Goal: Contribute content: Contribute content

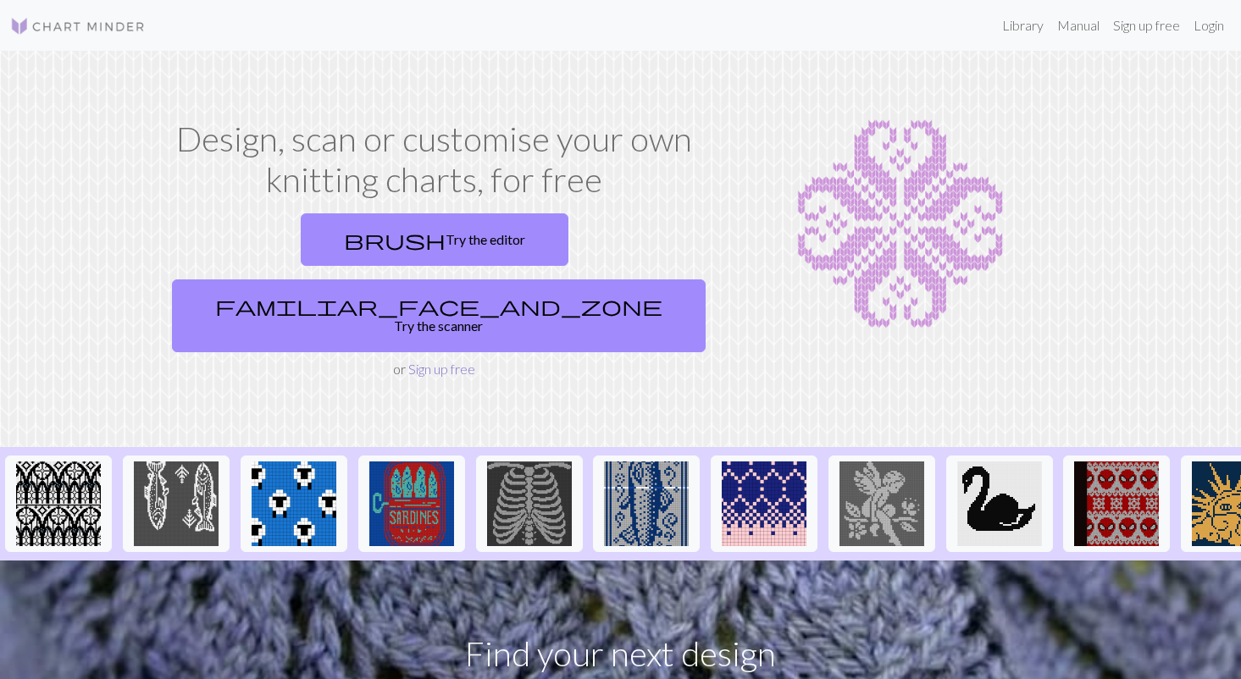
click at [451, 361] on link "Sign up free" at bounding box center [441, 369] width 67 height 16
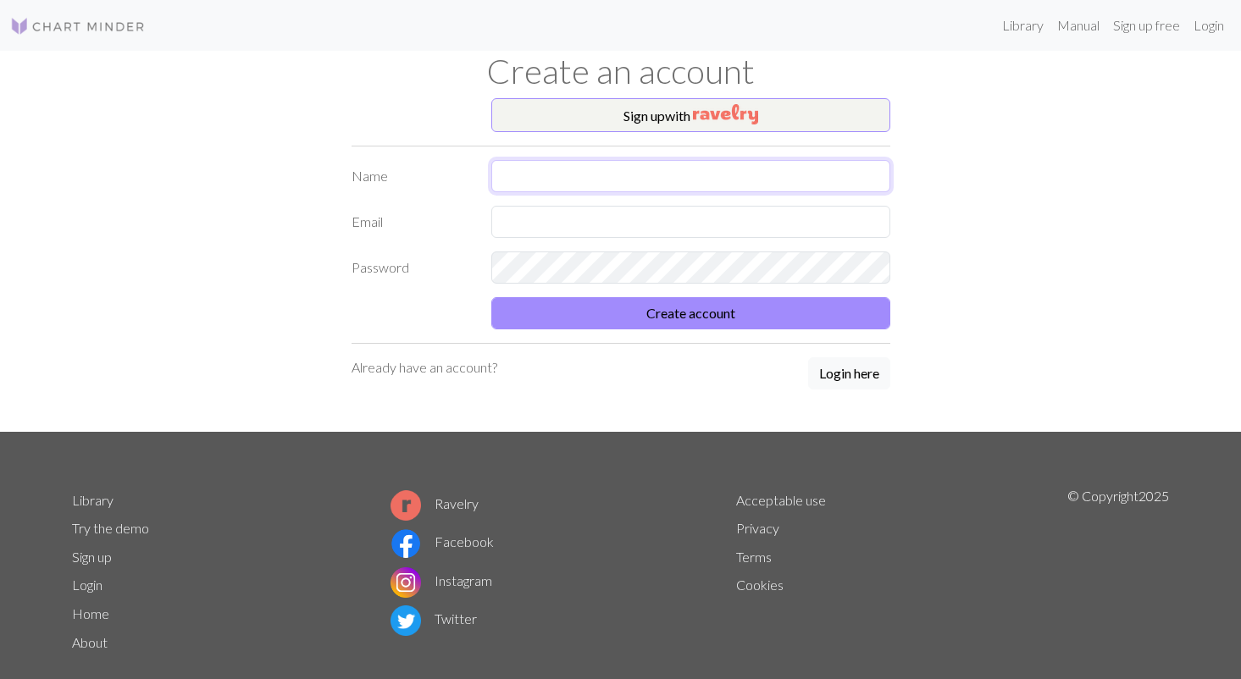
click at [547, 172] on input "text" at bounding box center [690, 176] width 399 height 32
type input "[PERSON_NAME]"
click at [524, 232] on input "text" at bounding box center [690, 222] width 399 height 32
type input "[EMAIL_ADDRESS][DOMAIN_NAME]"
click at [415, 268] on div "Password" at bounding box center [620, 268] width 559 height 32
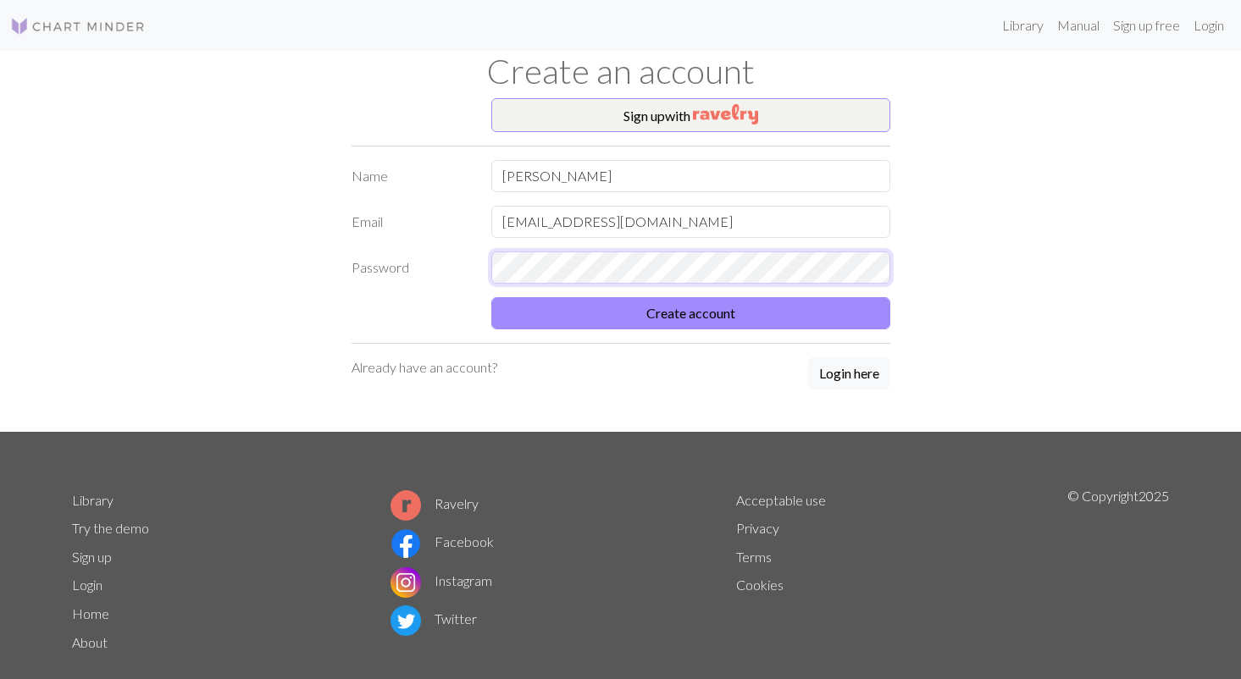
click at [491, 297] on button "Create account" at bounding box center [690, 313] width 399 height 32
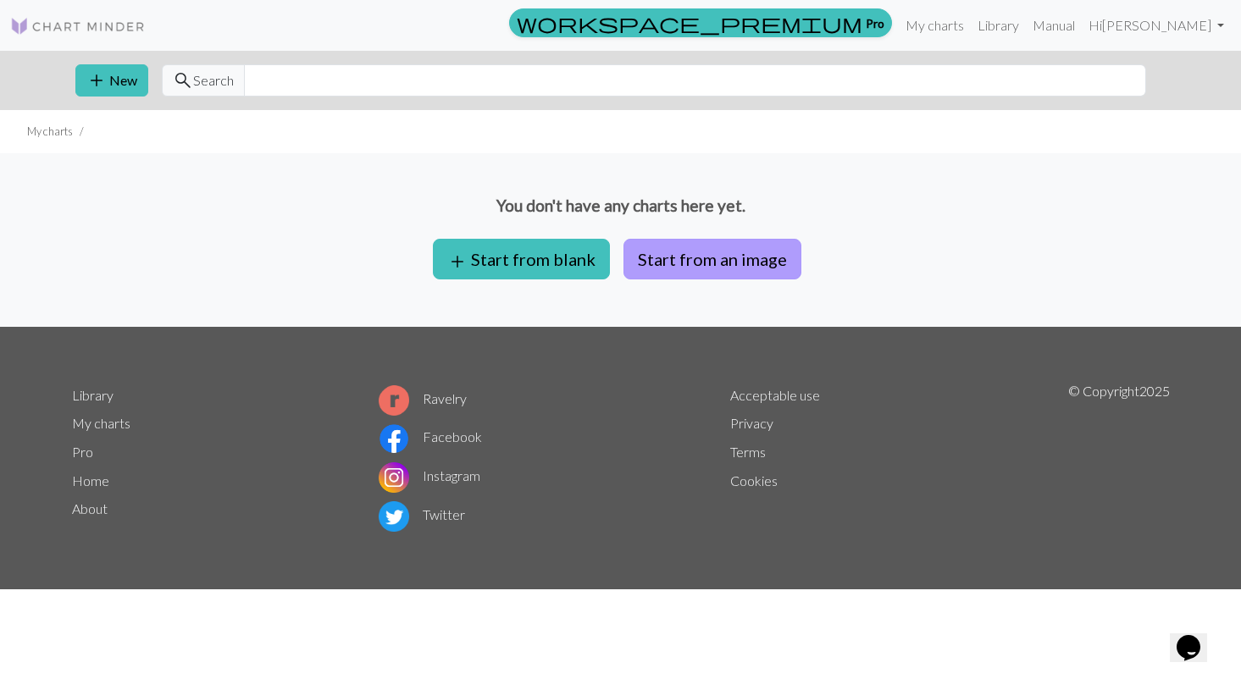
click at [692, 275] on button "Start from an image" at bounding box center [712, 259] width 178 height 41
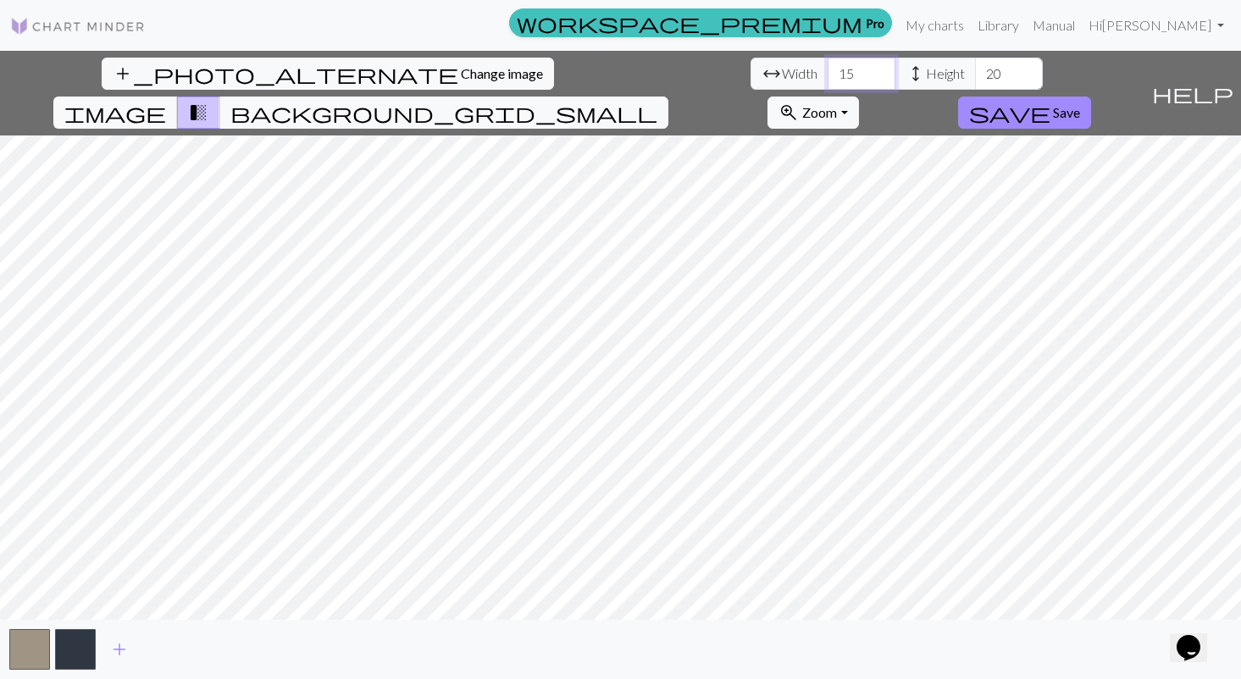
click at [827, 75] on input "15" at bounding box center [861, 74] width 68 height 32
drag, startPoint x: 392, startPoint y: 75, endPoint x: 368, endPoint y: 75, distance: 24.6
click at [827, 75] on input "15" at bounding box center [861, 74] width 68 height 32
type input "24"
drag, startPoint x: 534, startPoint y: 69, endPoint x: 505, endPoint y: 69, distance: 28.8
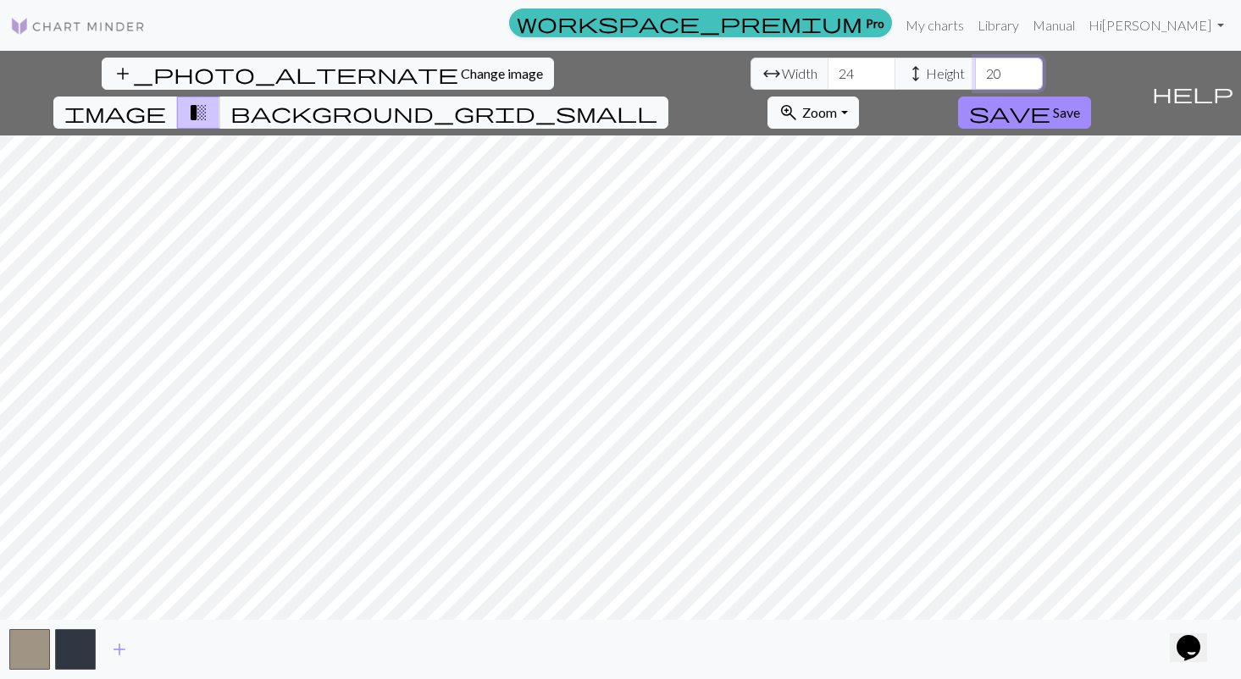
click at [975, 69] on input "20" at bounding box center [1009, 74] width 68 height 32
type input "54"
click at [102, 82] on button "add_photo_alternate Change image" at bounding box center [328, 74] width 452 height 32
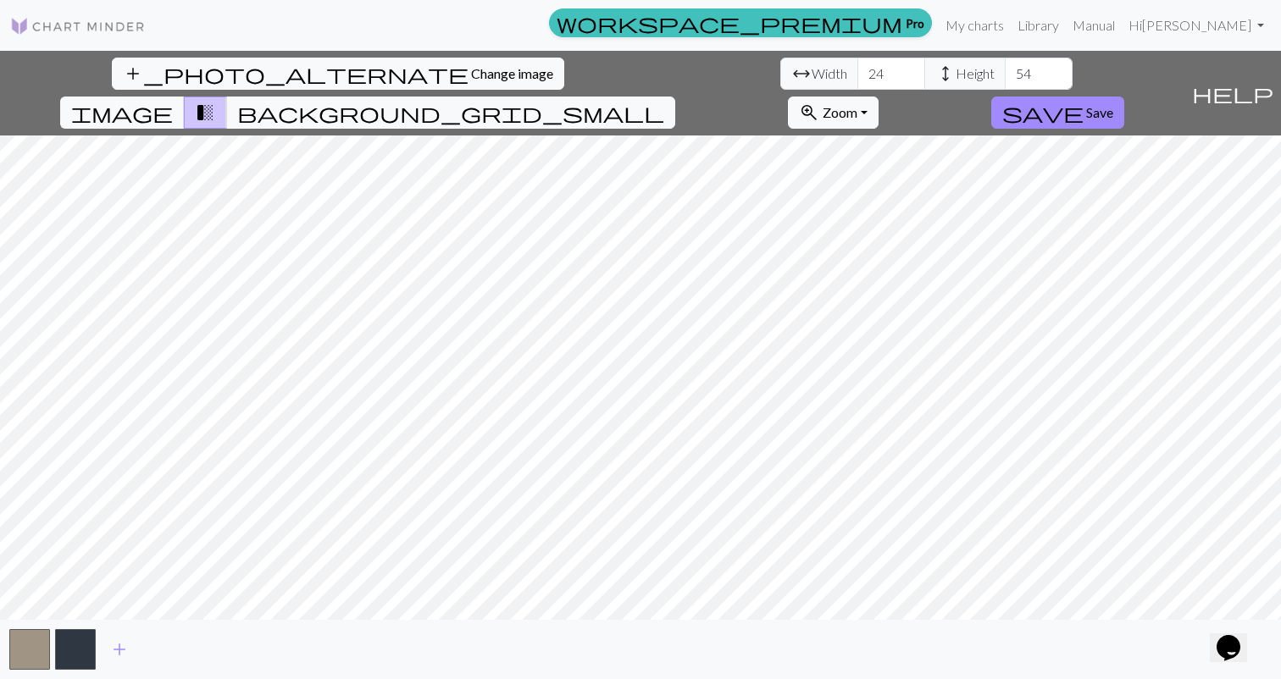
click at [20, 25] on img at bounding box center [78, 26] width 136 height 20
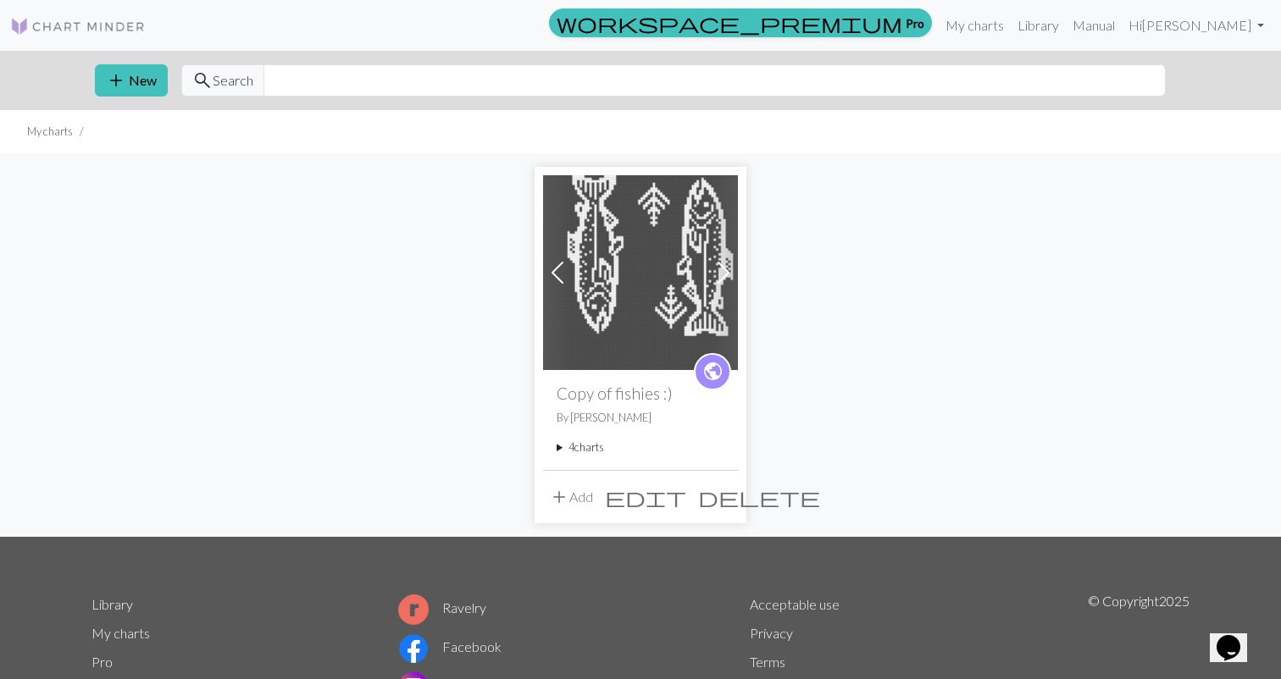
click at [698, 286] on img at bounding box center [640, 272] width 195 height 195
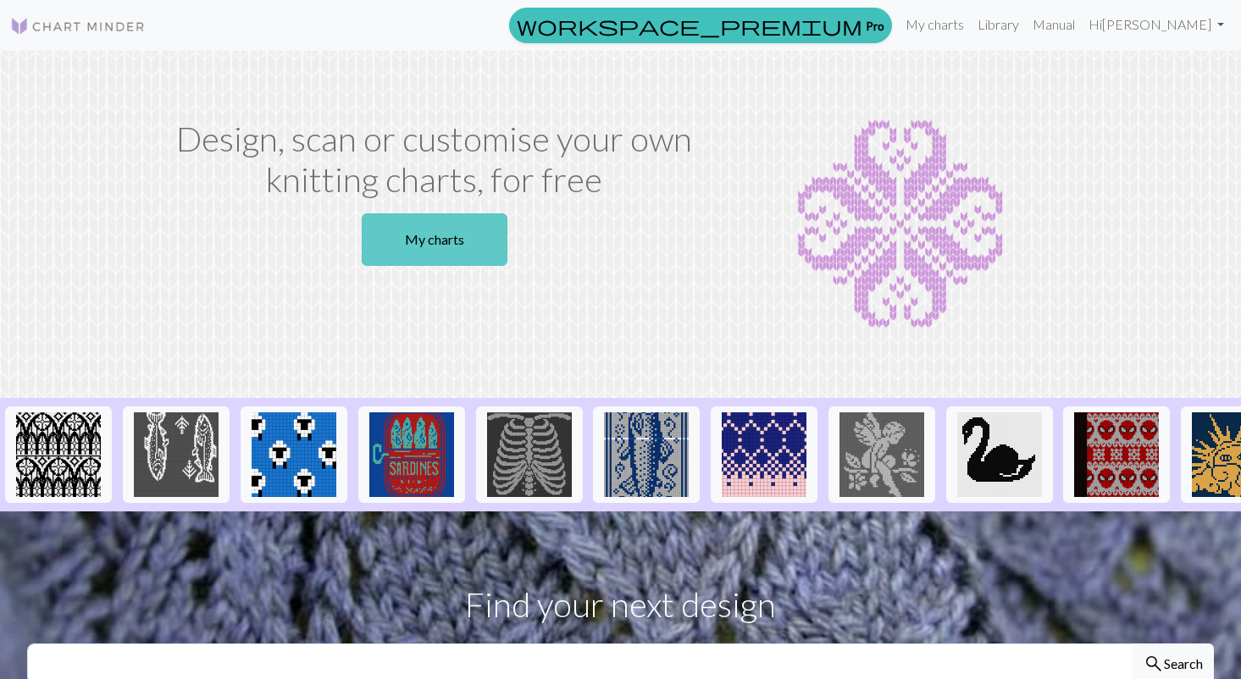
click at [423, 233] on link "My charts" at bounding box center [435, 239] width 146 height 53
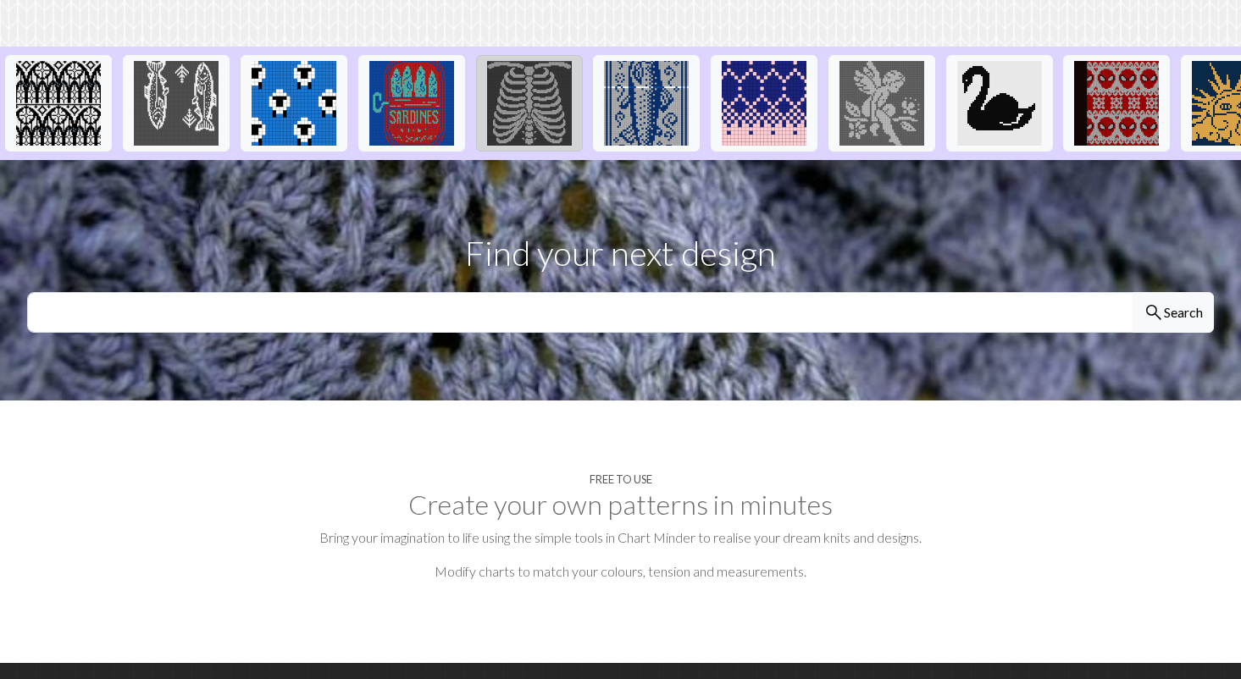
scroll to position [249, 0]
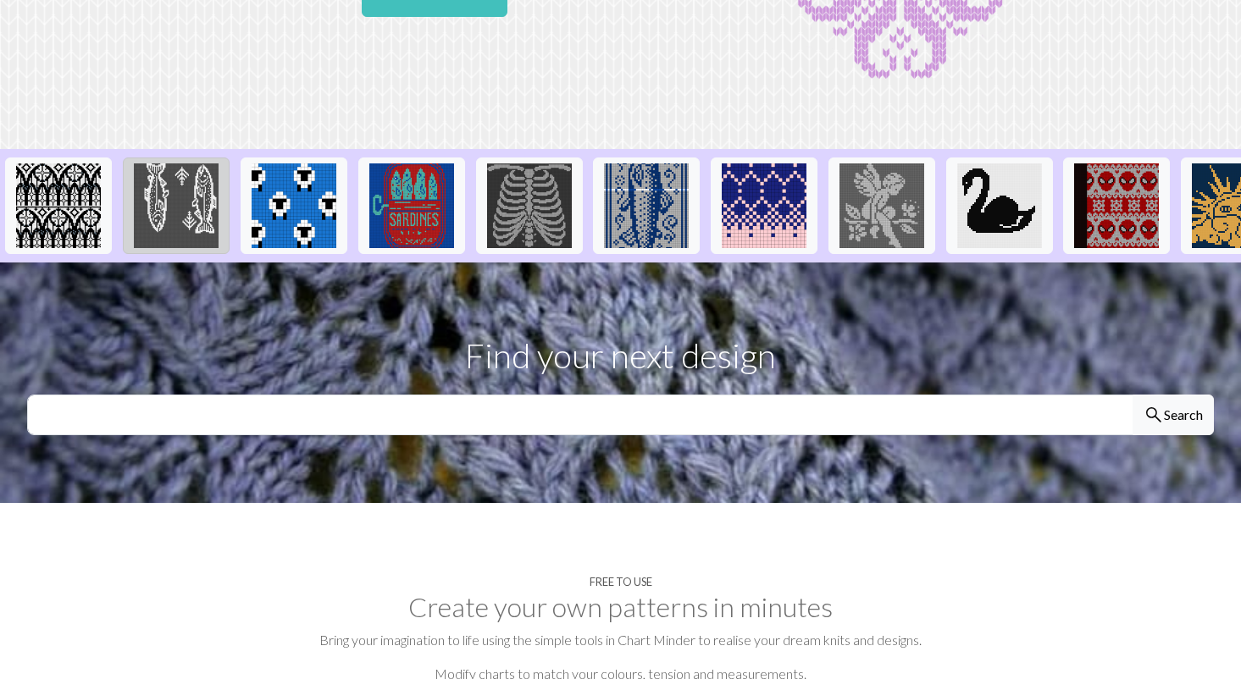
click at [213, 212] on img at bounding box center [176, 205] width 85 height 85
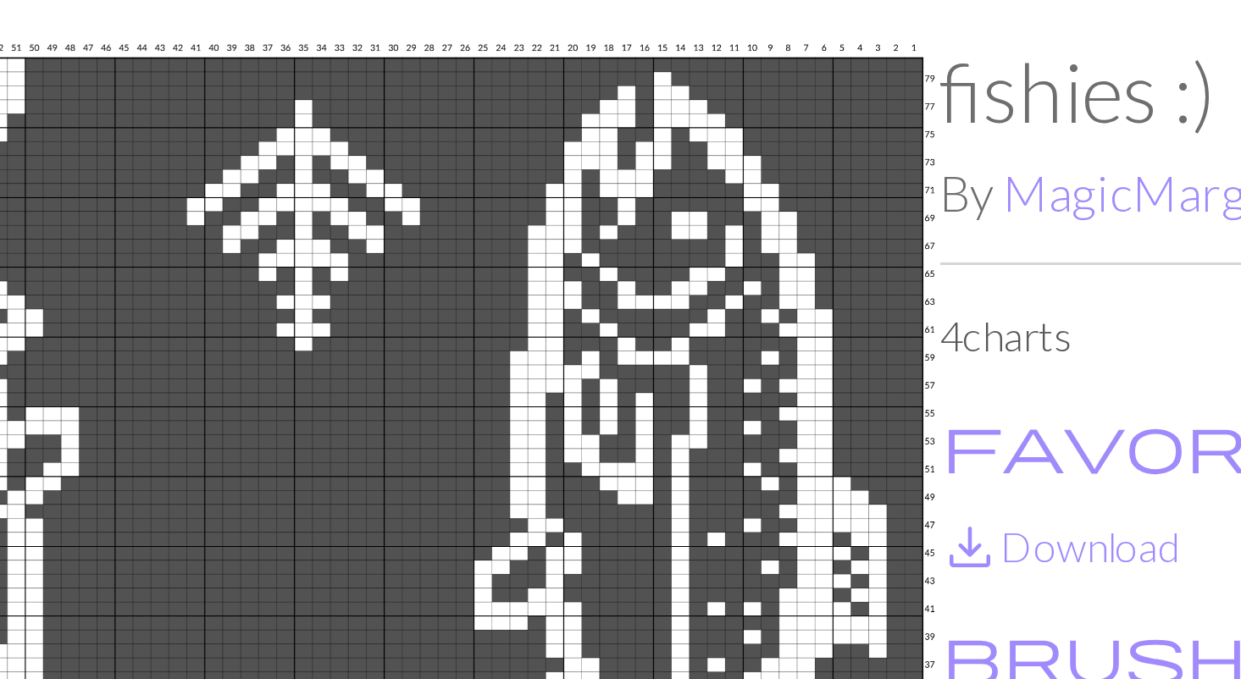
click at [574, 163] on img at bounding box center [434, 366] width 490 height 544
click at [568, 154] on img at bounding box center [434, 366] width 490 height 544
click at [568, 155] on img at bounding box center [434, 366] width 490 height 544
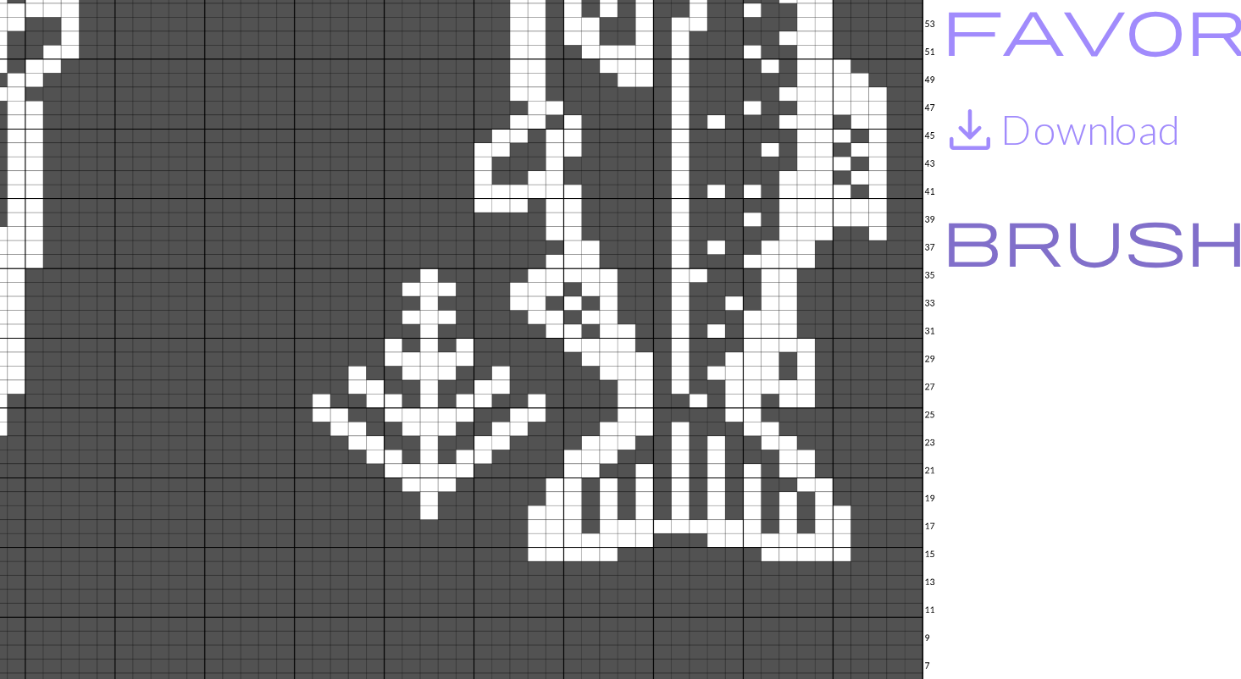
click at [739, 295] on button "brush Customise" at bounding box center [761, 297] width 165 height 22
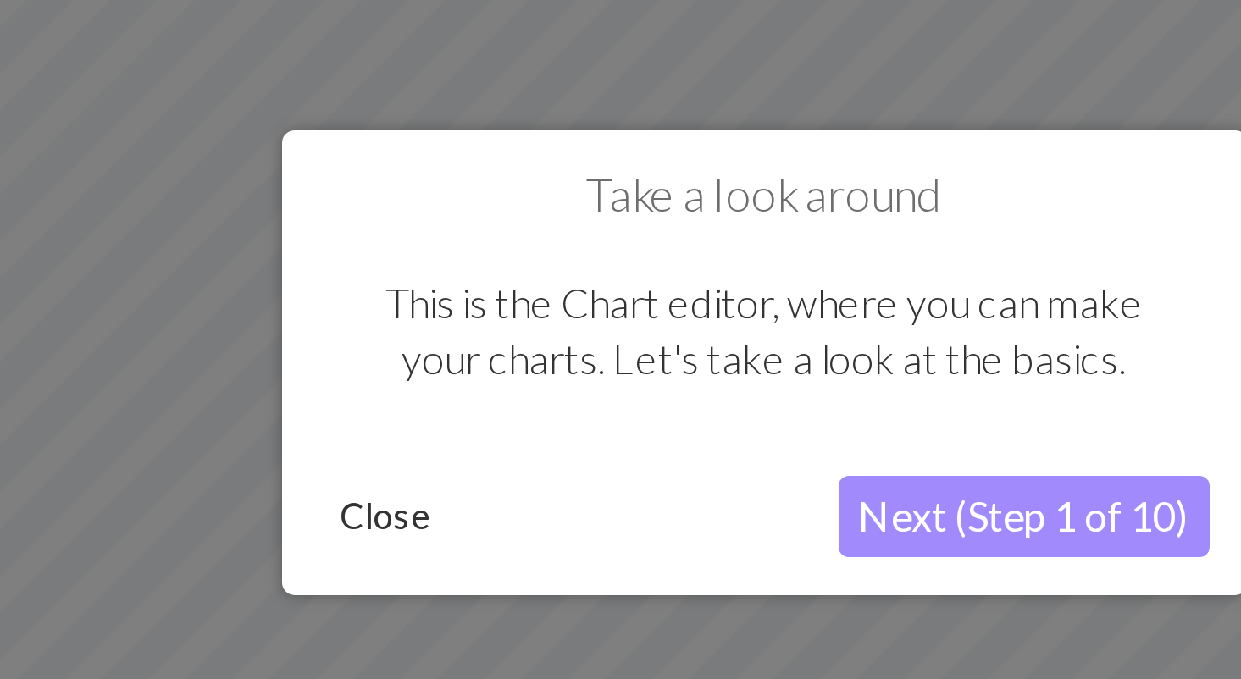
click at [661, 387] on button "Next (Step 1 of 10)" at bounding box center [707, 391] width 124 height 27
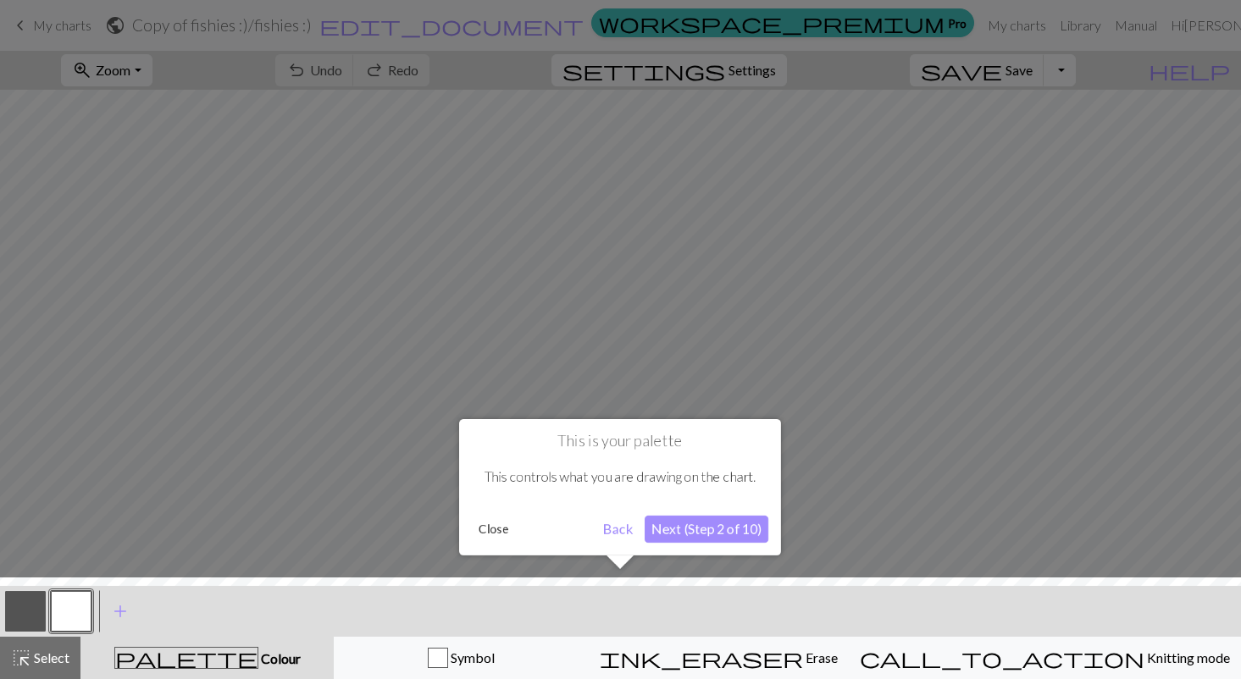
click at [729, 531] on button "Next (Step 2 of 10)" at bounding box center [707, 529] width 124 height 27
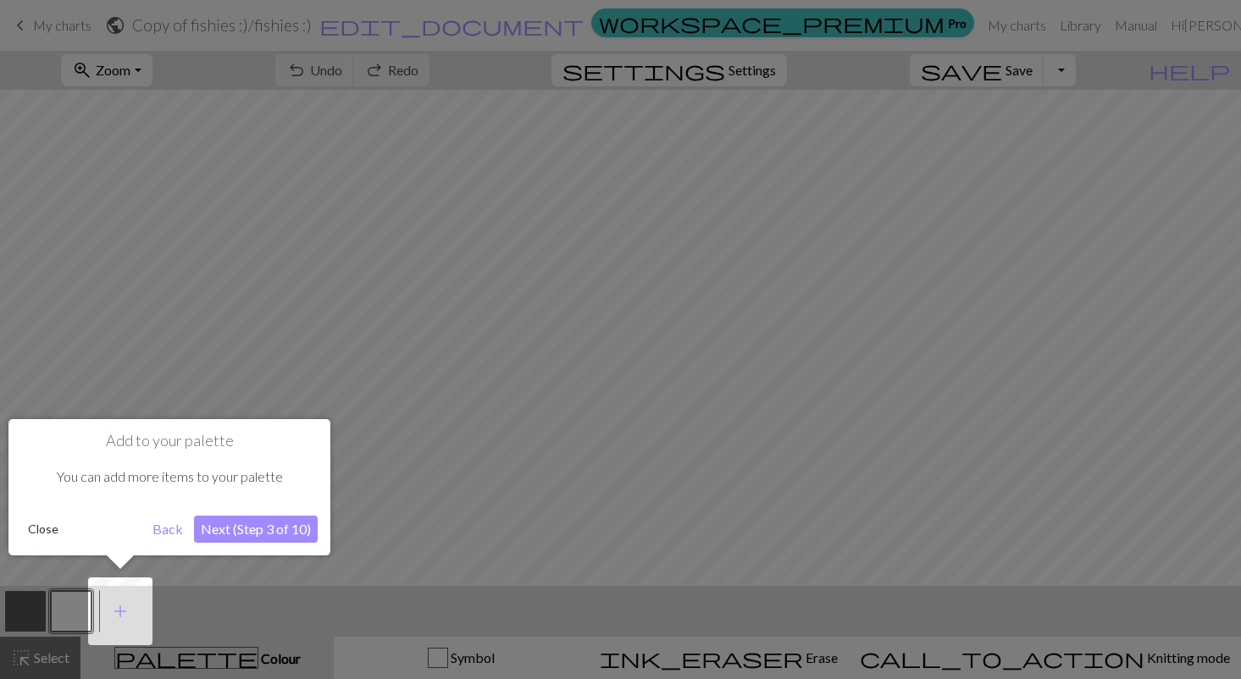
click at [280, 525] on button "Next (Step 3 of 10)" at bounding box center [256, 529] width 124 height 27
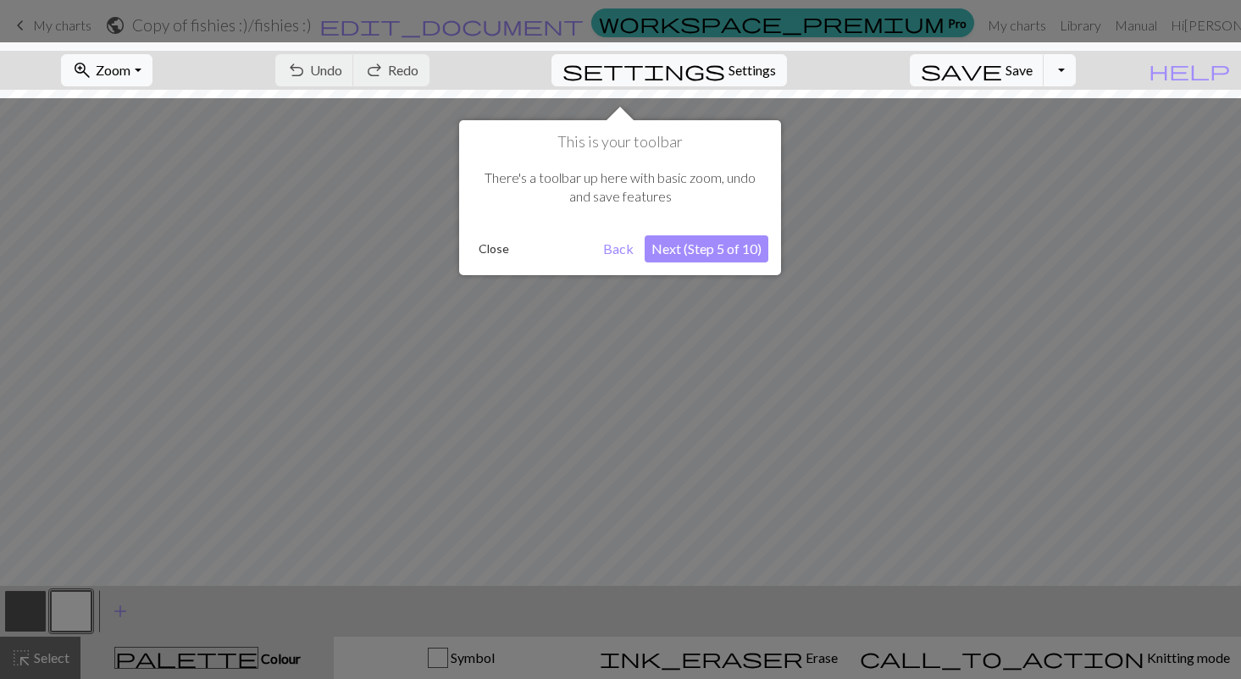
click at [737, 248] on button "Next (Step 5 of 10)" at bounding box center [707, 248] width 124 height 27
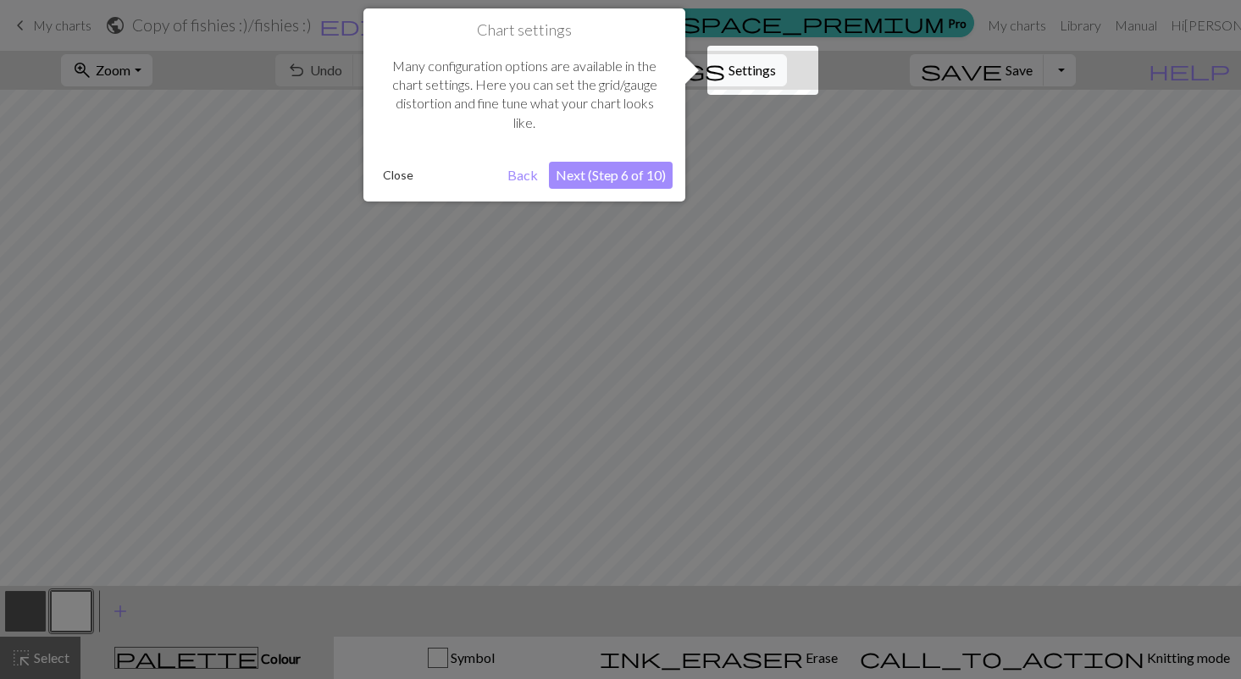
click at [641, 175] on button "Next (Step 6 of 10)" at bounding box center [611, 175] width 124 height 27
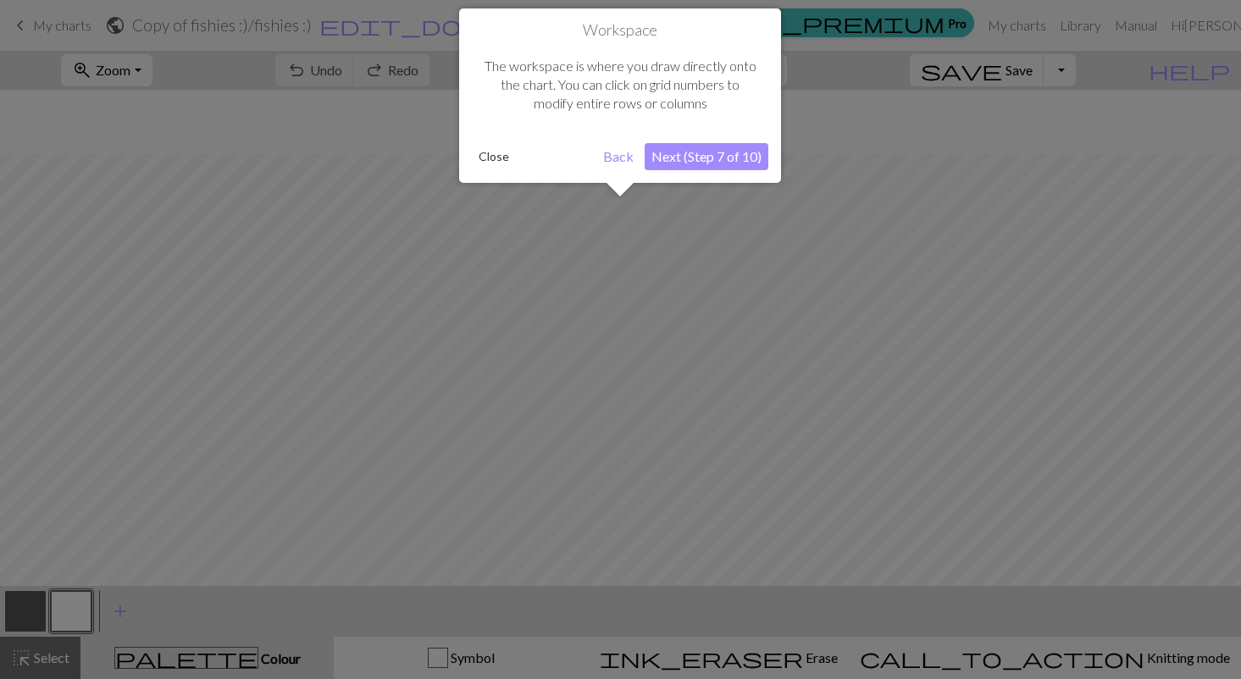
scroll to position [64, 0]
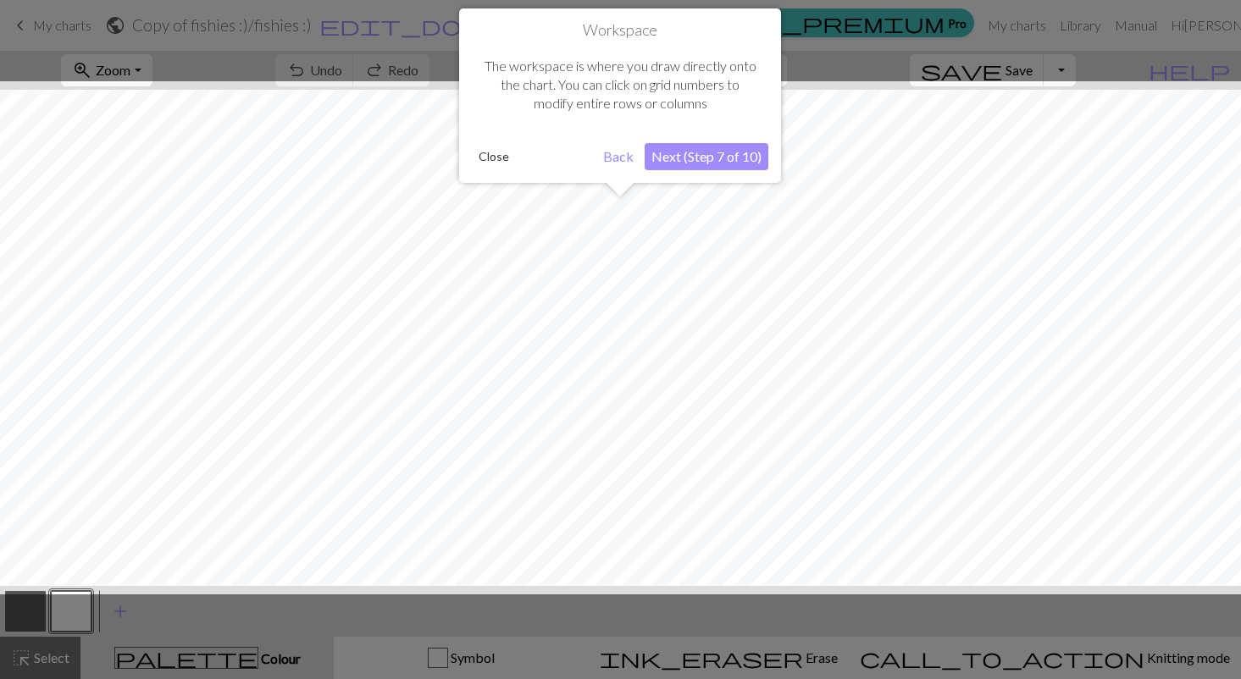
click at [733, 160] on button "Next (Step 7 of 10)" at bounding box center [707, 156] width 124 height 27
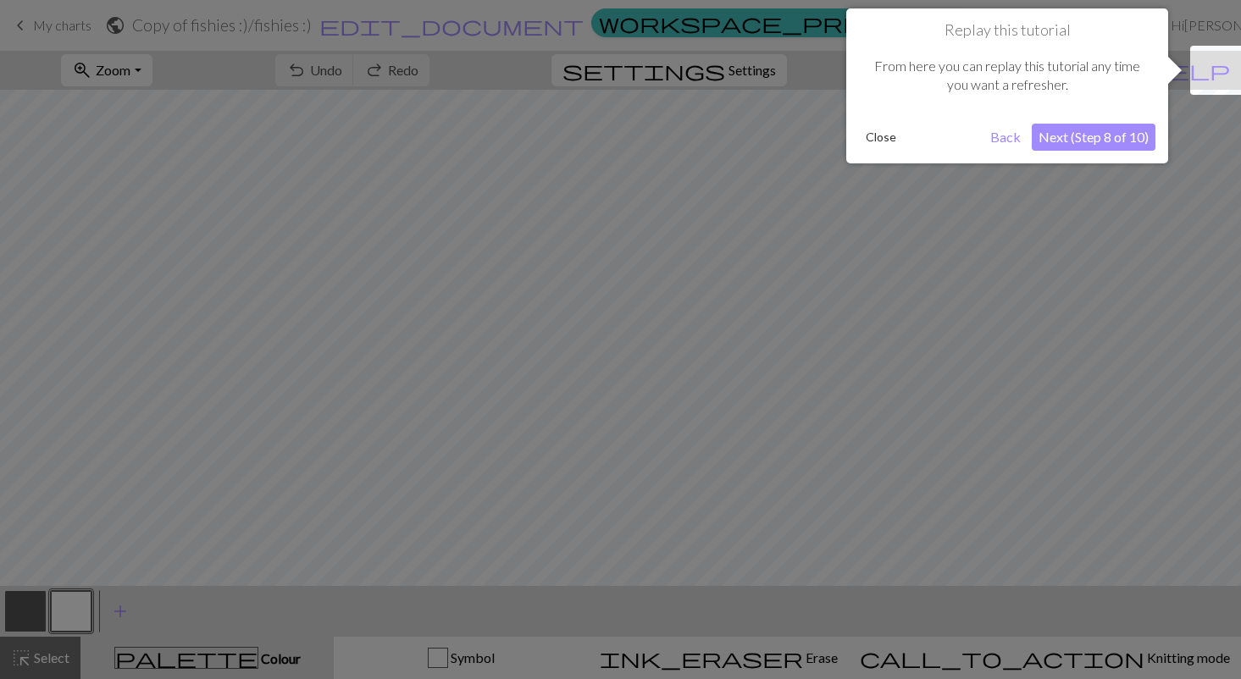
click at [1094, 137] on button "Next (Step 8 of 10)" at bounding box center [1094, 137] width 124 height 27
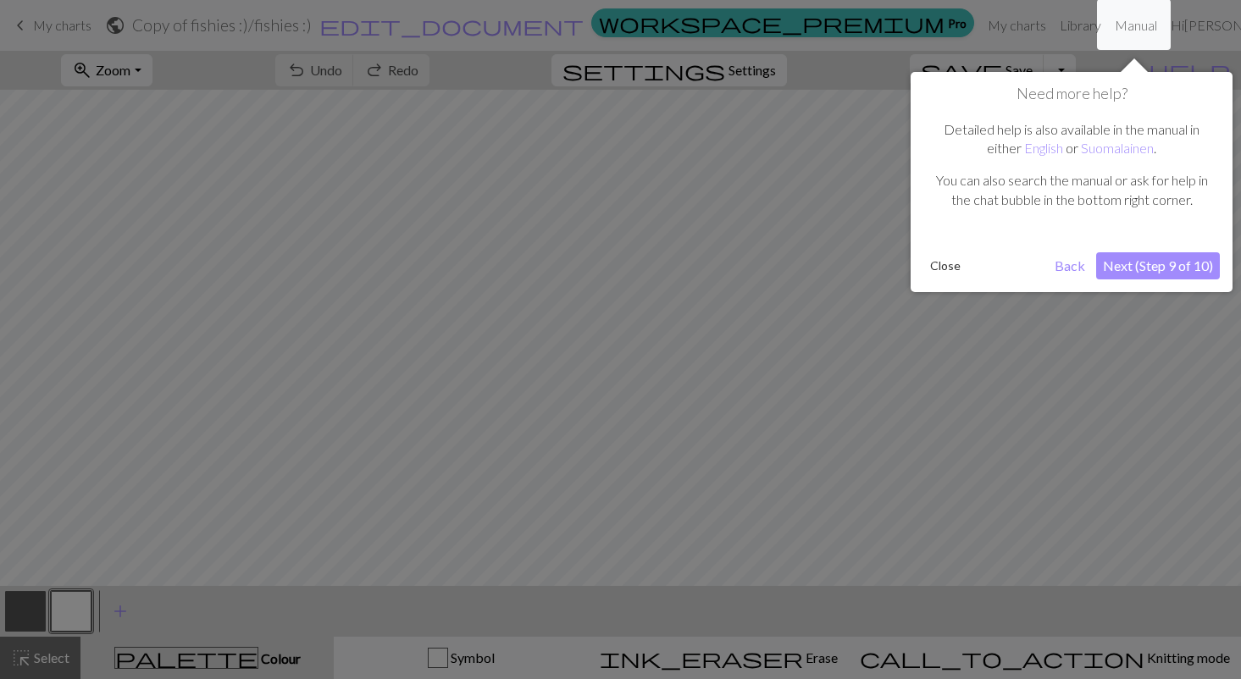
click at [1154, 265] on button "Next (Step 9 of 10)" at bounding box center [1158, 265] width 124 height 27
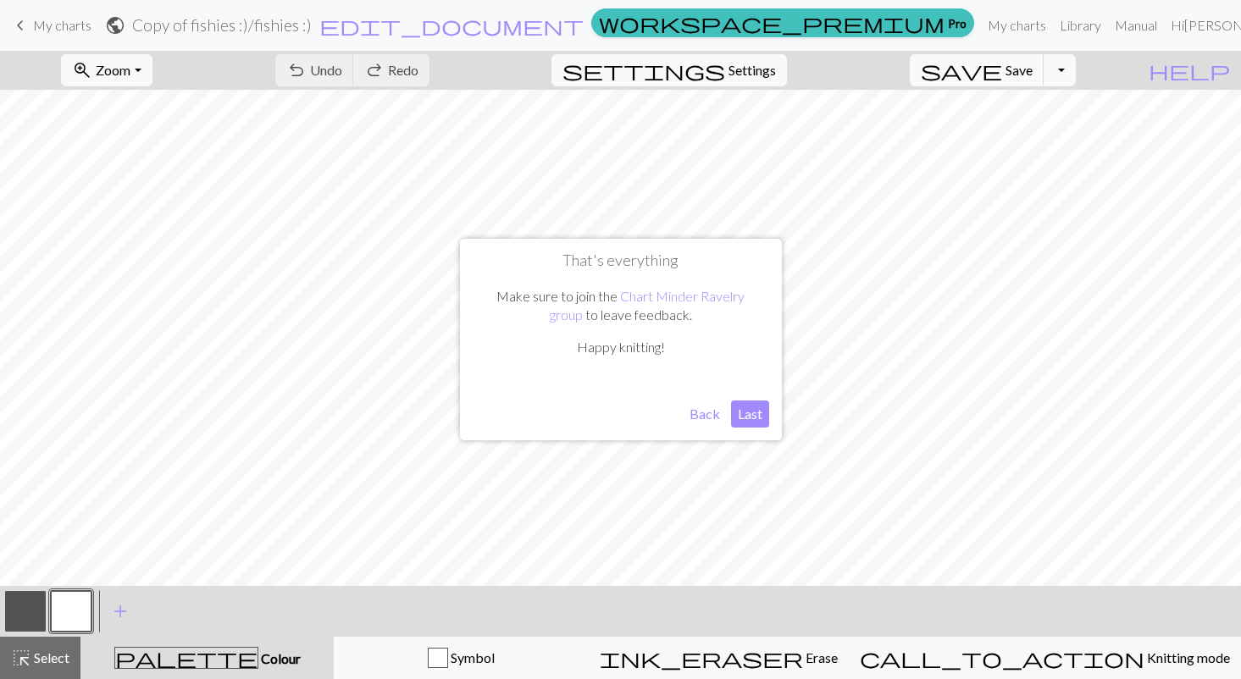
click at [762, 415] on button "Last" at bounding box center [750, 414] width 38 height 27
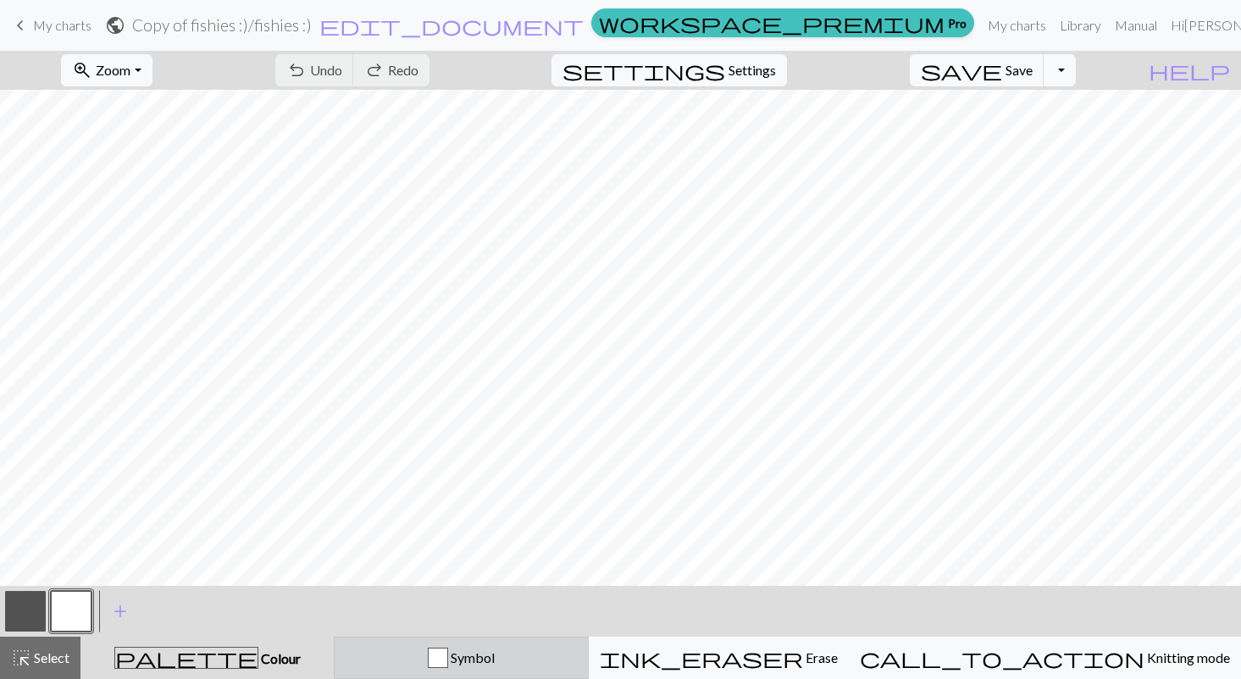
click at [480, 663] on div "Symbol" at bounding box center [461, 658] width 233 height 20
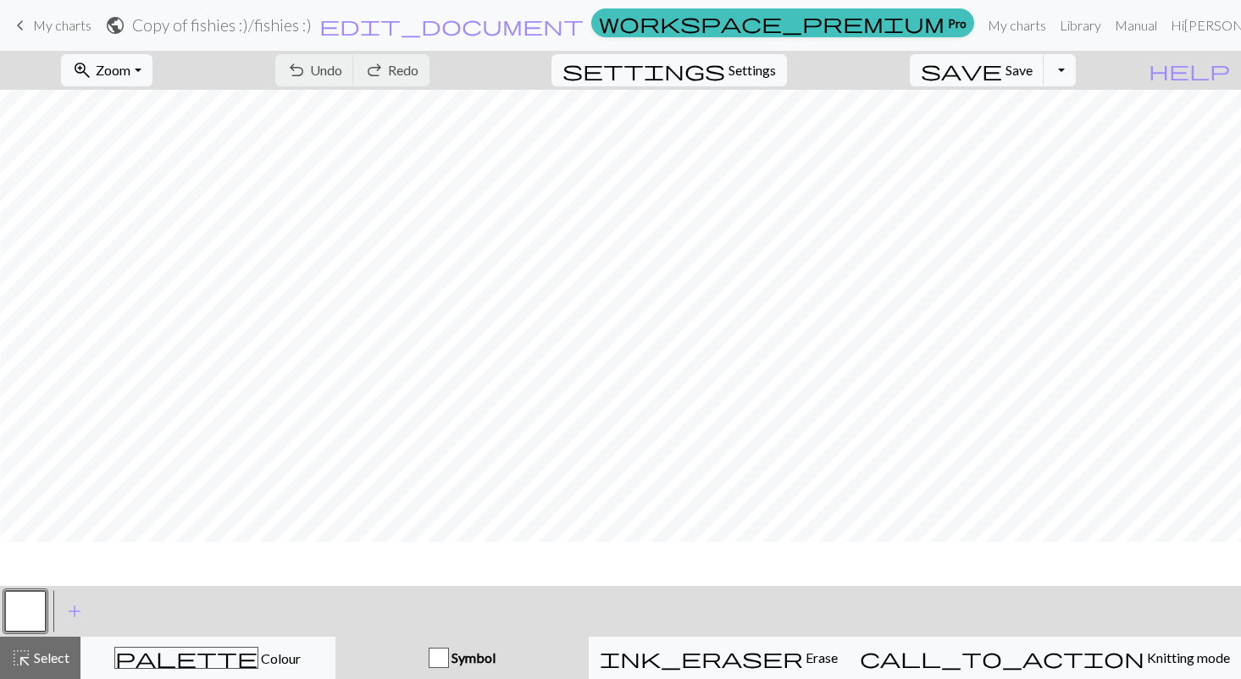
scroll to position [0, 587]
click at [30, 611] on button "button" at bounding box center [25, 611] width 41 height 41
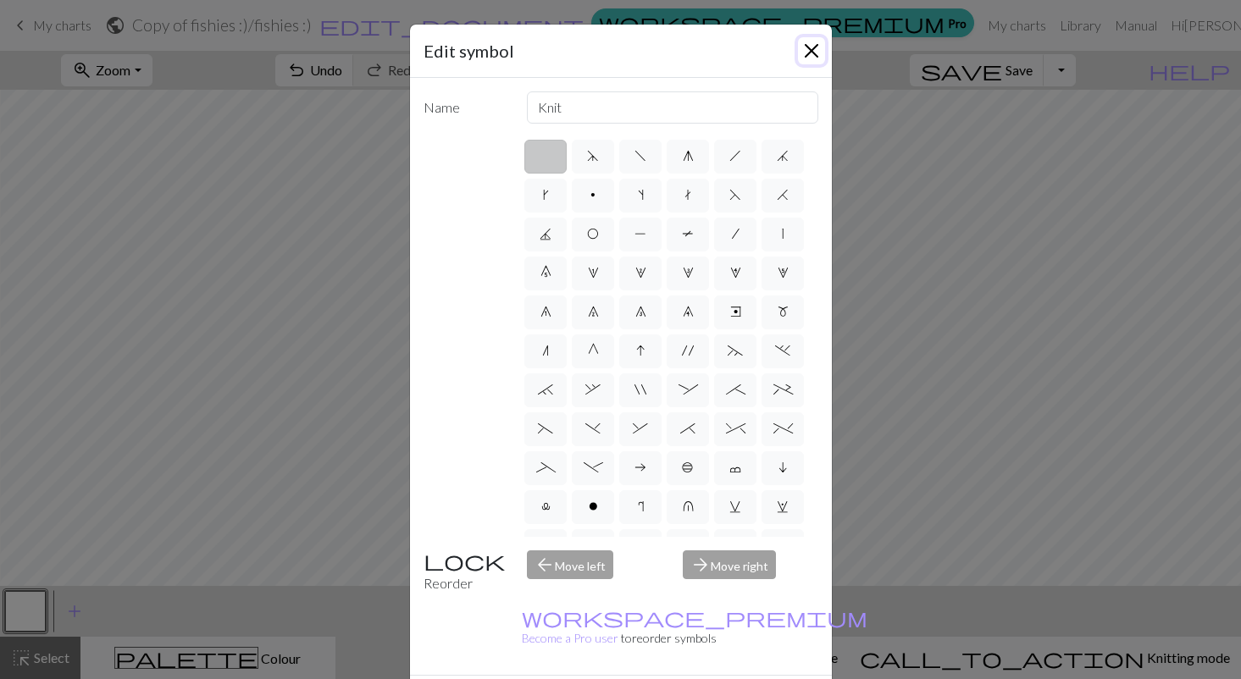
click at [815, 44] on button "Close" at bounding box center [811, 50] width 27 height 27
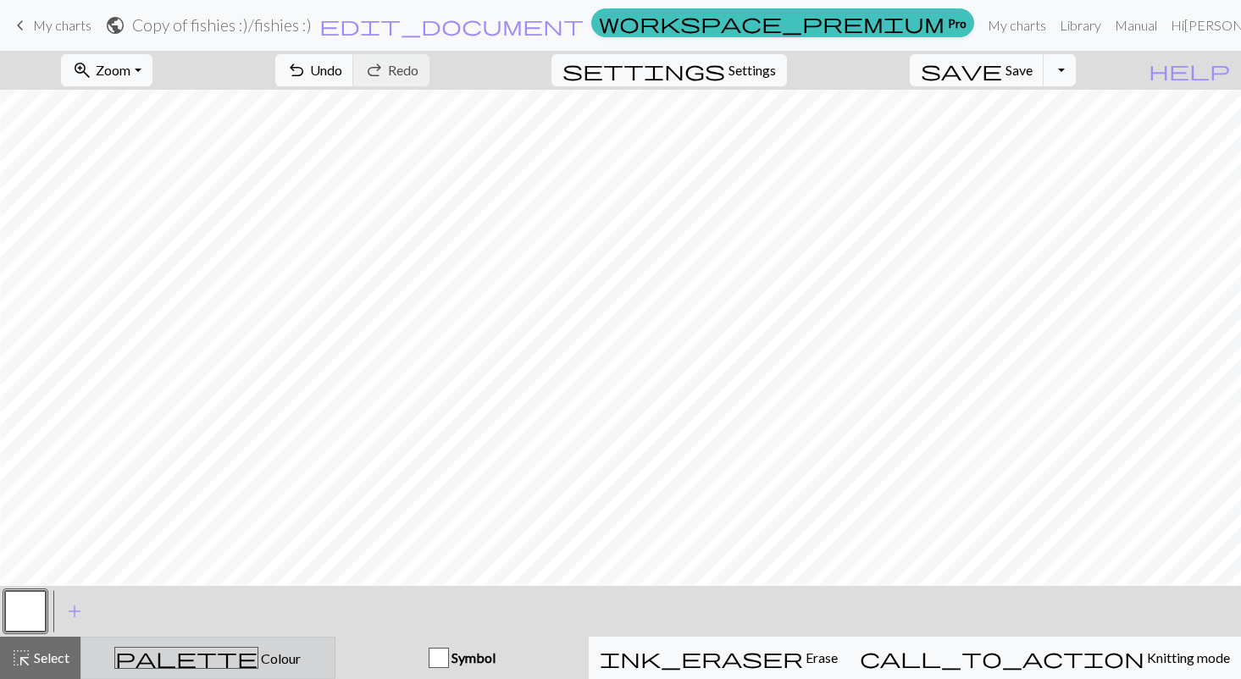
click at [291, 637] on button "palette Colour Colour" at bounding box center [207, 658] width 255 height 42
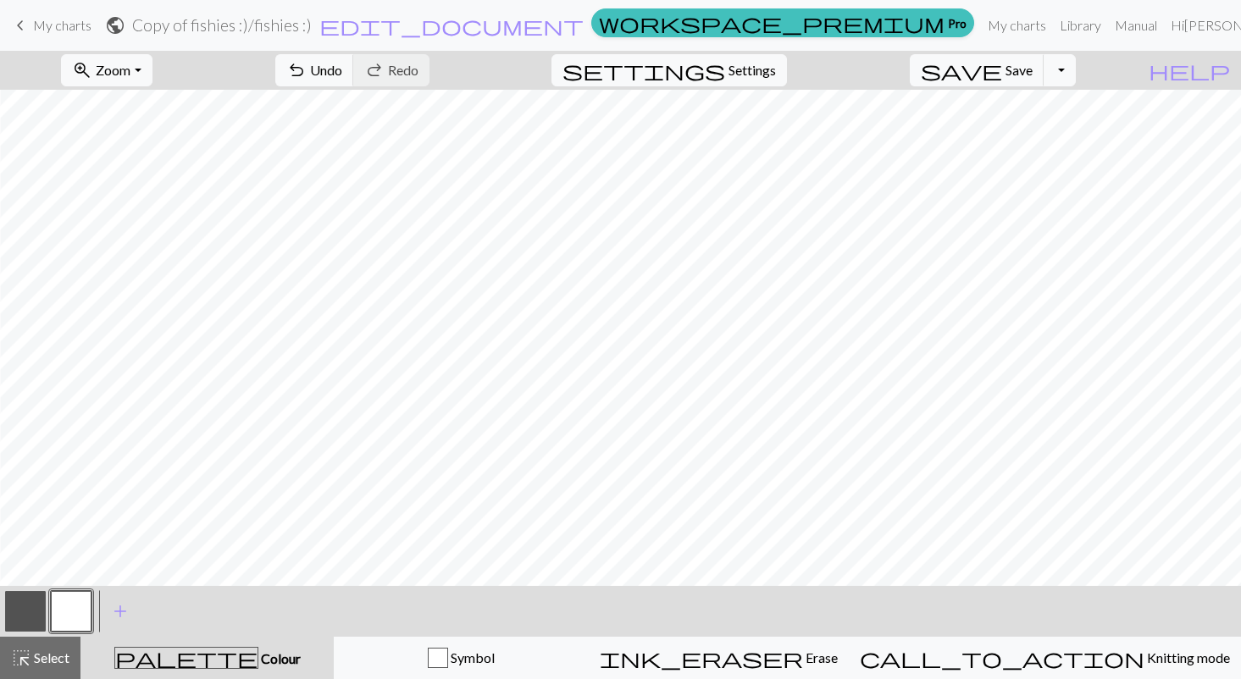
click at [86, 611] on button "button" at bounding box center [71, 611] width 41 height 41
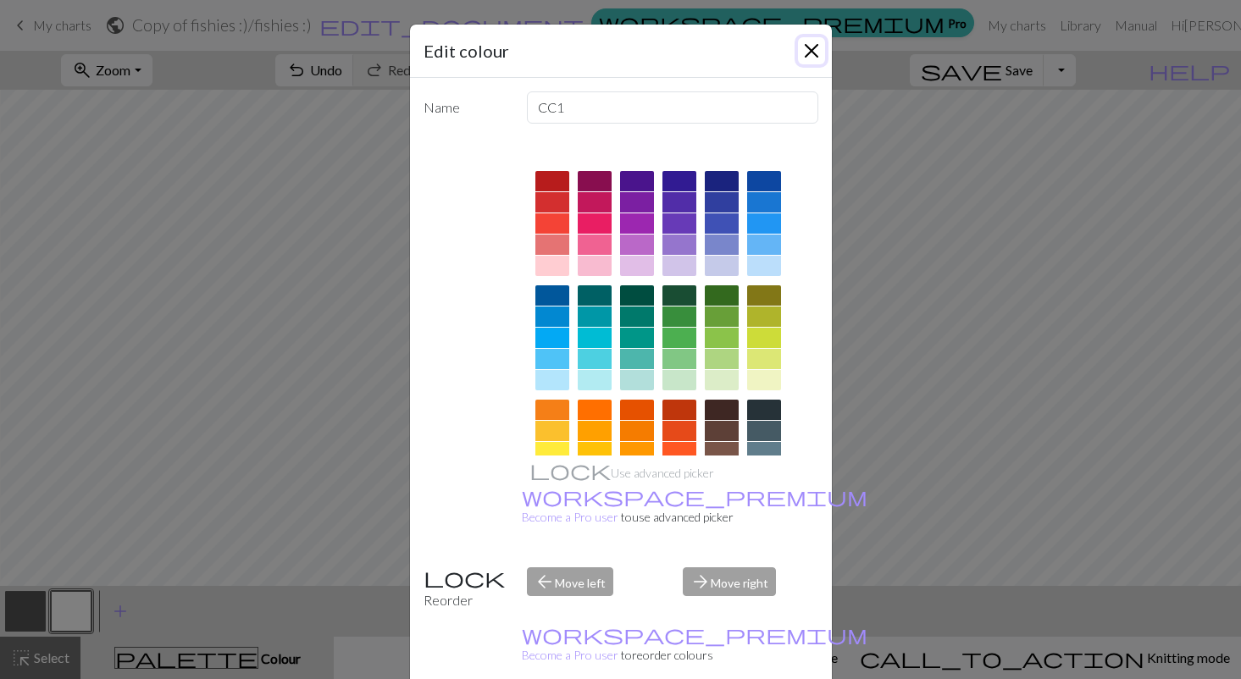
click at [807, 57] on button "Close" at bounding box center [811, 50] width 27 height 27
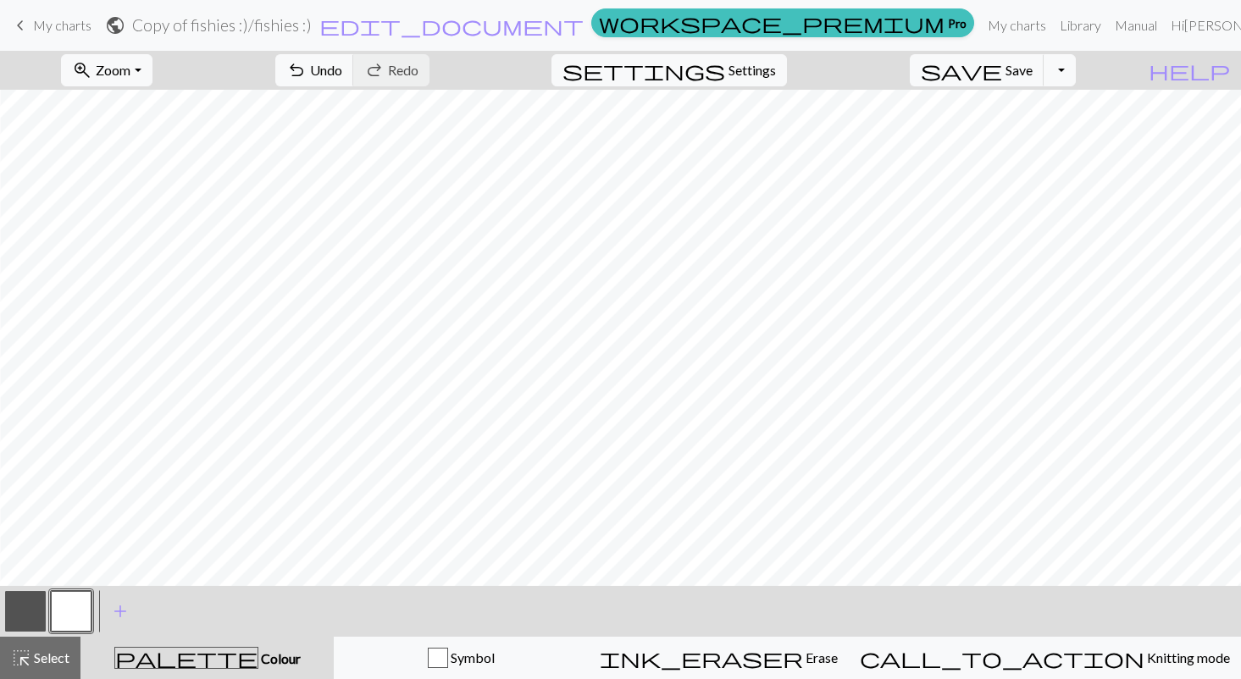
click at [29, 589] on div at bounding box center [26, 612] width 46 height 46
click at [29, 606] on button "button" at bounding box center [25, 611] width 41 height 41
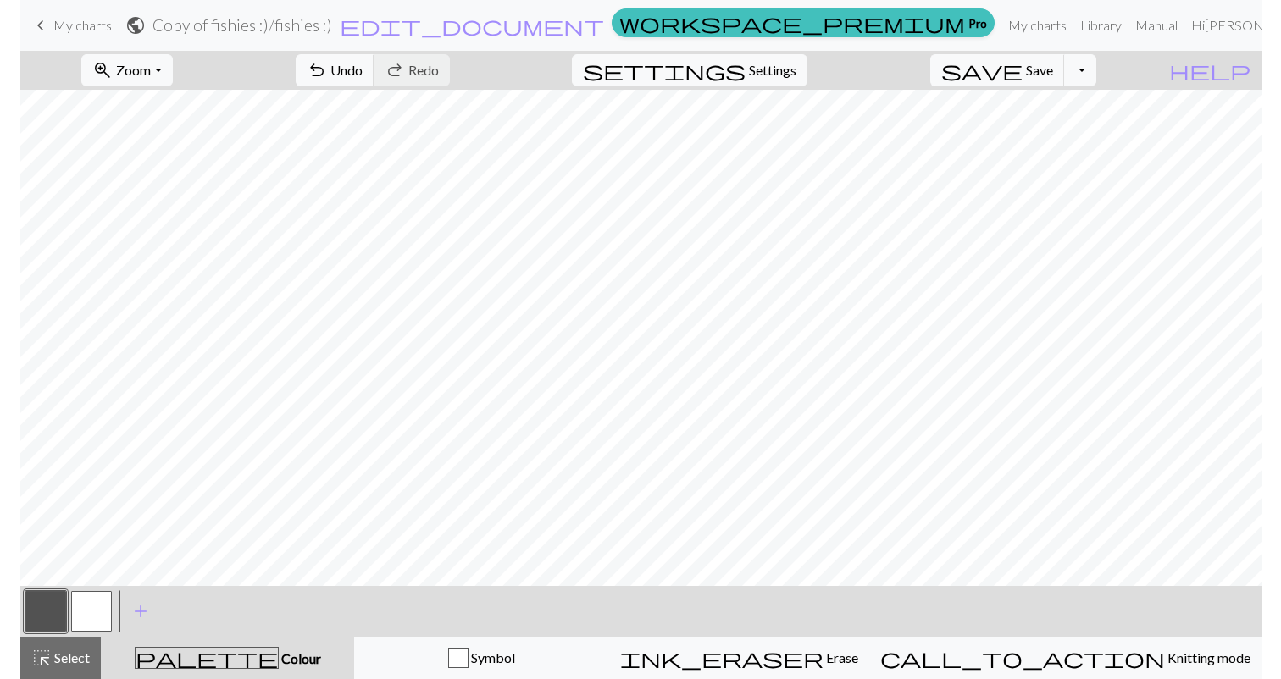
scroll to position [0, 0]
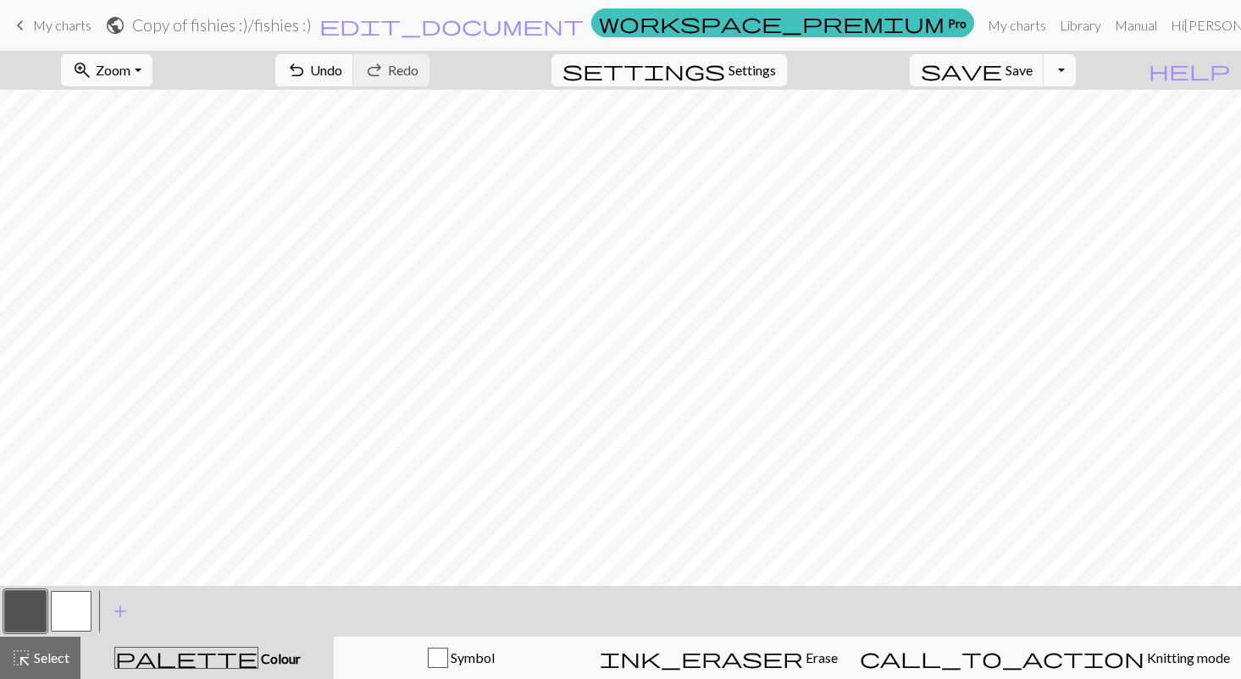
click at [28, 21] on span "keyboard_arrow_left" at bounding box center [20, 26] width 20 height 24
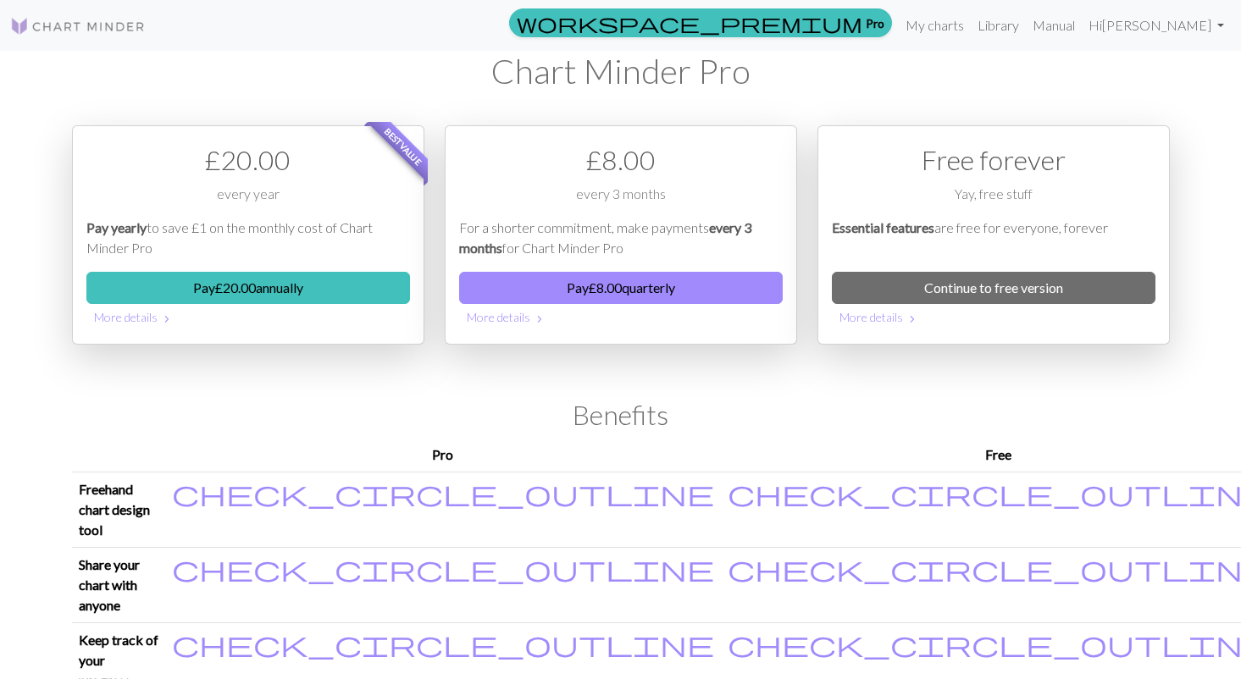
click at [91, 26] on img at bounding box center [78, 26] width 136 height 20
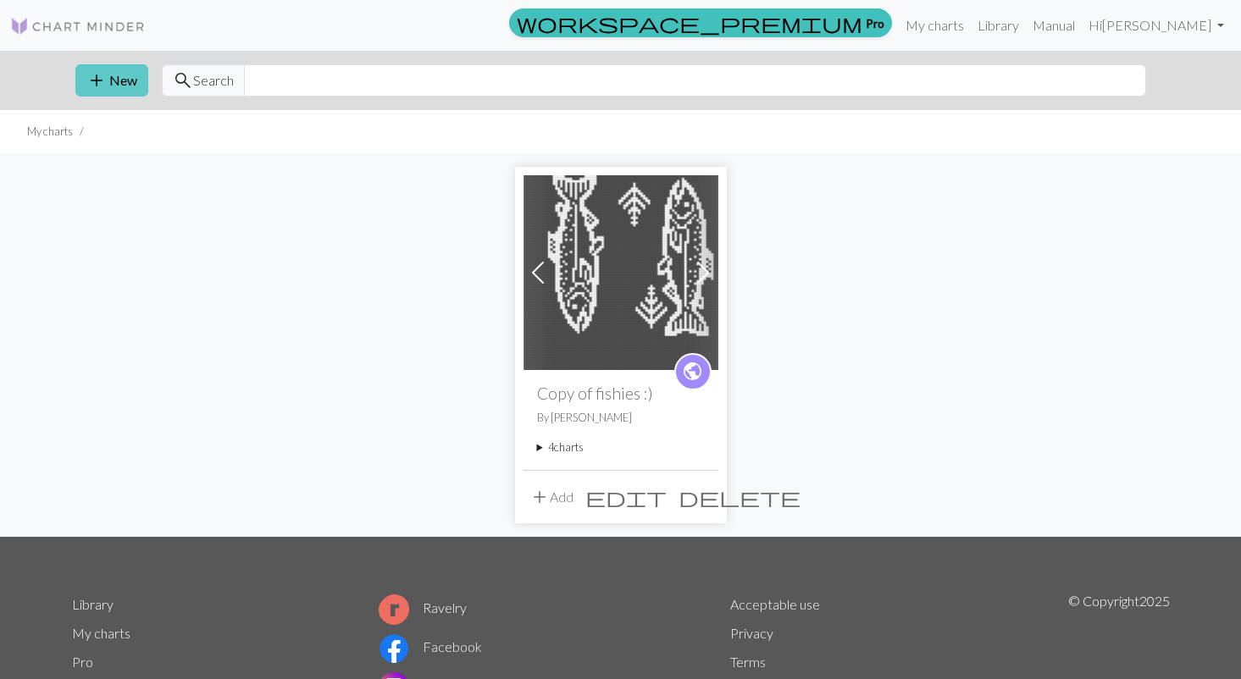
click at [113, 83] on button "add New" at bounding box center [111, 80] width 73 height 32
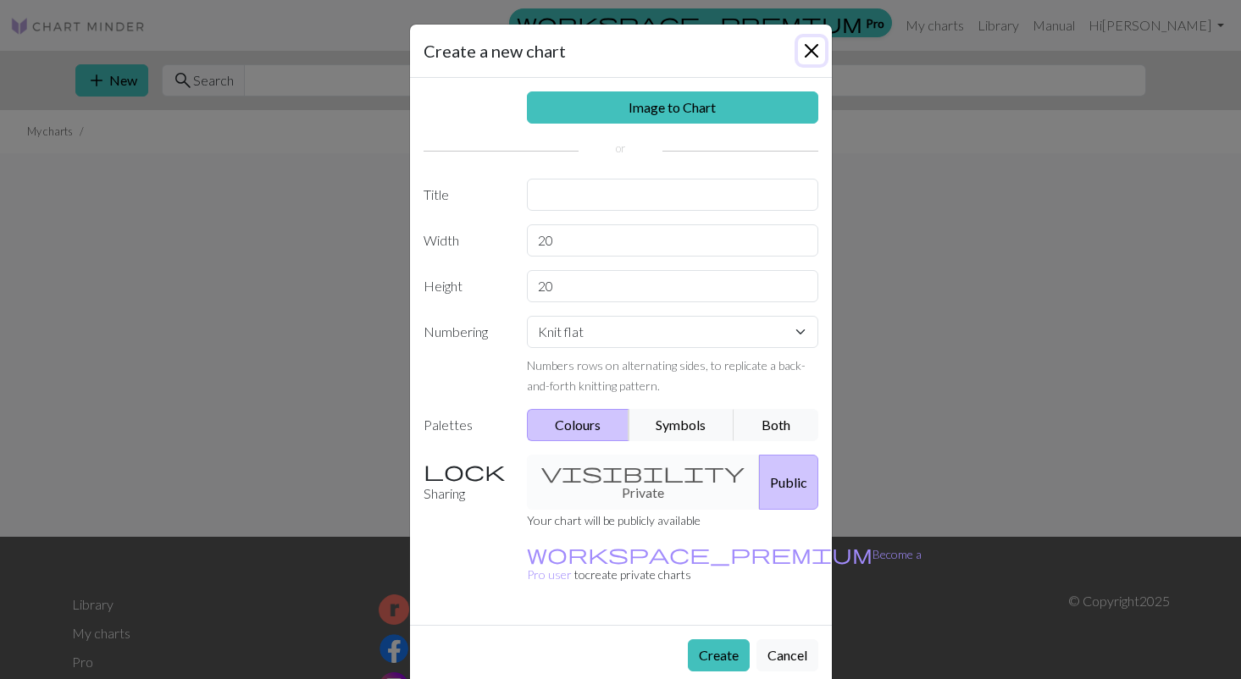
click at [816, 43] on button "Close" at bounding box center [811, 50] width 27 height 27
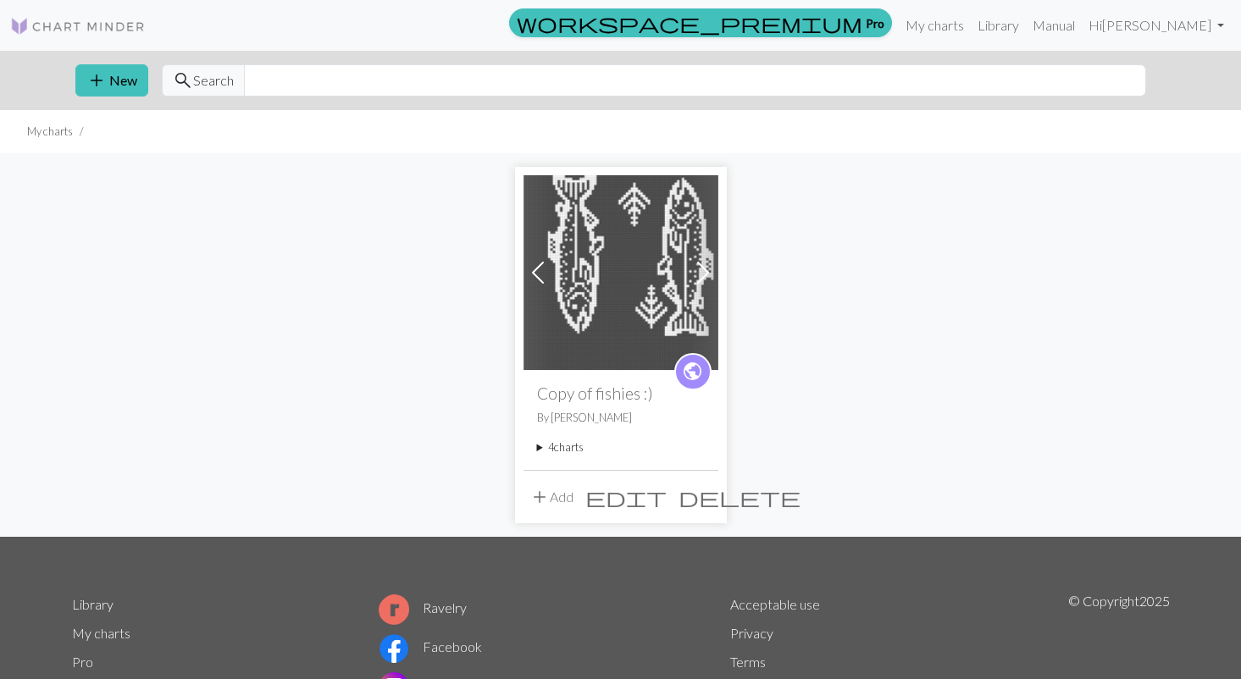
click at [638, 294] on img at bounding box center [620, 272] width 195 height 195
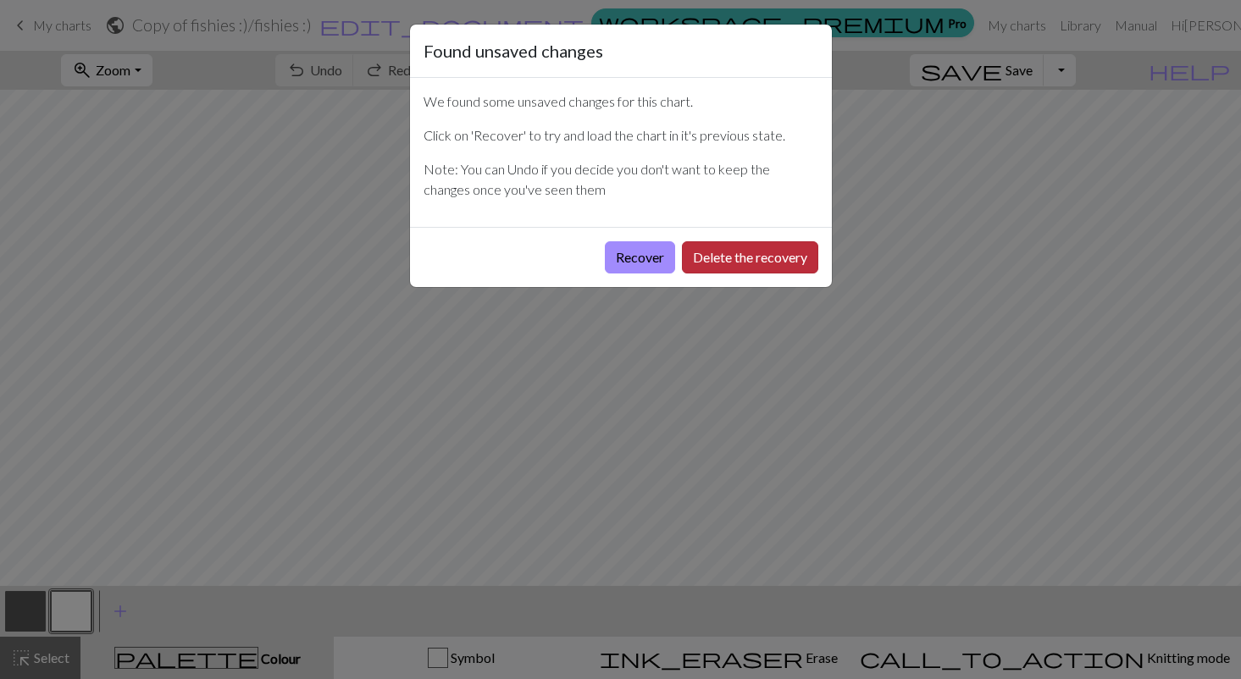
click at [703, 260] on button "Delete the recovery" at bounding box center [750, 257] width 136 height 32
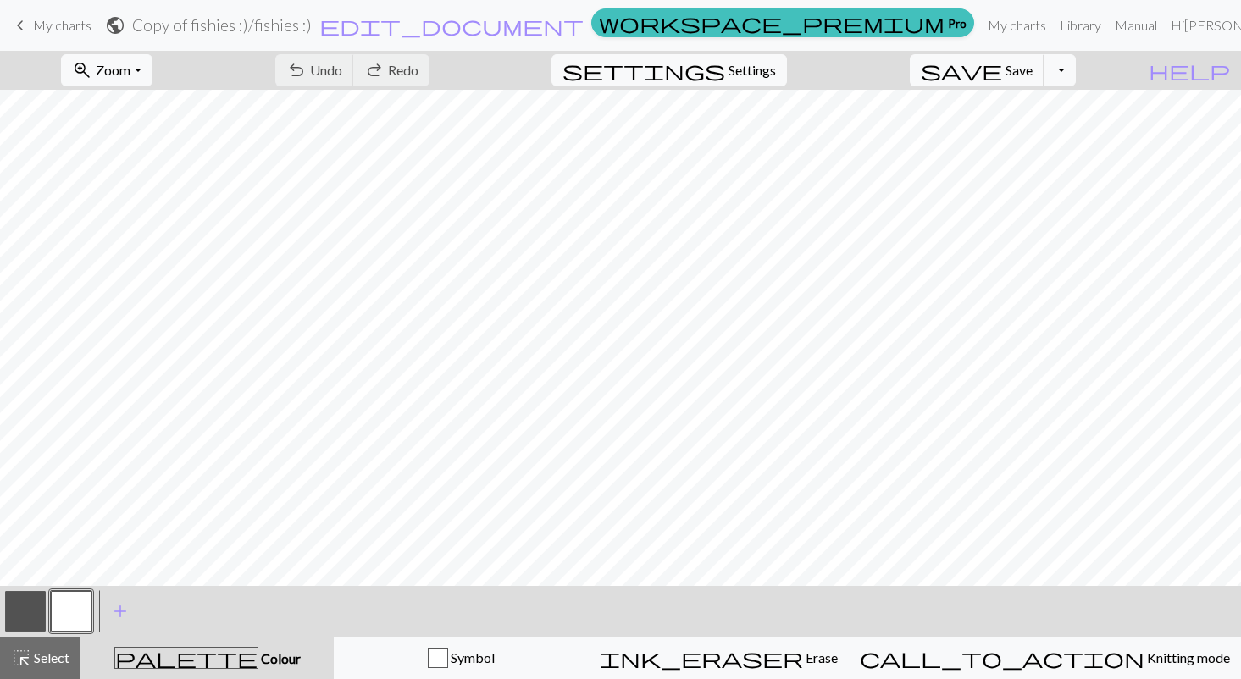
click at [19, 20] on span "keyboard_arrow_left" at bounding box center [20, 26] width 20 height 24
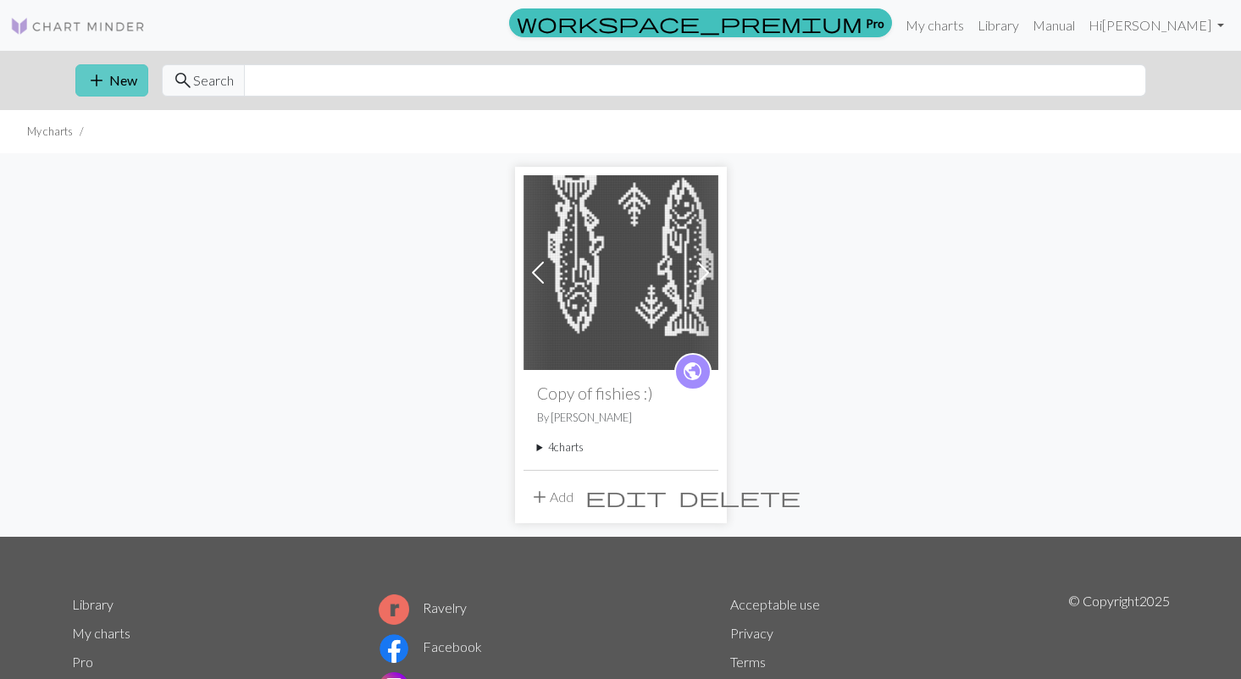
click at [118, 72] on button "add New" at bounding box center [111, 80] width 73 height 32
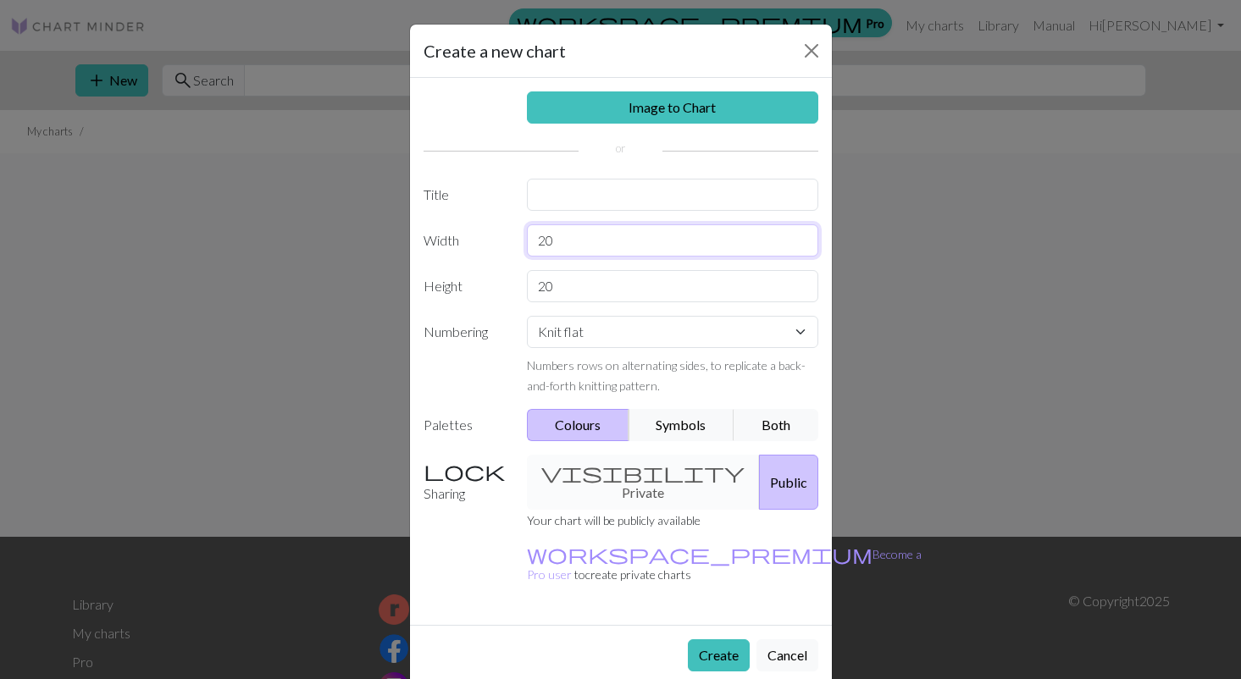
click at [555, 235] on input "20" at bounding box center [672, 240] width 291 height 32
click at [646, 91] on link "Image to Chart" at bounding box center [672, 107] width 291 height 32
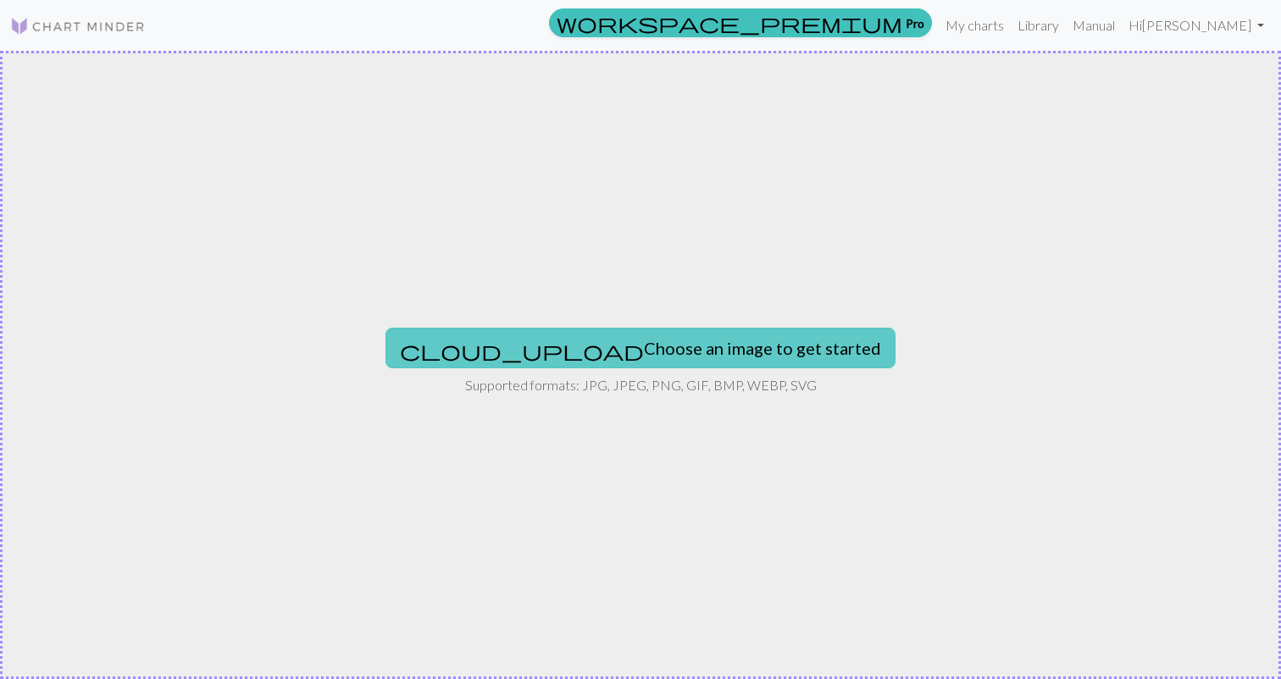
click at [670, 329] on button "cloud_upload Choose an image to get started" at bounding box center [640, 348] width 510 height 41
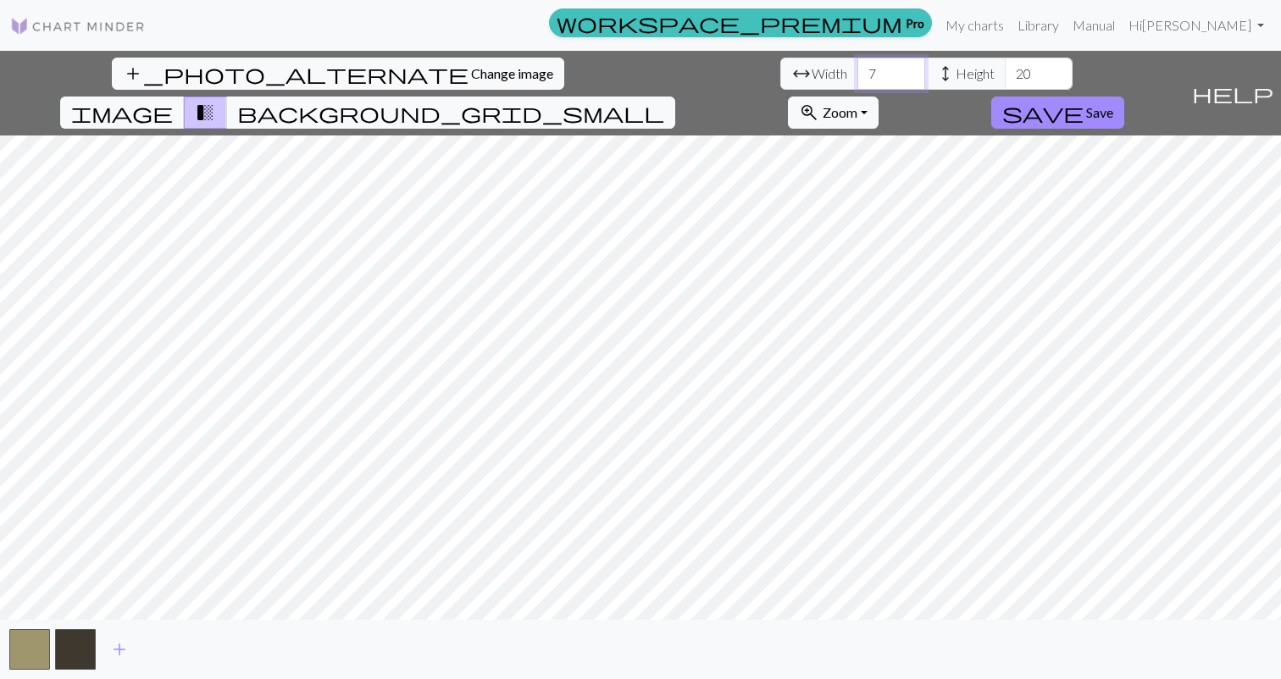
click at [857, 75] on input "7" at bounding box center [891, 74] width 68 height 32
type input "80"
click at [1005, 70] on input "20" at bounding box center [1039, 74] width 68 height 32
type input "2"
type input "80"
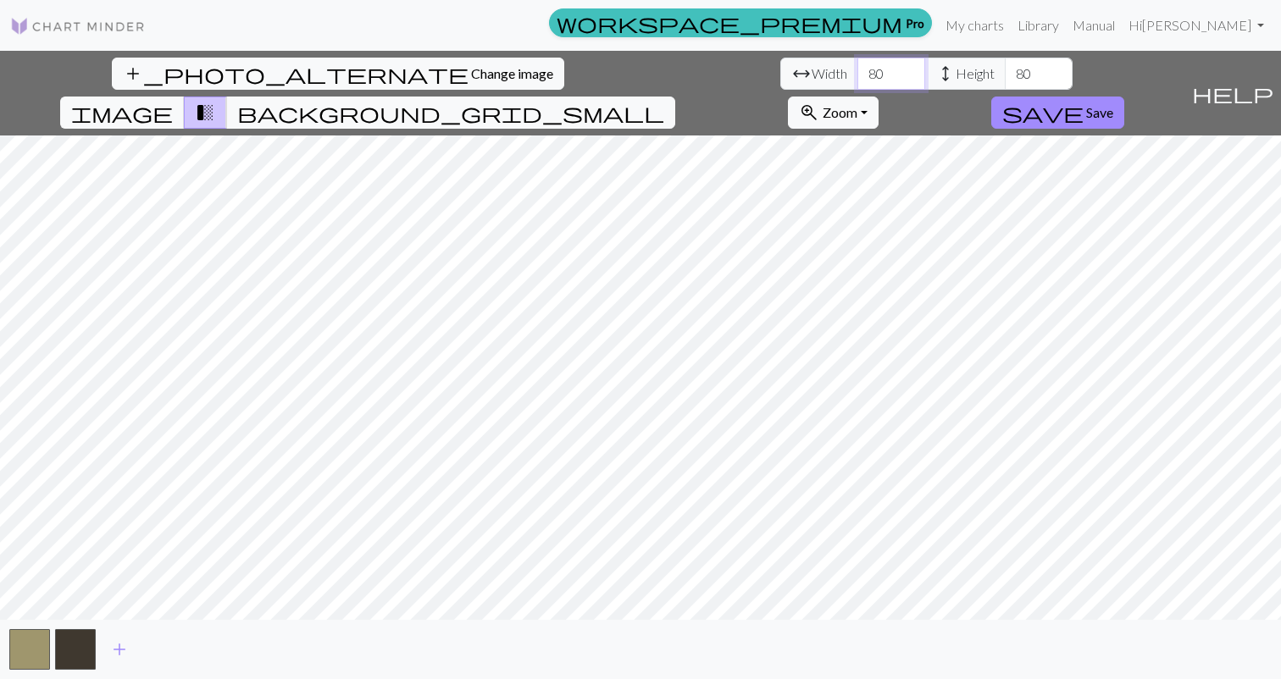
click at [857, 76] on input "80" at bounding box center [891, 74] width 68 height 32
type input "8"
type input "25"
click at [1005, 75] on input "80" at bounding box center [1039, 74] width 68 height 32
type input "8"
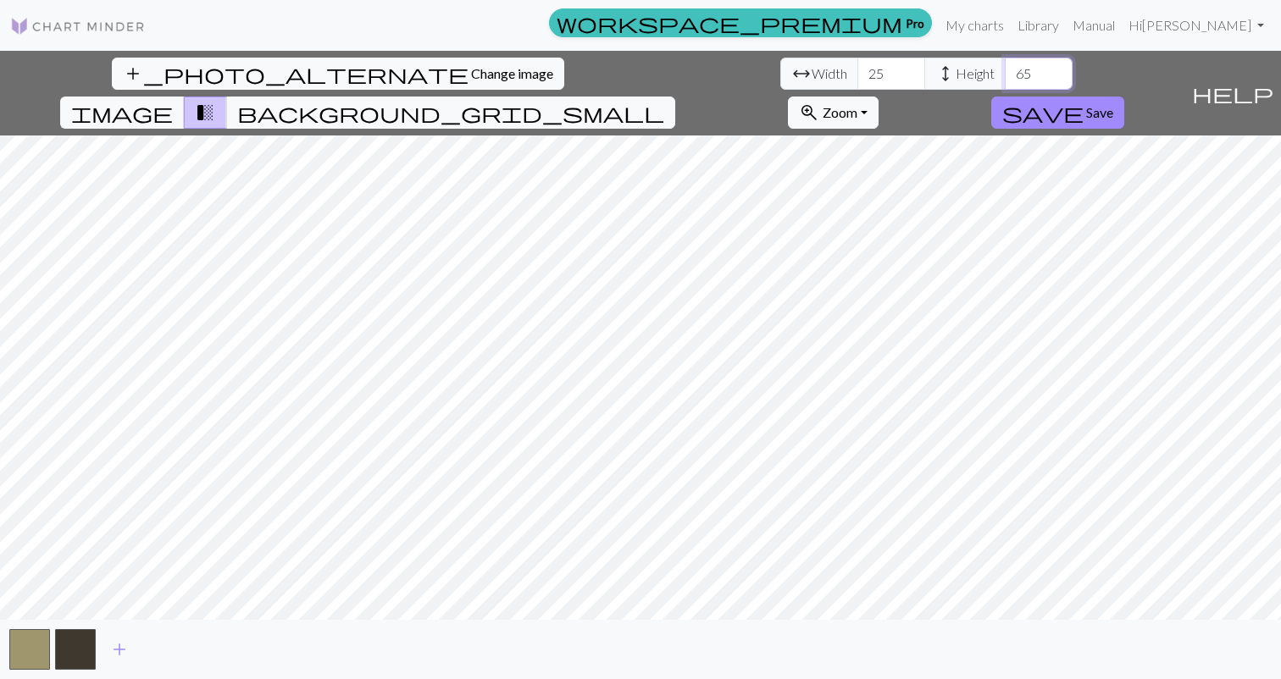
type input "65"
click at [72, 660] on button "button" at bounding box center [75, 649] width 41 height 41
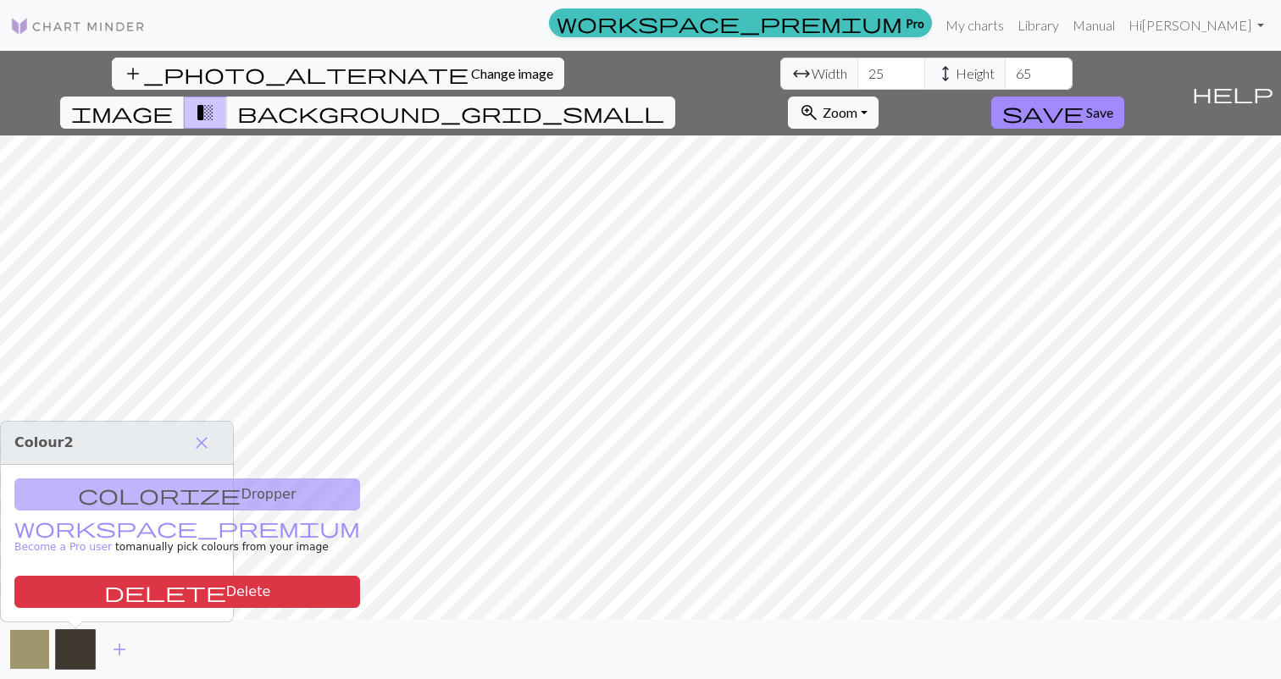
click at [21, 657] on button "button" at bounding box center [29, 649] width 41 height 41
click at [1124, 97] on button "save Save" at bounding box center [1057, 113] width 133 height 32
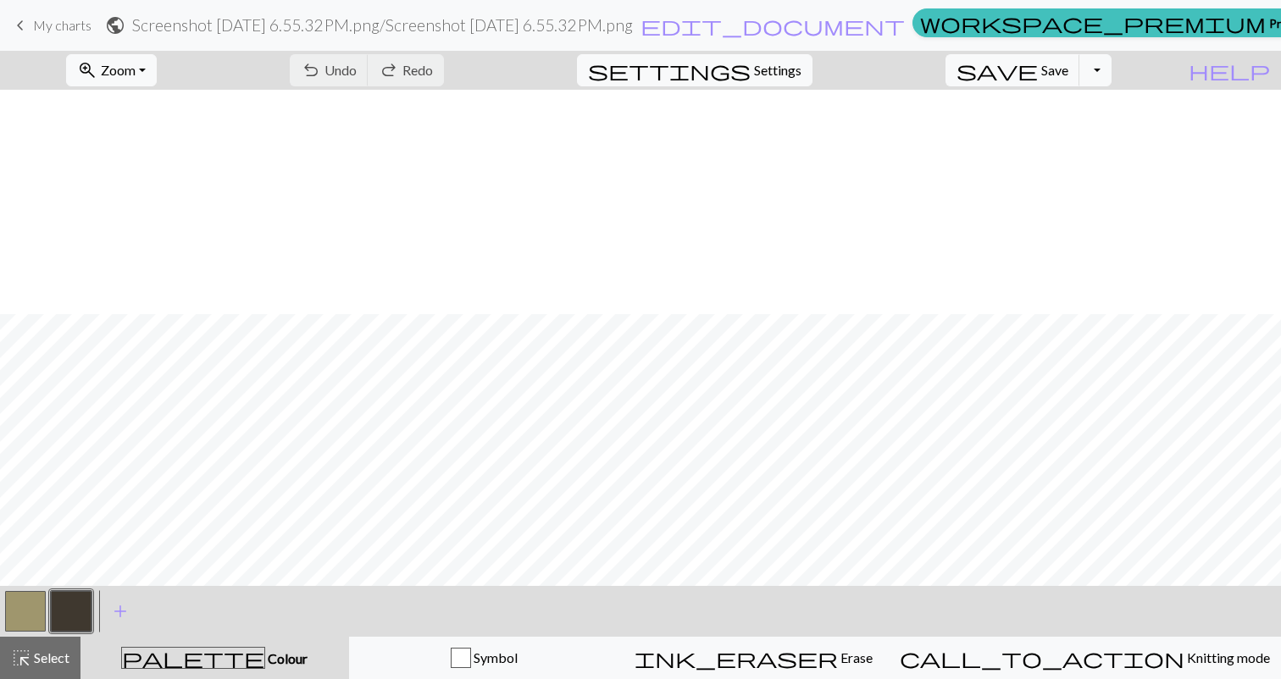
scroll to position [30, 0]
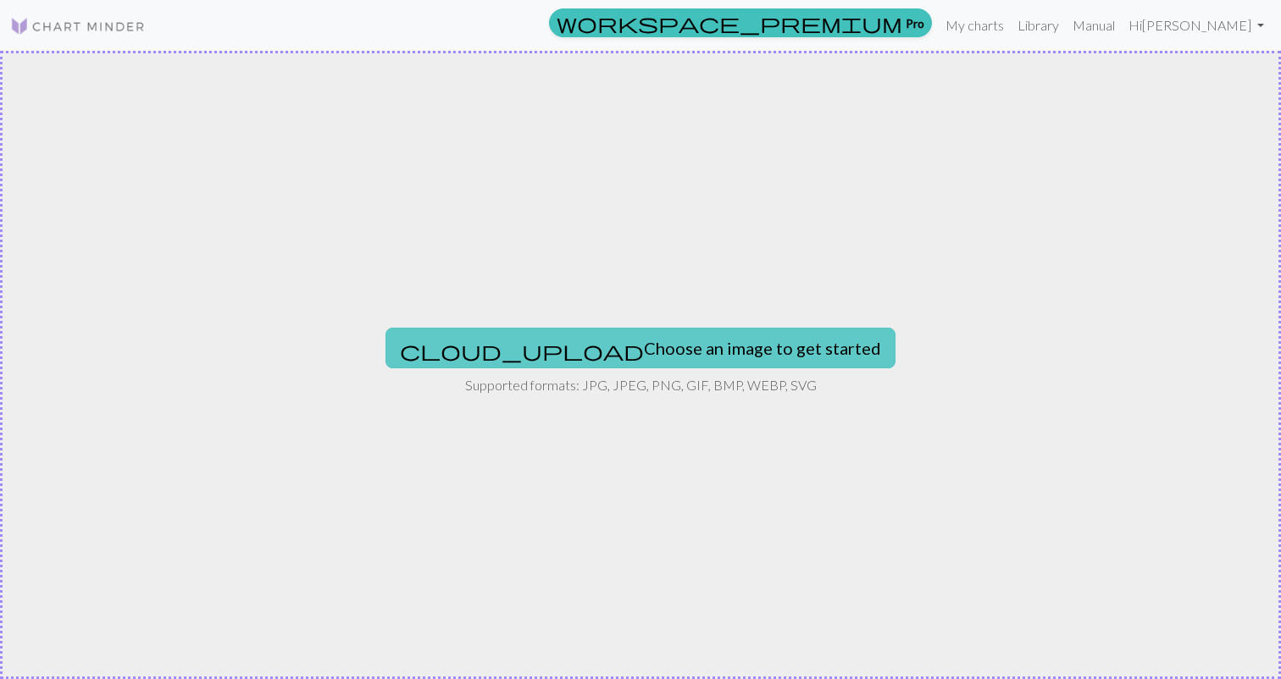
click at [529, 350] on span "cloud_upload" at bounding box center [522, 351] width 244 height 24
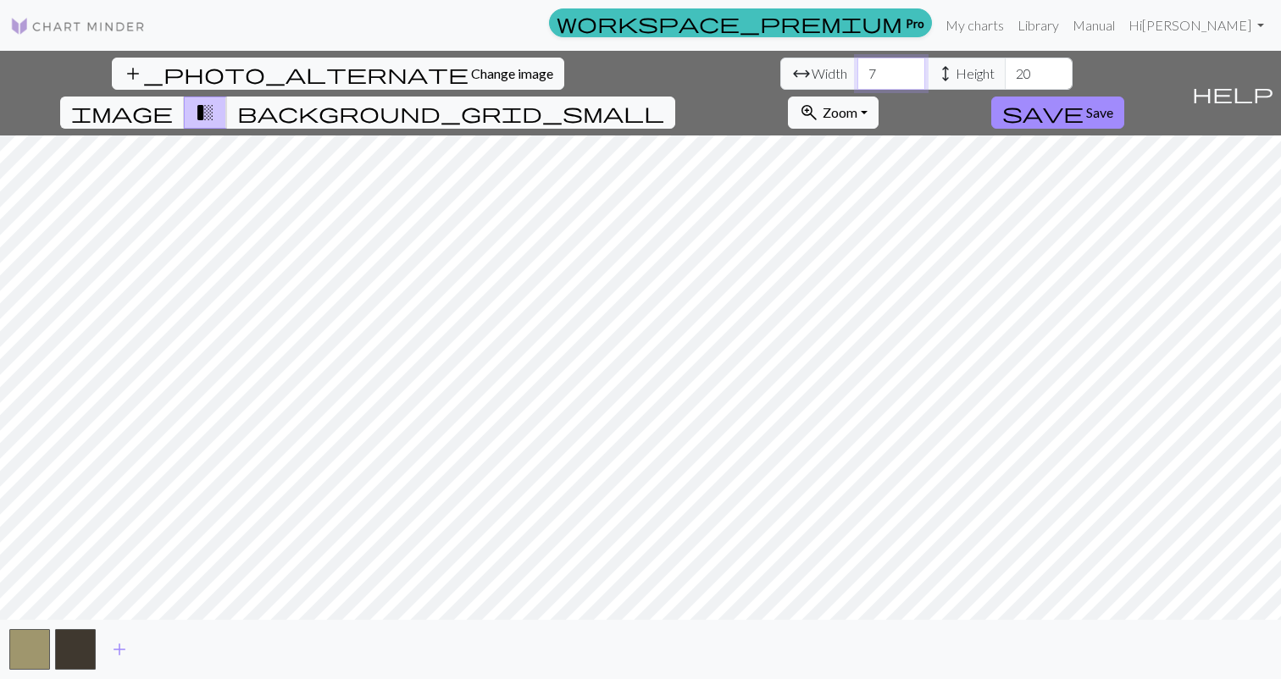
click at [857, 75] on input "7" at bounding box center [891, 74] width 68 height 32
click at [120, 651] on span "add" at bounding box center [119, 650] width 20 height 24
click at [120, 651] on button "button" at bounding box center [121, 649] width 41 height 41
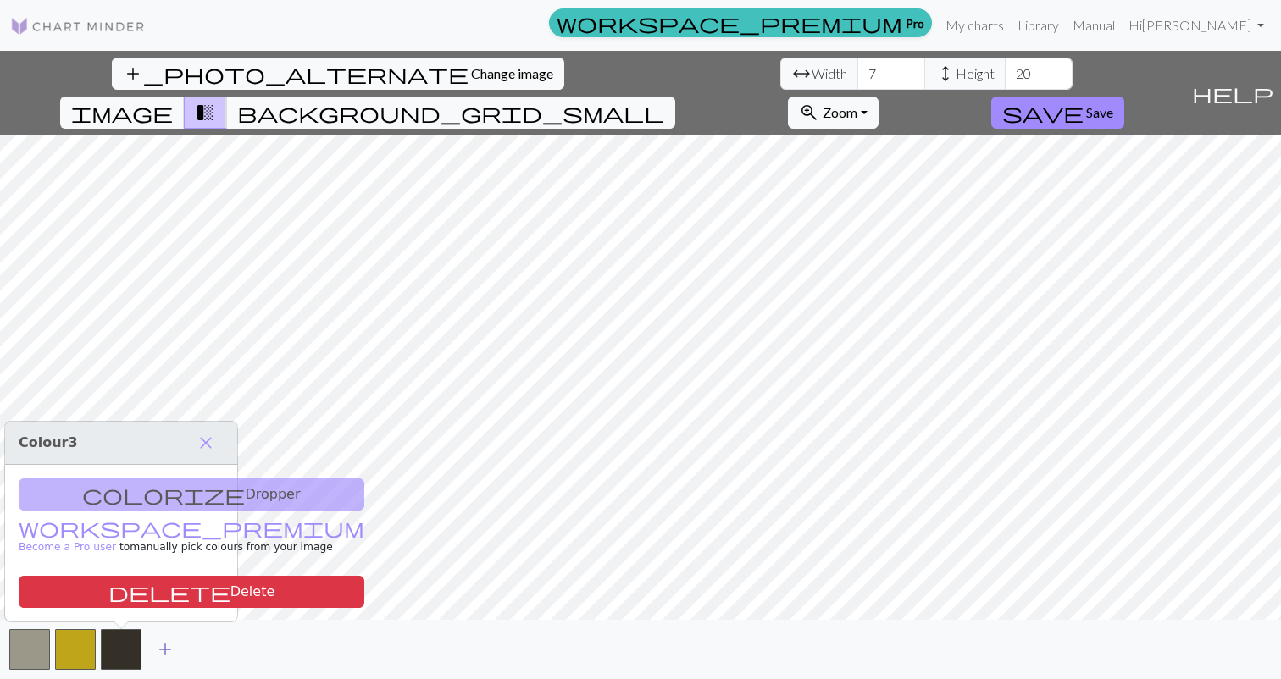
click at [120, 651] on button "button" at bounding box center [121, 649] width 41 height 41
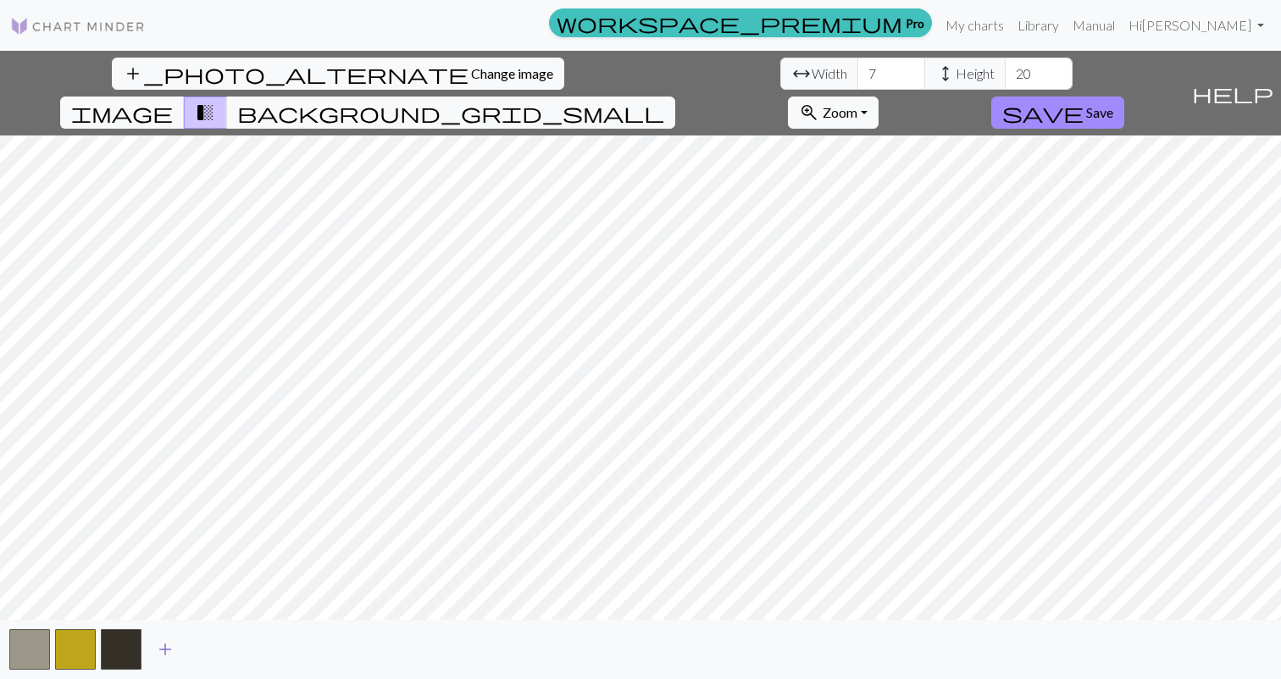
click at [120, 651] on button "button" at bounding box center [121, 649] width 41 height 41
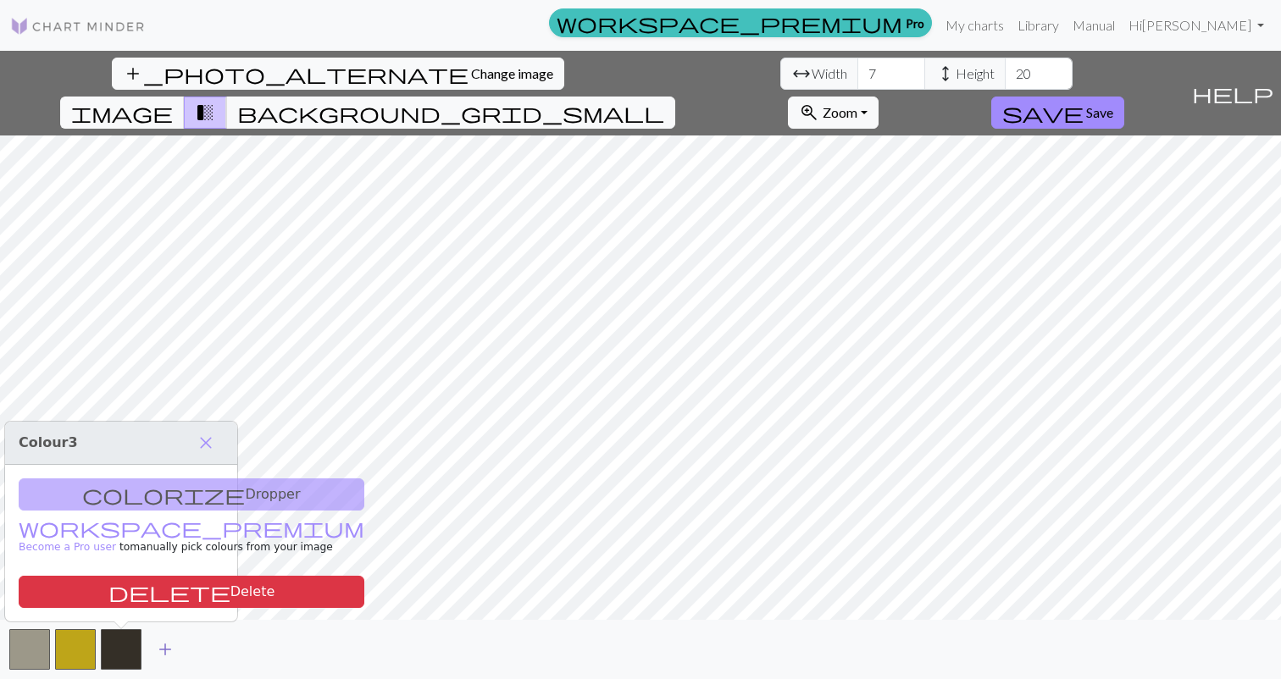
click at [120, 651] on button "button" at bounding box center [121, 649] width 41 height 41
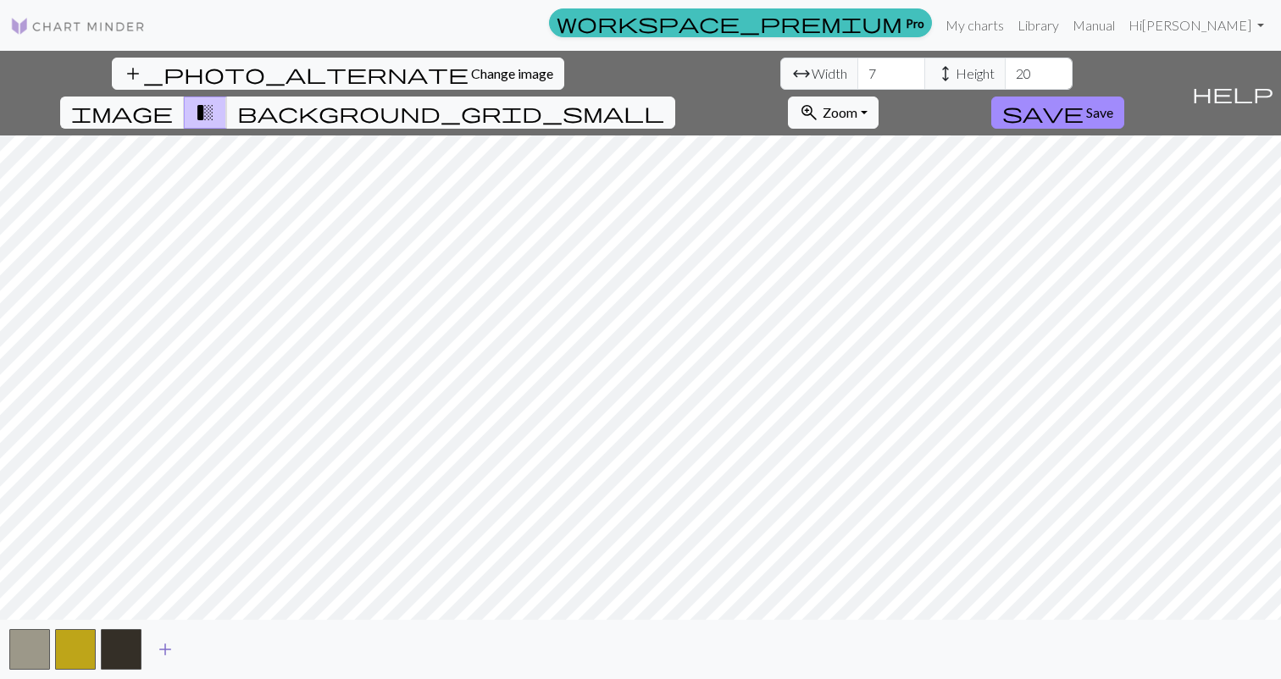
click at [161, 653] on span "add" at bounding box center [165, 650] width 20 height 24
click at [208, 655] on span "add" at bounding box center [211, 650] width 20 height 24
click at [254, 651] on span "add" at bounding box center [256, 650] width 20 height 24
click at [308, 643] on span "add" at bounding box center [302, 650] width 20 height 24
click at [365, 650] on button "add" at bounding box center [348, 650] width 42 height 32
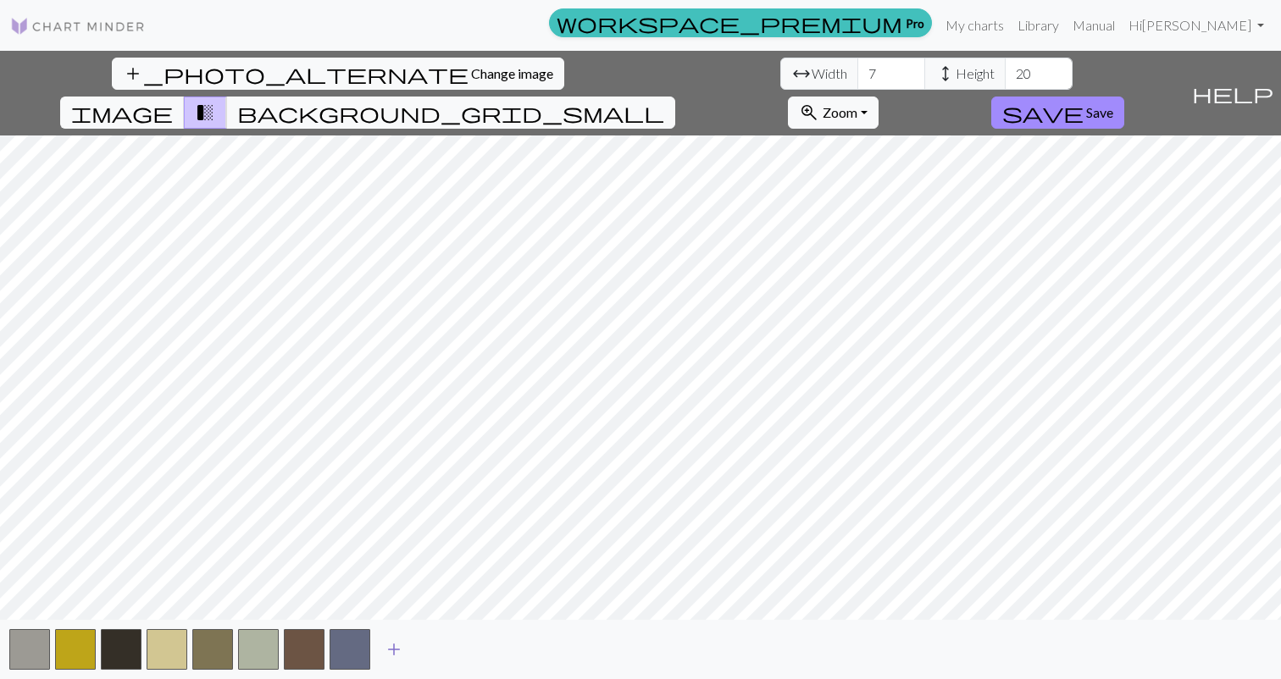
click at [397, 653] on span "add" at bounding box center [394, 650] width 20 height 24
click at [432, 654] on span "add" at bounding box center [439, 650] width 20 height 24
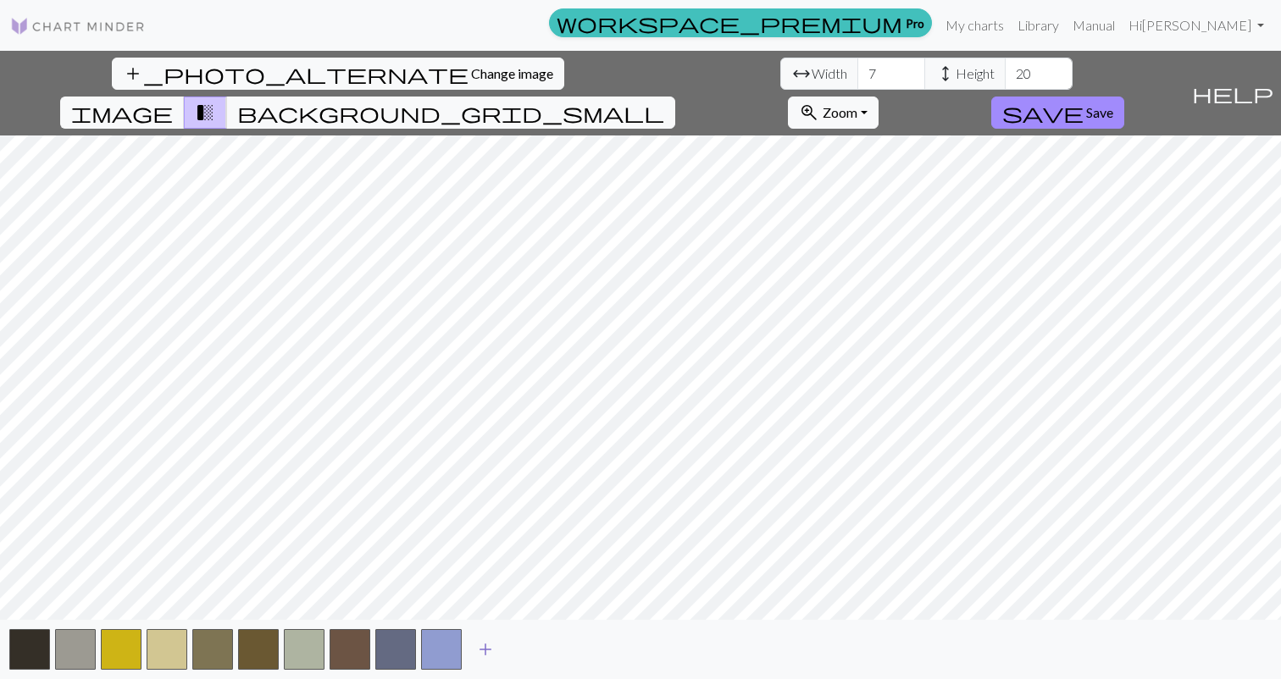
click at [485, 651] on span "add" at bounding box center [485, 650] width 20 height 24
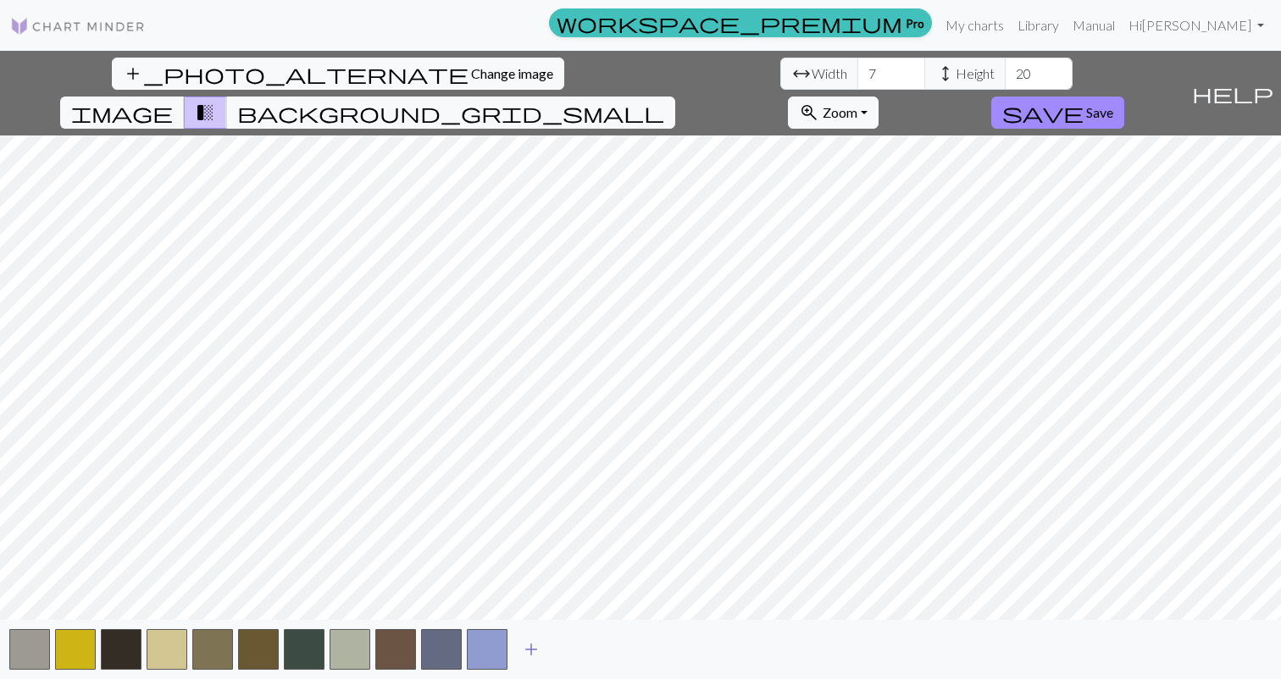
click at [529, 651] on span "add" at bounding box center [531, 650] width 20 height 24
click at [573, 651] on span "add" at bounding box center [577, 650] width 20 height 24
click at [630, 652] on span "add" at bounding box center [622, 650] width 20 height 24
click at [672, 653] on span "add" at bounding box center [668, 650] width 20 height 24
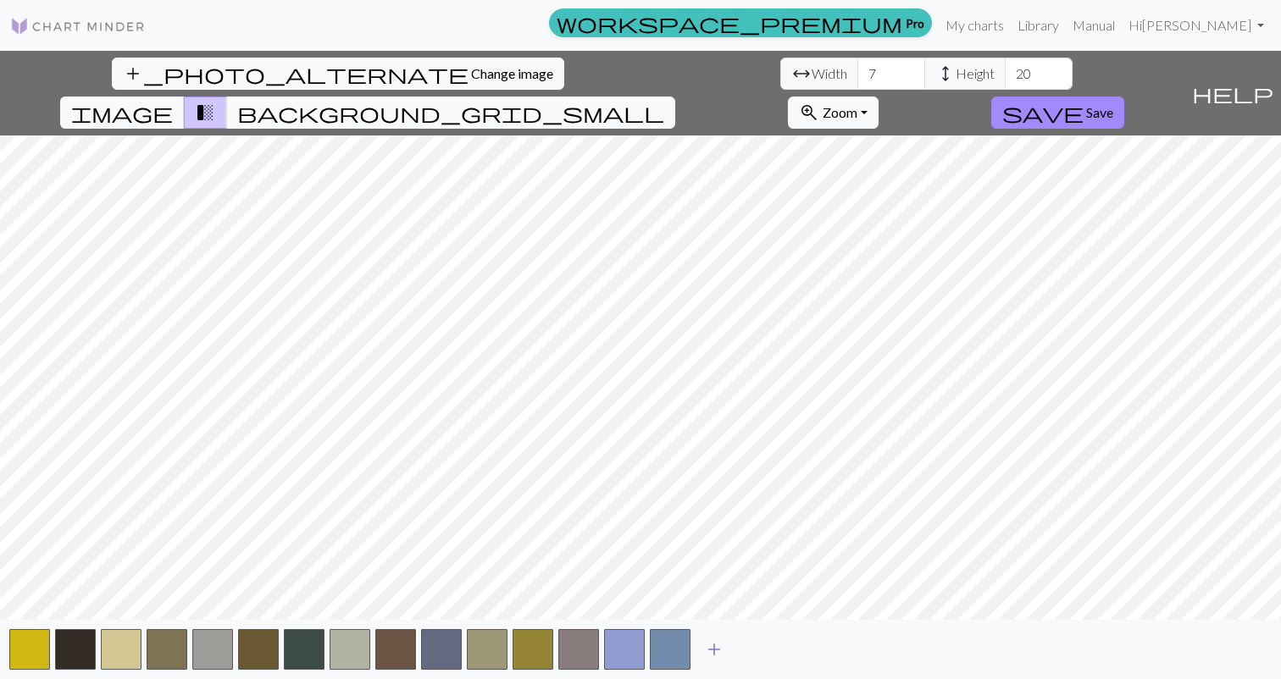
click at [698, 653] on button "add" at bounding box center [714, 650] width 42 height 32
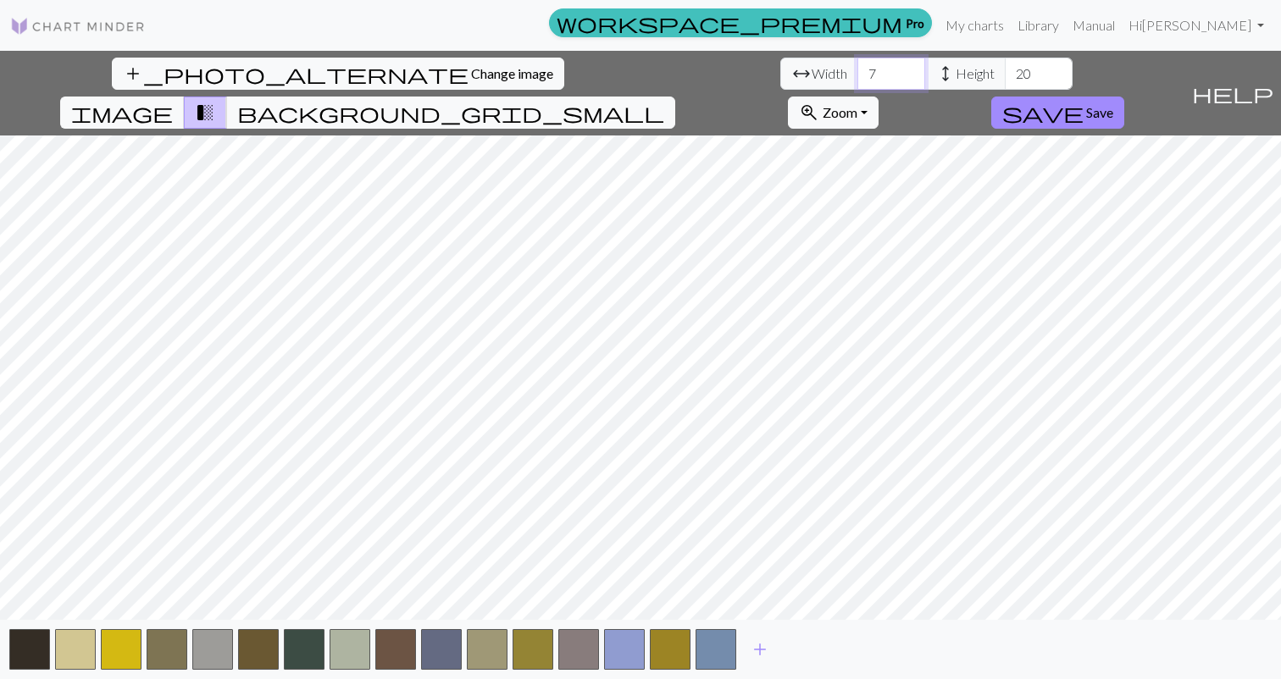
click at [857, 73] on input "7" at bounding box center [891, 74] width 68 height 32
type input "25"
click at [1005, 71] on input "20" at bounding box center [1039, 74] width 68 height 32
type input "2"
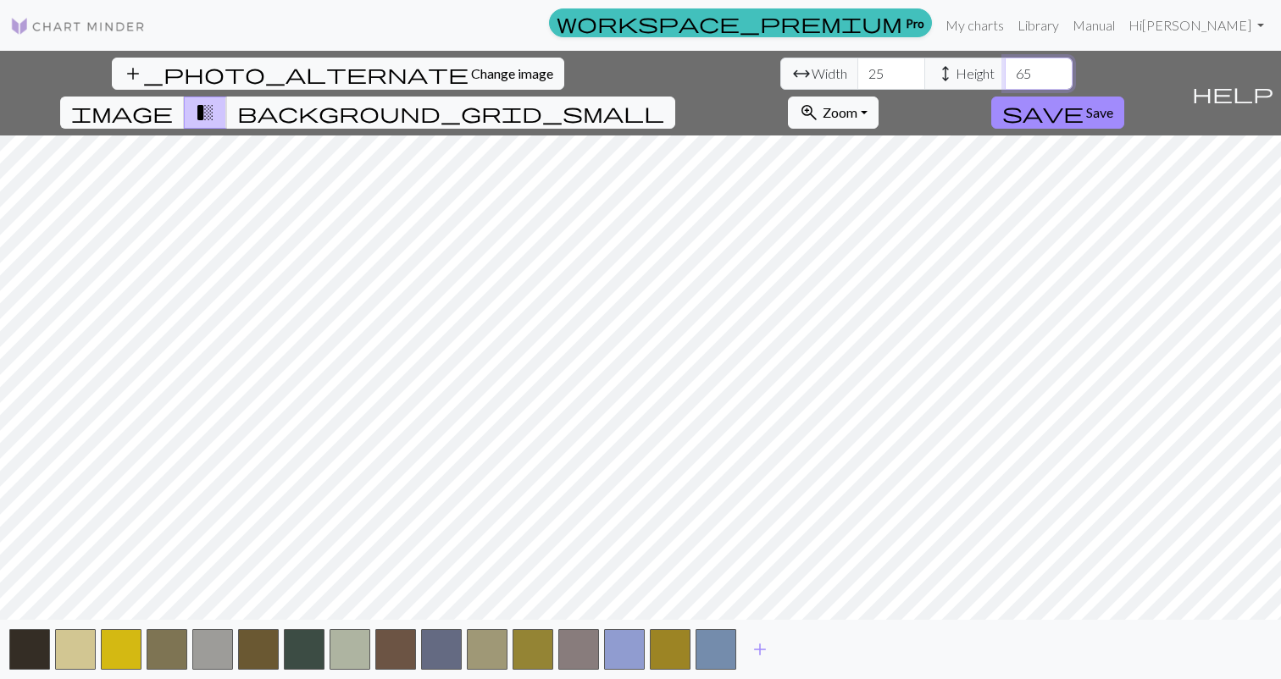
type input "65"
click at [1124, 97] on button "save Save" at bounding box center [1057, 113] width 133 height 32
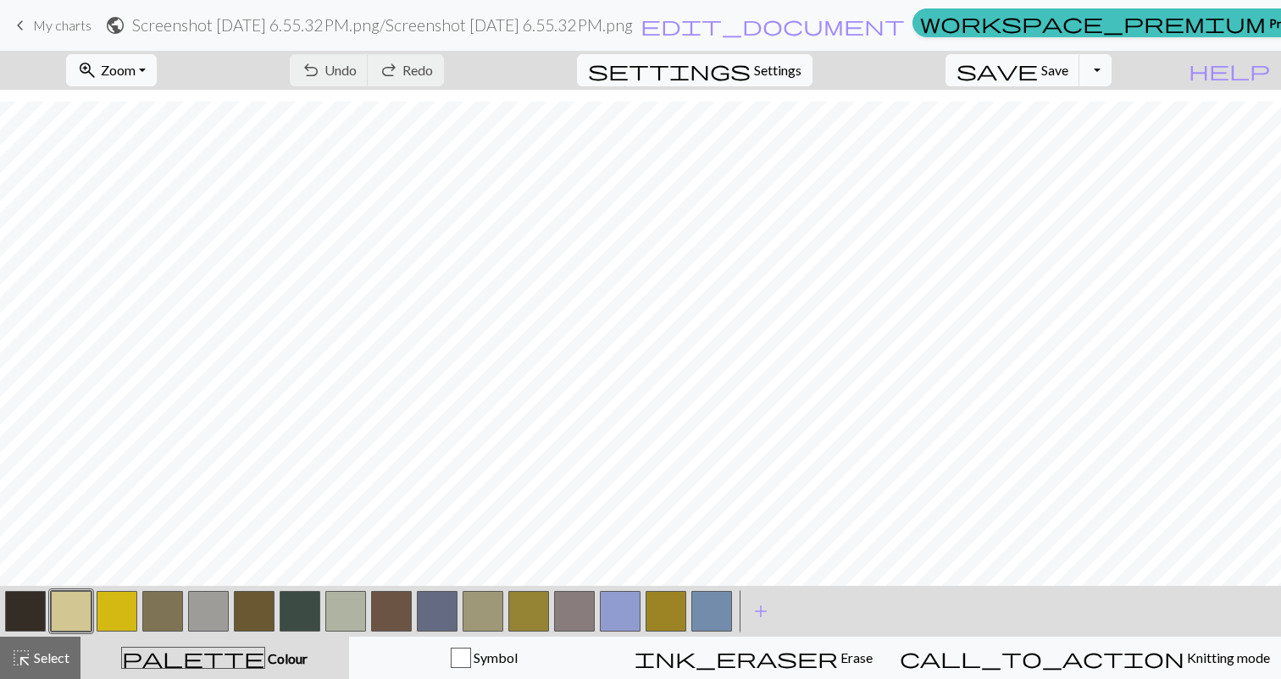
scroll to position [8, 0]
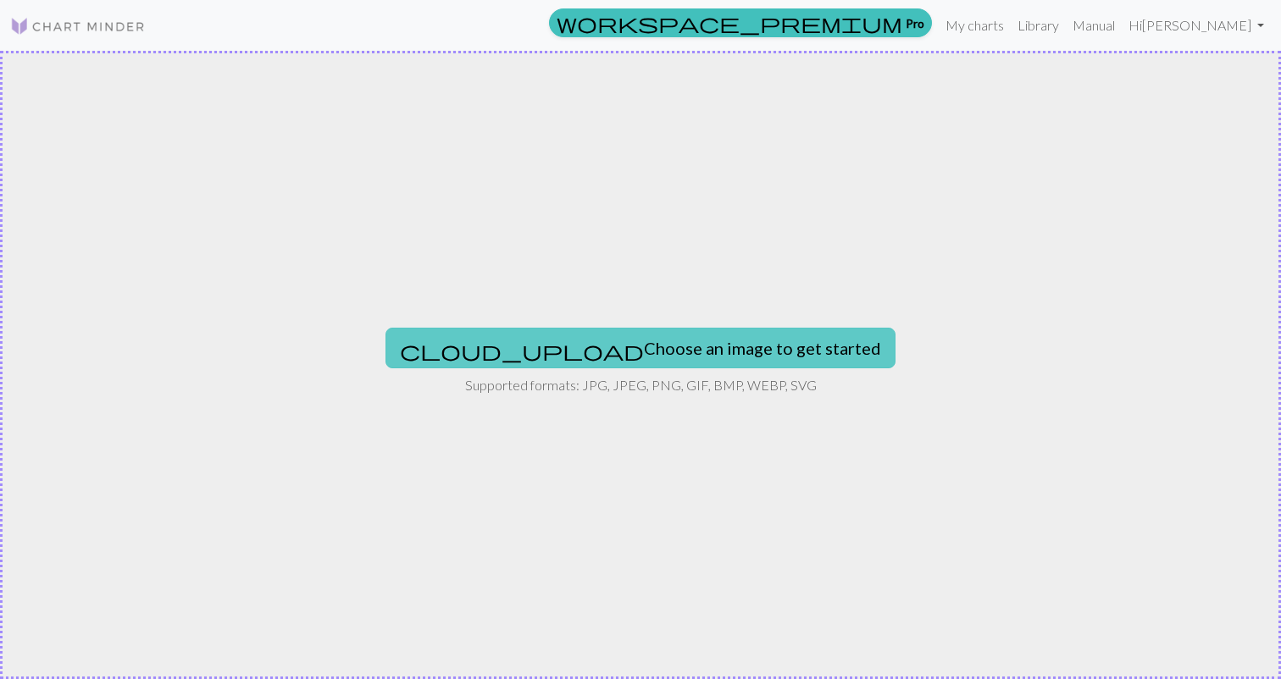
click at [612, 346] on button "cloud_upload Choose an image to get started" at bounding box center [640, 348] width 510 height 41
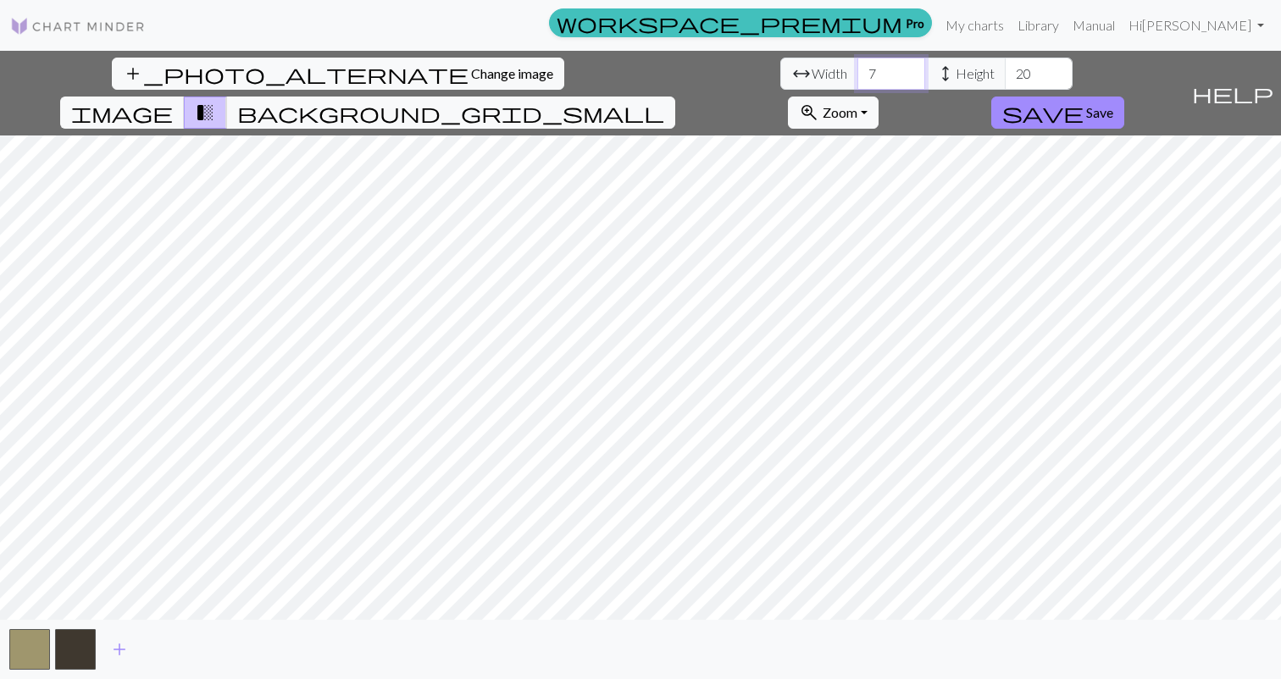
click at [857, 75] on input "7" at bounding box center [891, 74] width 68 height 32
drag, startPoint x: 395, startPoint y: 75, endPoint x: 368, endPoint y: 75, distance: 27.1
click at [857, 75] on input "7" at bounding box center [891, 74] width 68 height 32
type input "25"
drag, startPoint x: 555, startPoint y: 81, endPoint x: 493, endPoint y: 72, distance: 62.5
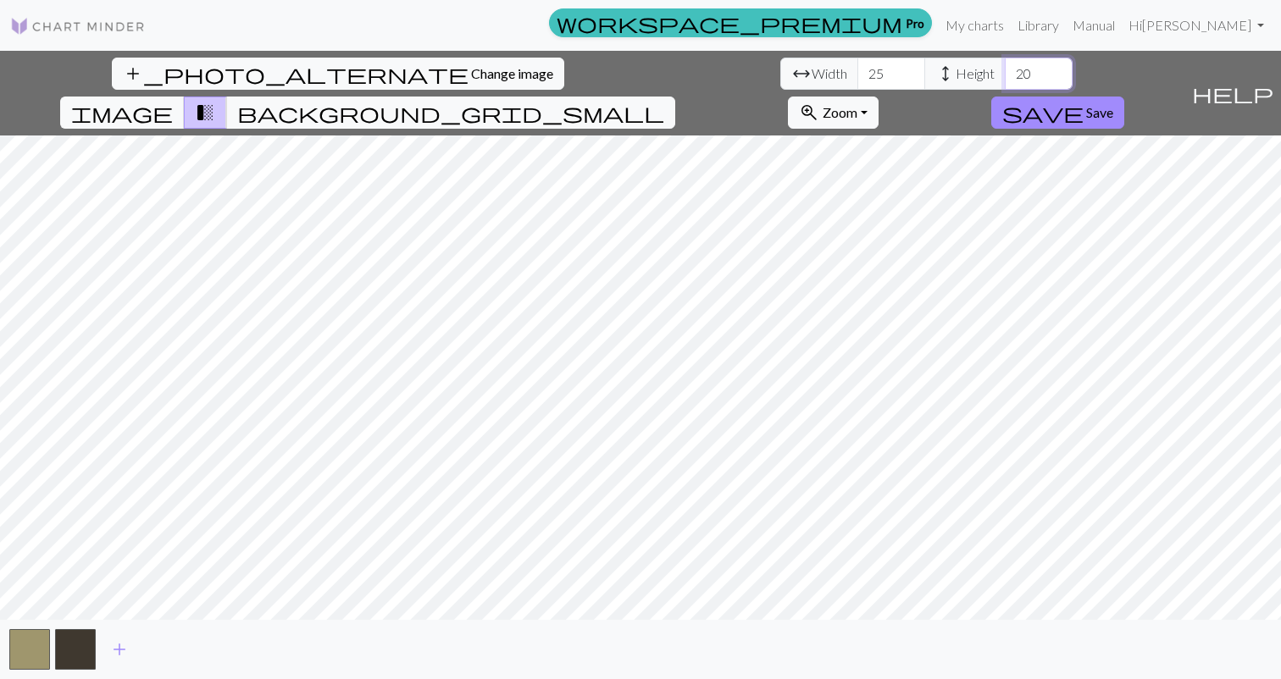
click at [780, 72] on div "arrow_range Width 25 height Height 20" at bounding box center [926, 74] width 292 height 32
type input "65"
click at [125, 646] on span "add" at bounding box center [119, 650] width 20 height 24
click at [168, 650] on span "add" at bounding box center [165, 650] width 20 height 24
click at [213, 651] on span "add" at bounding box center [211, 650] width 20 height 24
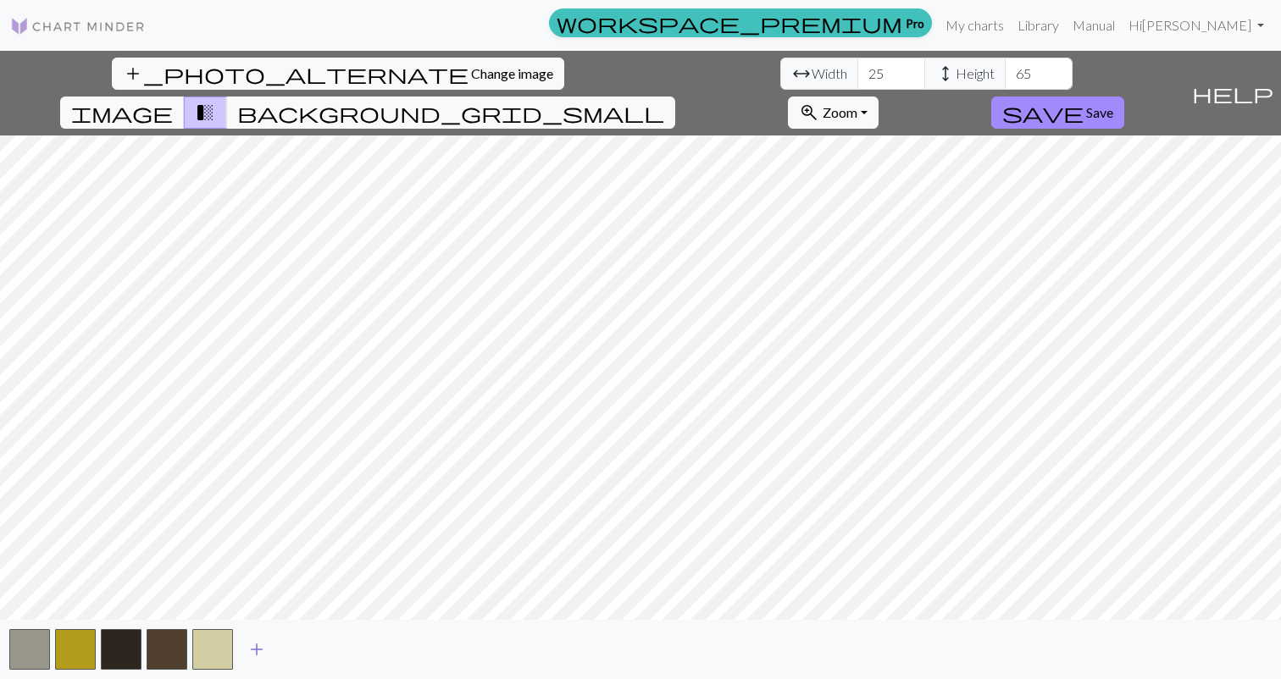
click at [251, 650] on span "add" at bounding box center [256, 650] width 20 height 24
click at [288, 650] on button "add" at bounding box center [302, 650] width 42 height 32
click at [342, 650] on span "add" at bounding box center [348, 650] width 20 height 24
click at [401, 656] on span "add" at bounding box center [394, 650] width 20 height 24
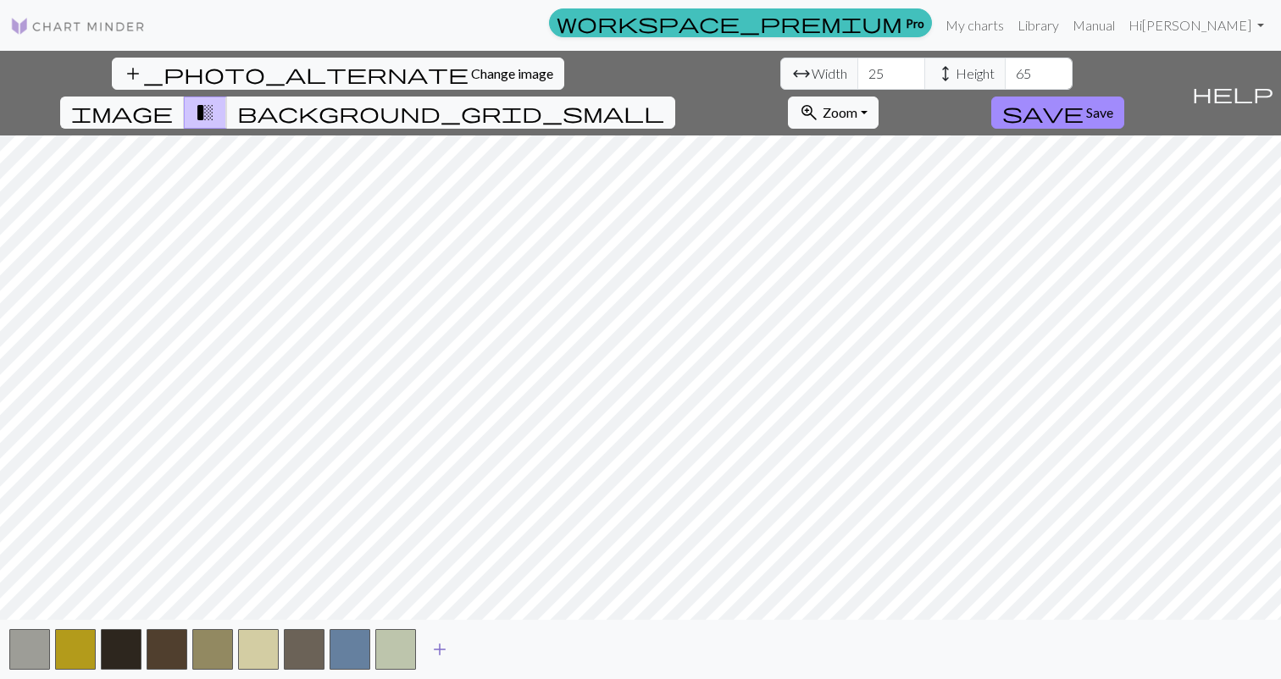
click at [438, 652] on span "add" at bounding box center [439, 650] width 20 height 24
click at [478, 650] on span "add" at bounding box center [485, 650] width 20 height 24
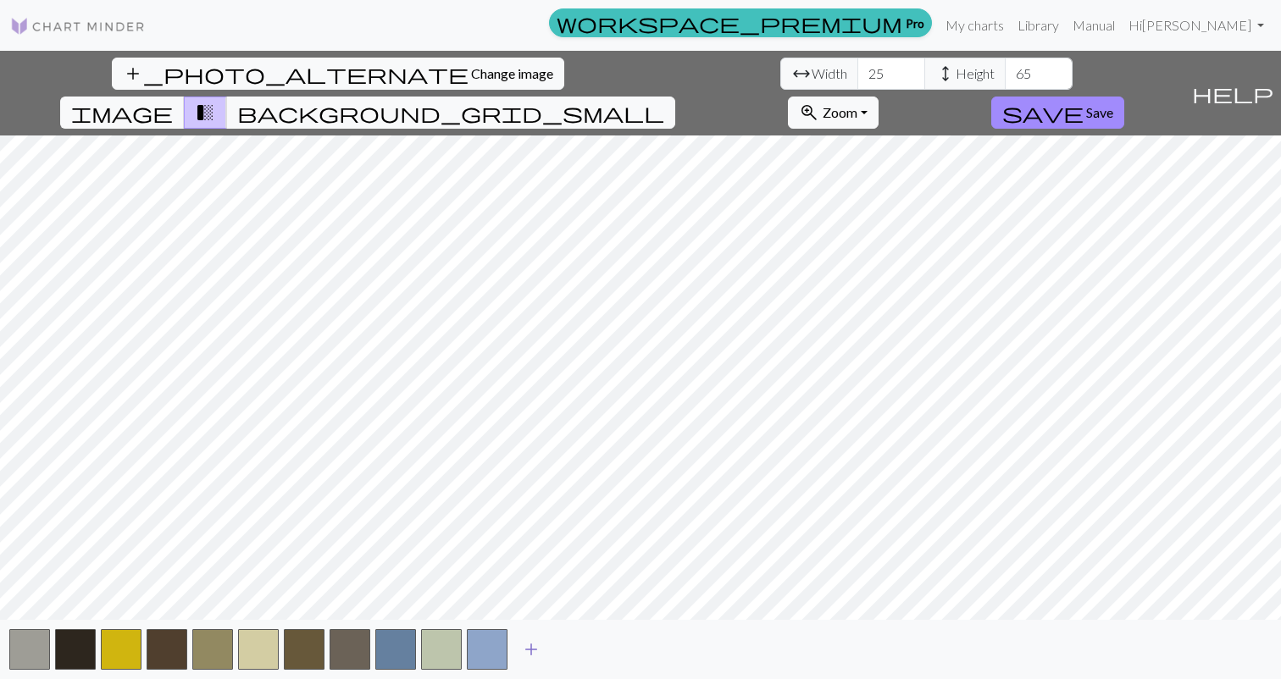
click at [532, 650] on span "add" at bounding box center [531, 650] width 20 height 24
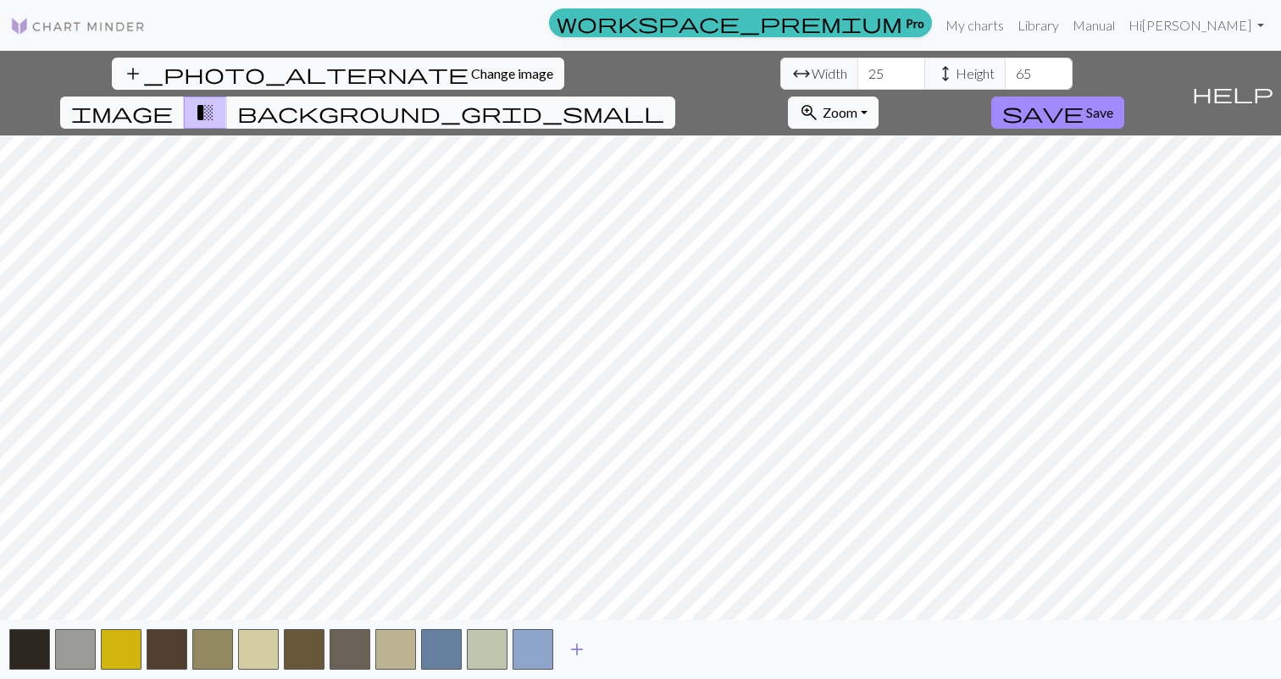
click at [569, 653] on span "add" at bounding box center [577, 650] width 20 height 24
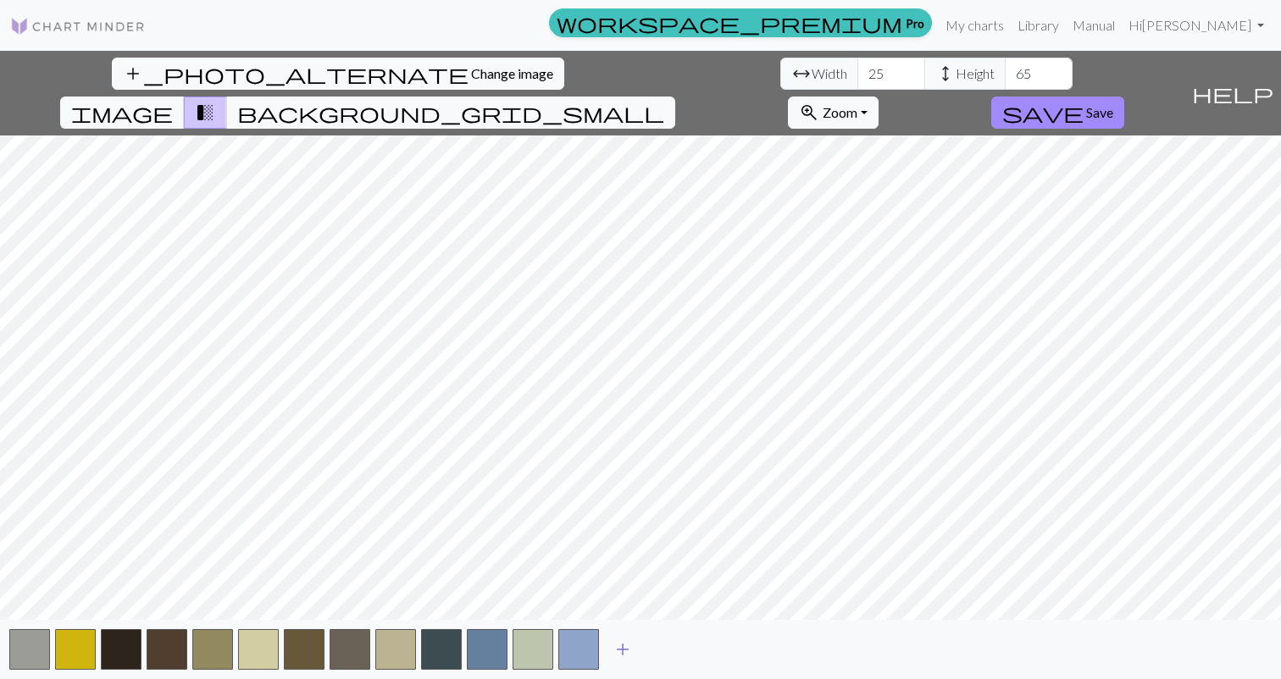
click at [613, 653] on span "add" at bounding box center [622, 650] width 20 height 24
click at [655, 653] on button "add" at bounding box center [668, 650] width 42 height 32
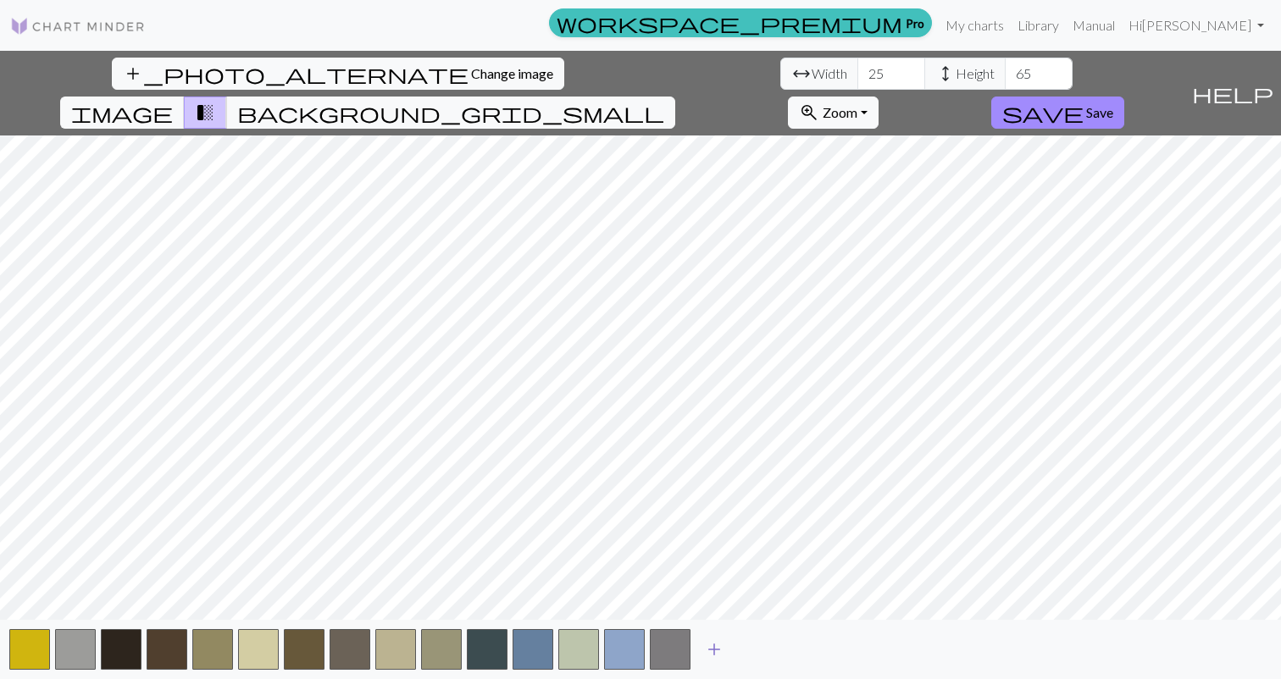
click at [716, 656] on span "add" at bounding box center [714, 650] width 20 height 24
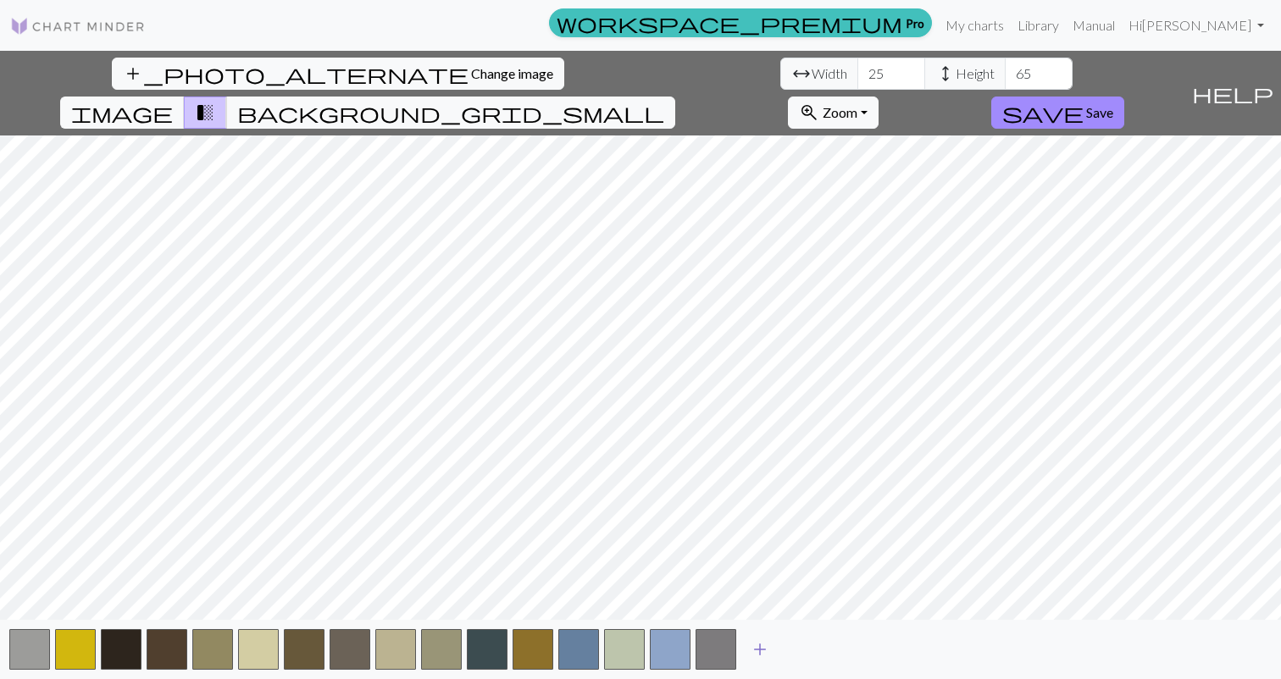
click at [746, 660] on button "add" at bounding box center [760, 650] width 42 height 32
click at [800, 654] on span "add" at bounding box center [805, 650] width 20 height 24
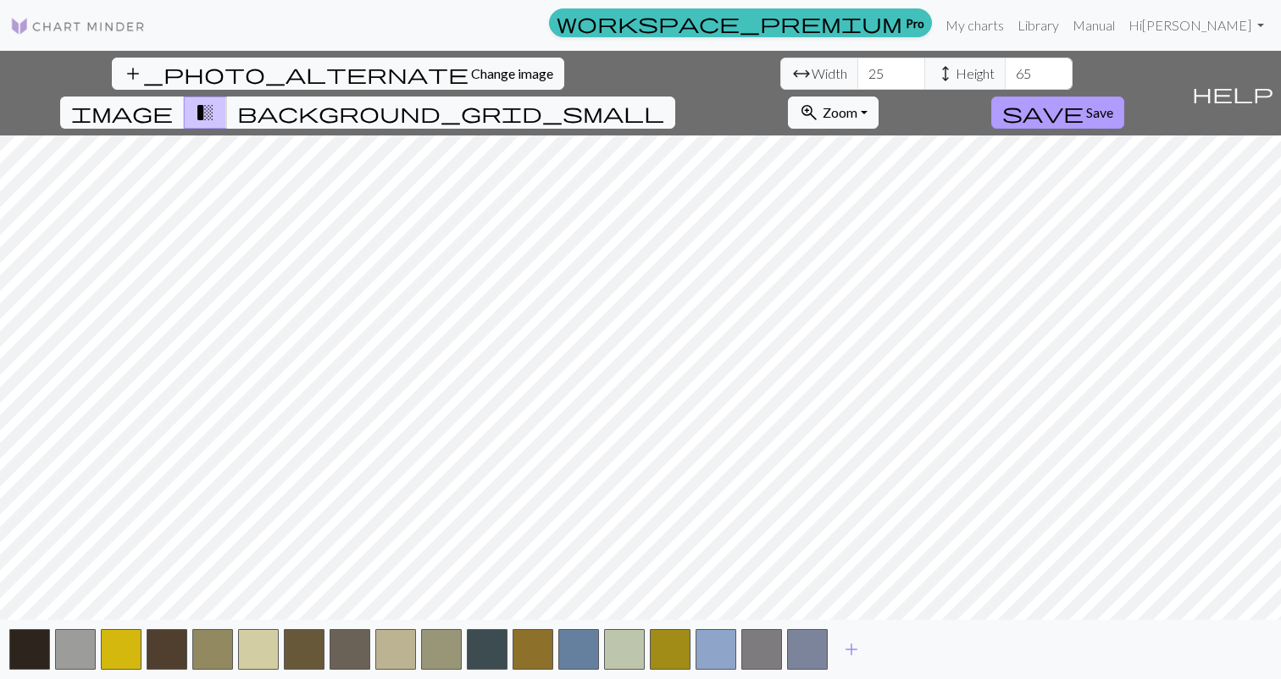
click at [1124, 97] on button "save Save" at bounding box center [1057, 113] width 133 height 32
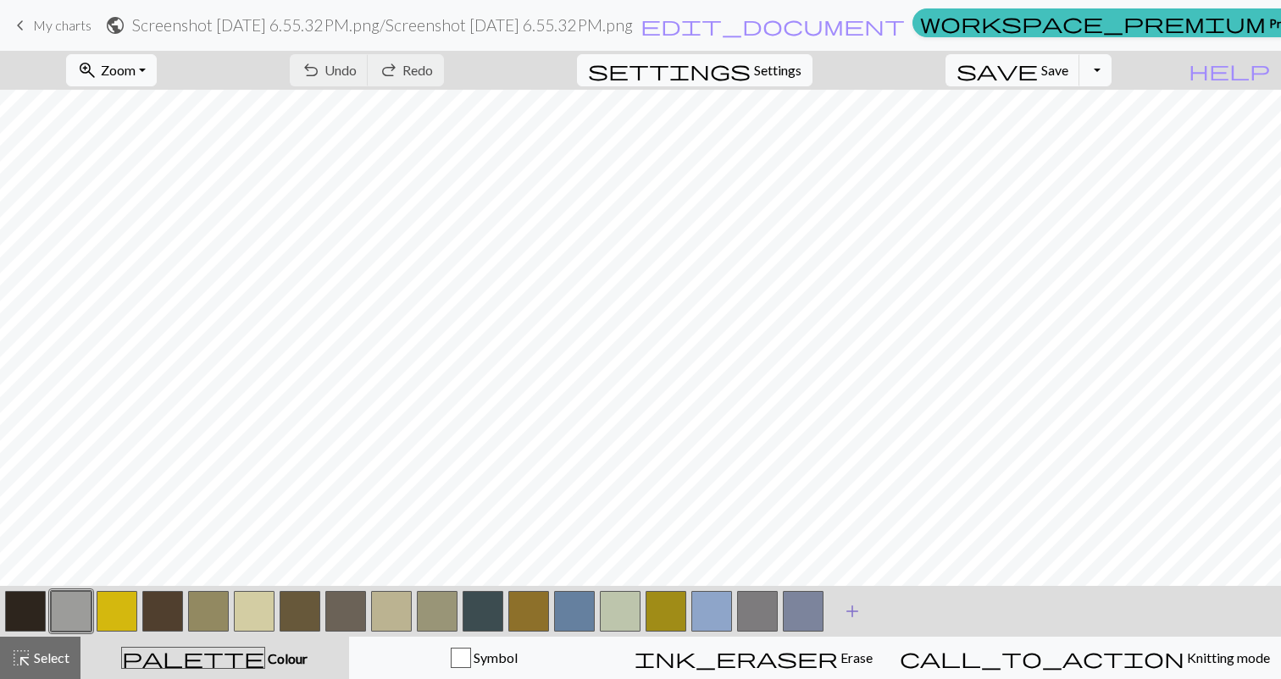
click at [849, 598] on button "add Add a colour" at bounding box center [852, 611] width 42 height 42
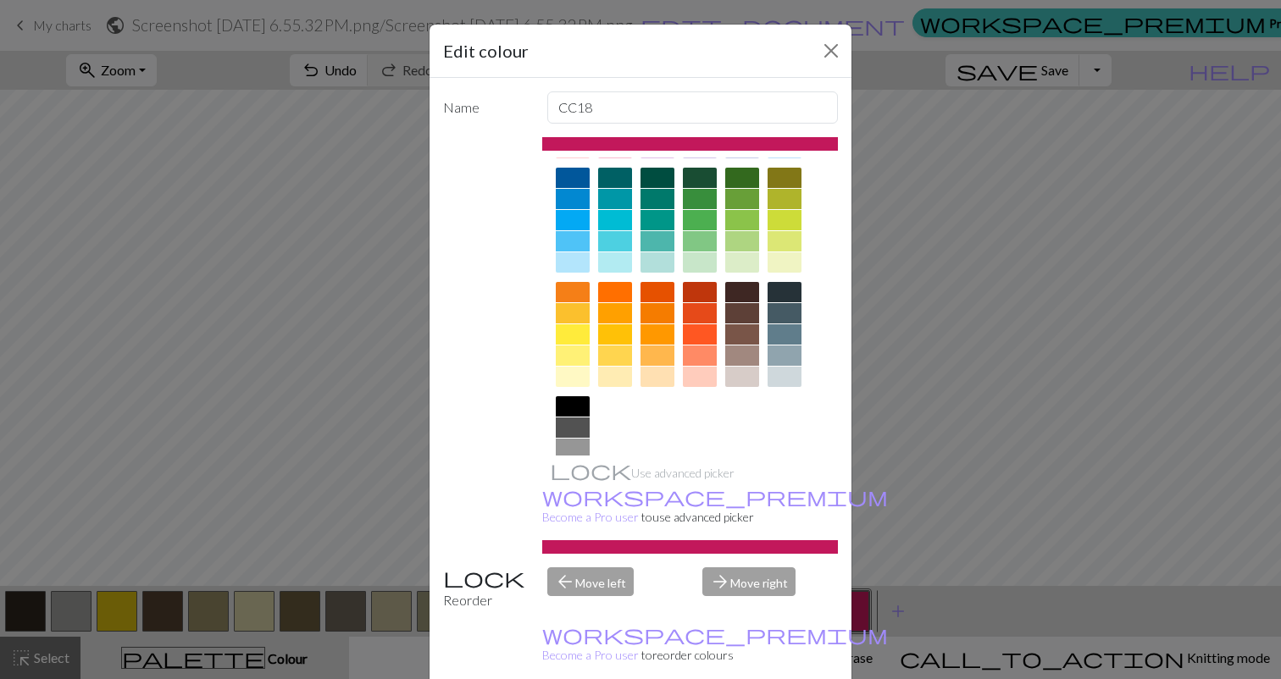
scroll to position [183, 0]
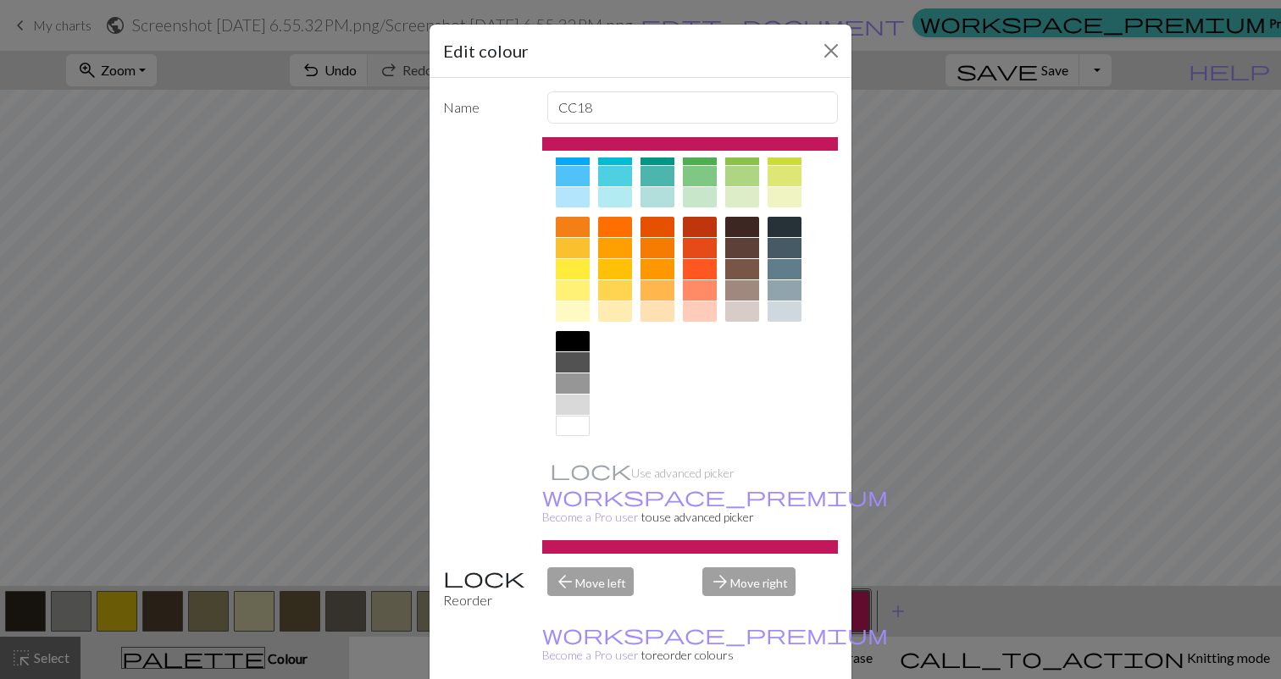
click at [571, 428] on div at bounding box center [573, 426] width 34 height 20
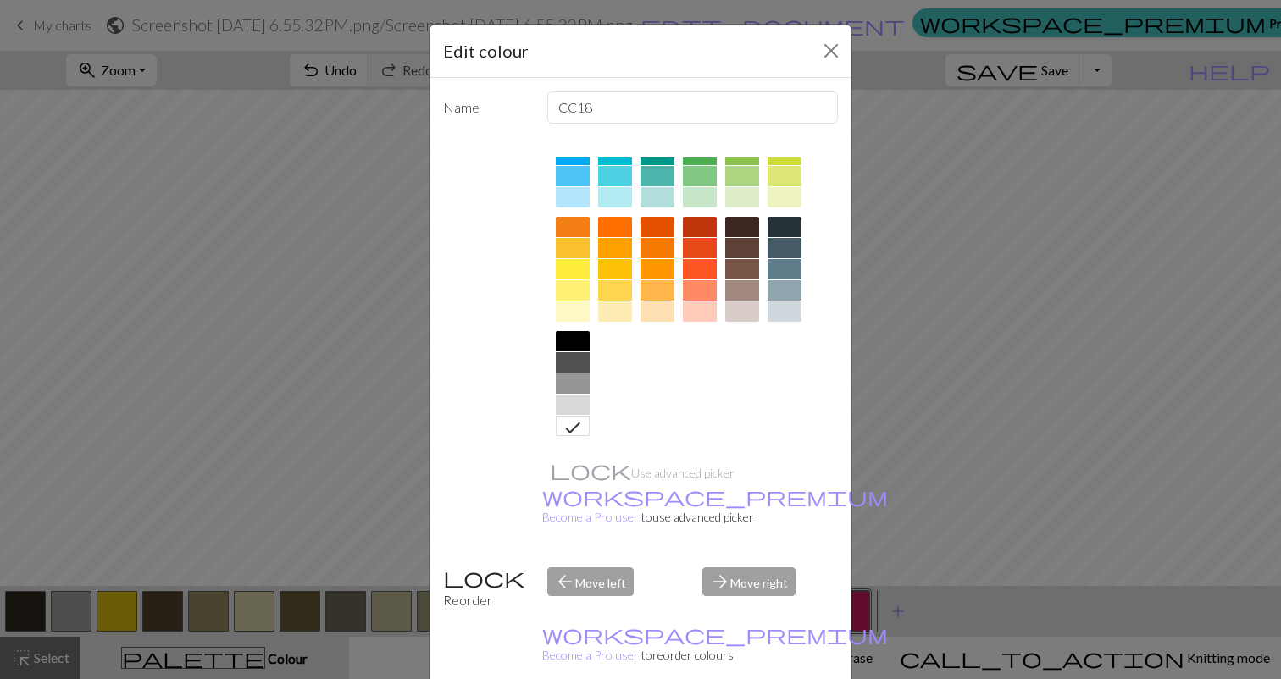
click at [959, 423] on div "Edit colour Name CC18 Use advanced picker workspace_premium Become a Pro user t…" at bounding box center [640, 339] width 1281 height 679
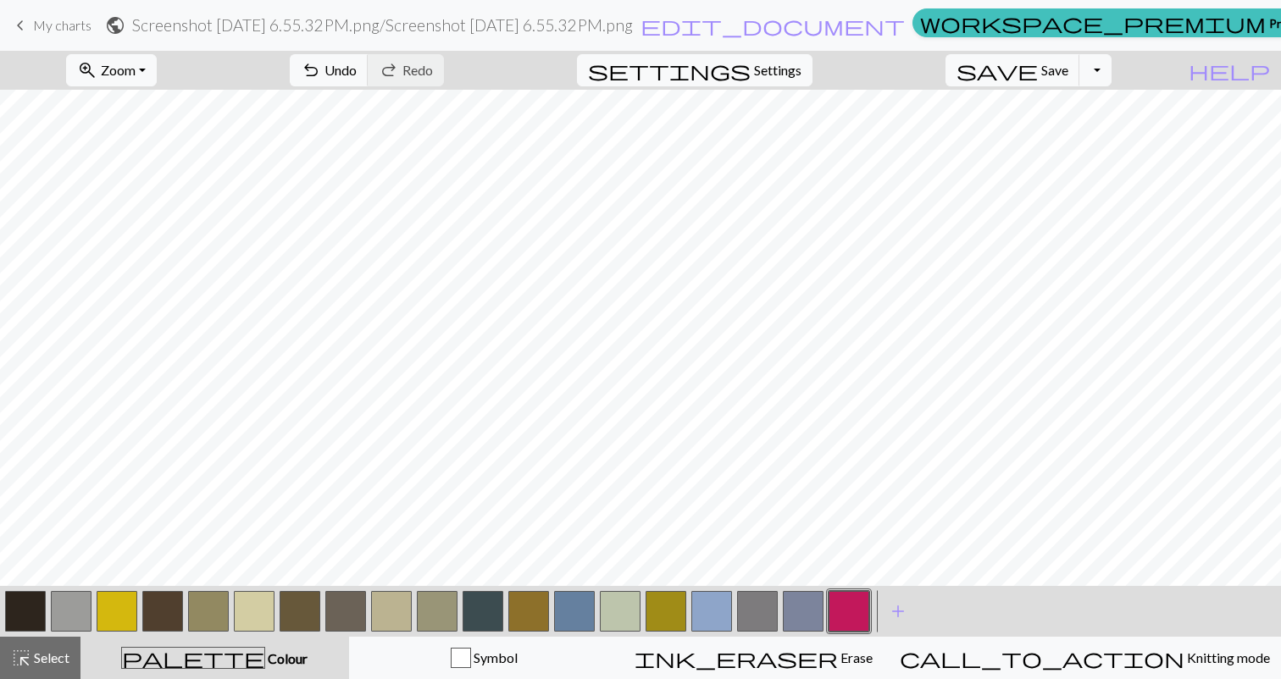
click at [849, 611] on button "button" at bounding box center [848, 611] width 41 height 41
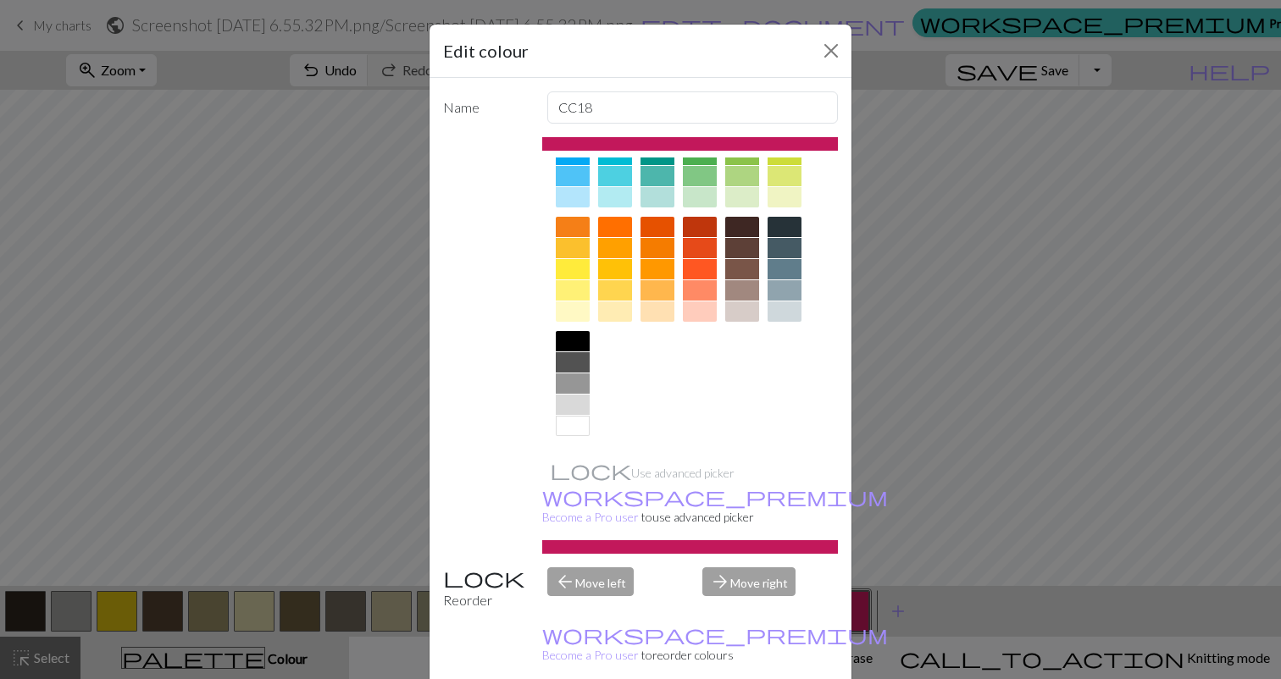
click at [569, 427] on div at bounding box center [573, 426] width 34 height 20
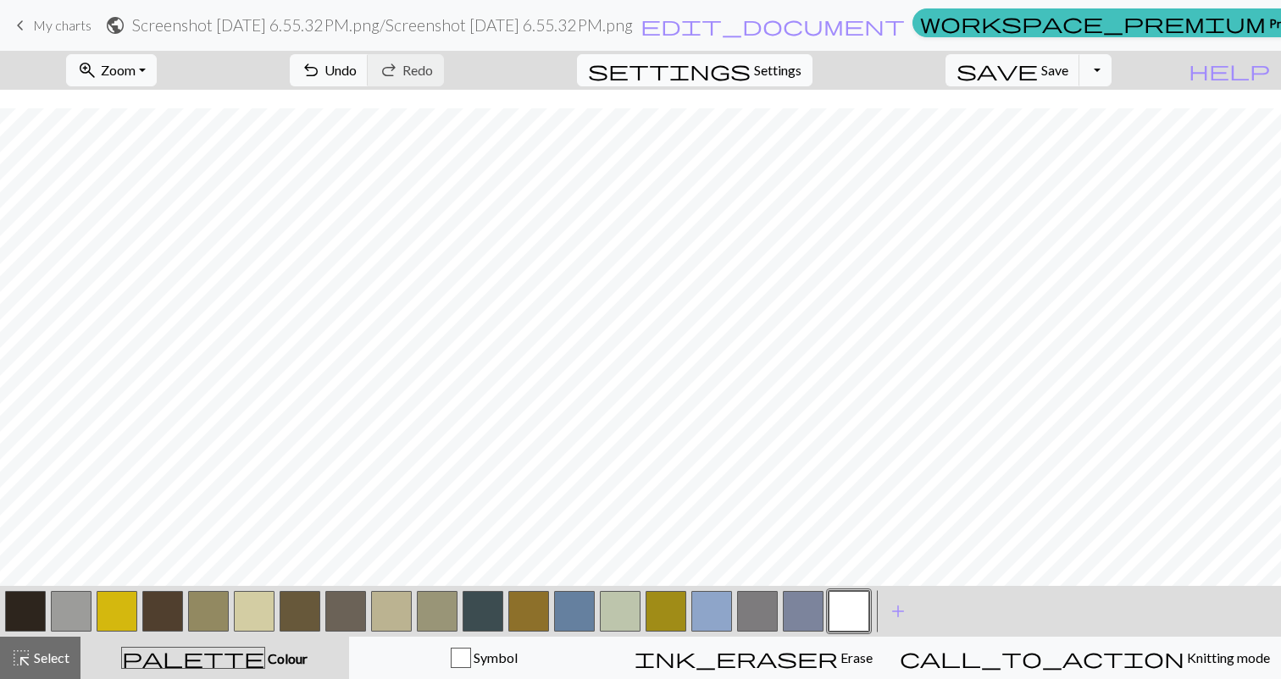
scroll to position [418, 0]
click at [357, 75] on span "Undo" at bounding box center [340, 70] width 32 height 16
click at [368, 83] on button "undo Undo Undo" at bounding box center [329, 70] width 79 height 32
click at [357, 70] on span "Undo" at bounding box center [340, 70] width 32 height 16
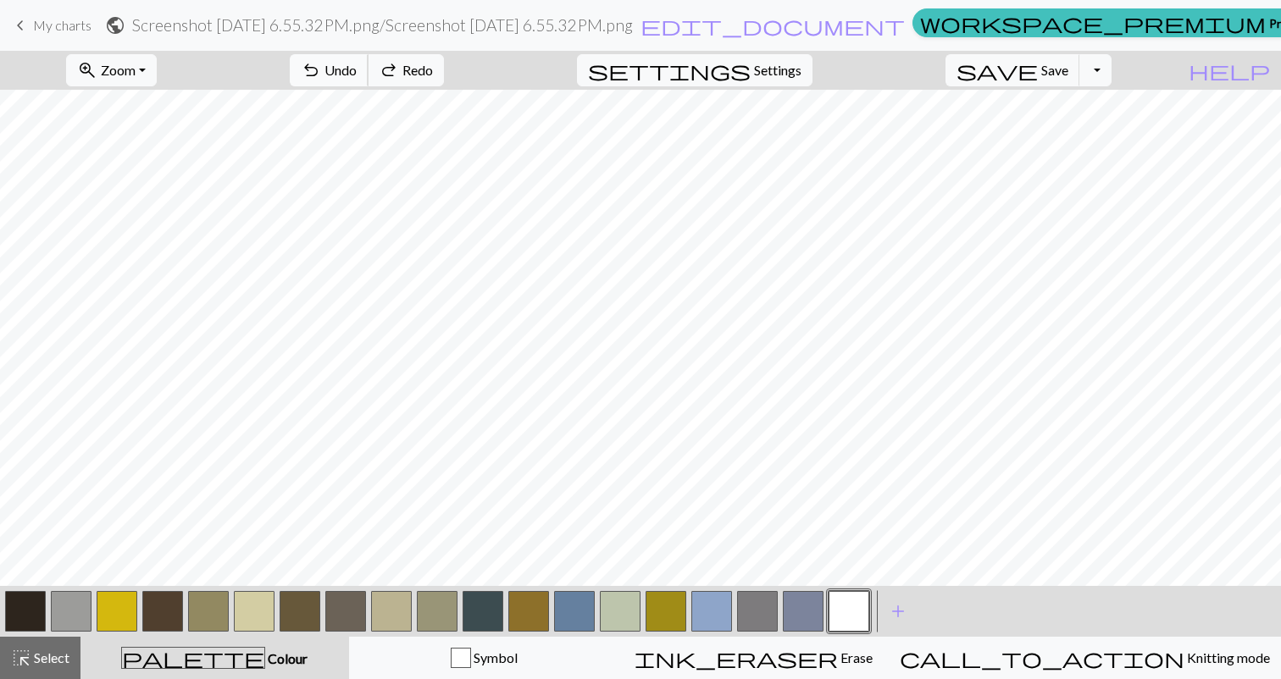
click at [357, 70] on span "Undo" at bounding box center [340, 70] width 32 height 16
click at [357, 67] on span "Undo" at bounding box center [340, 70] width 32 height 16
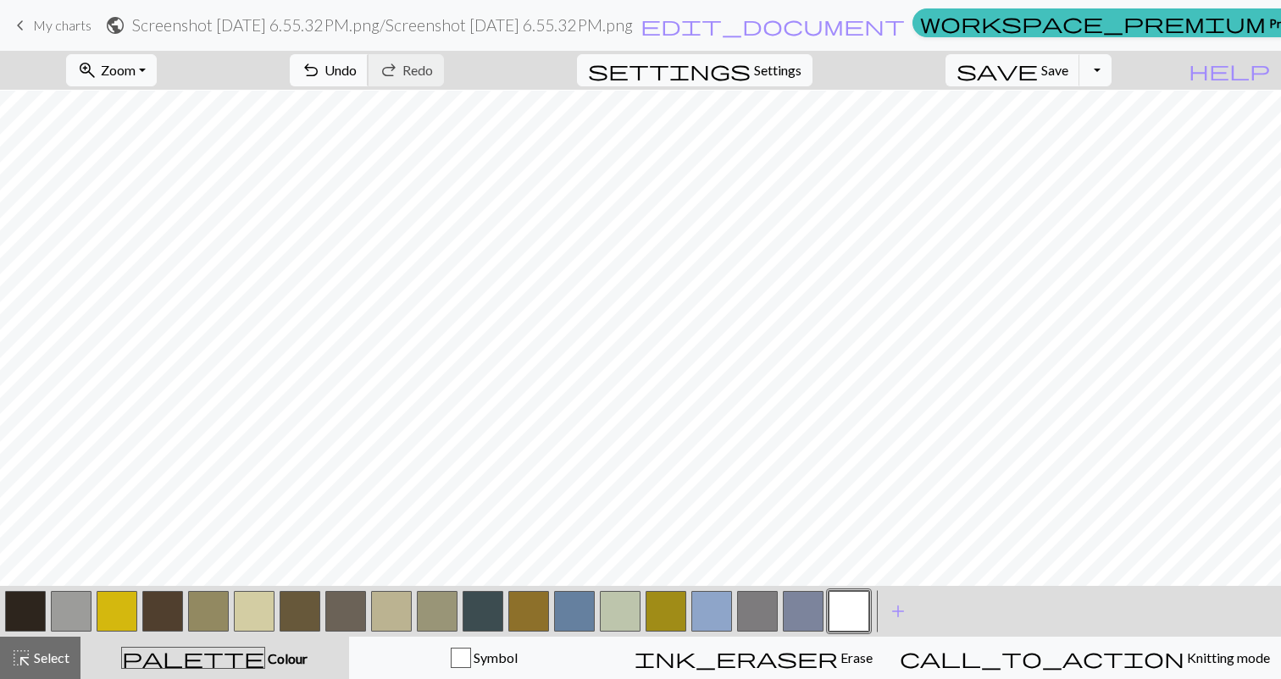
scroll to position [253, 0]
click at [357, 67] on span "Undo" at bounding box center [340, 70] width 32 height 16
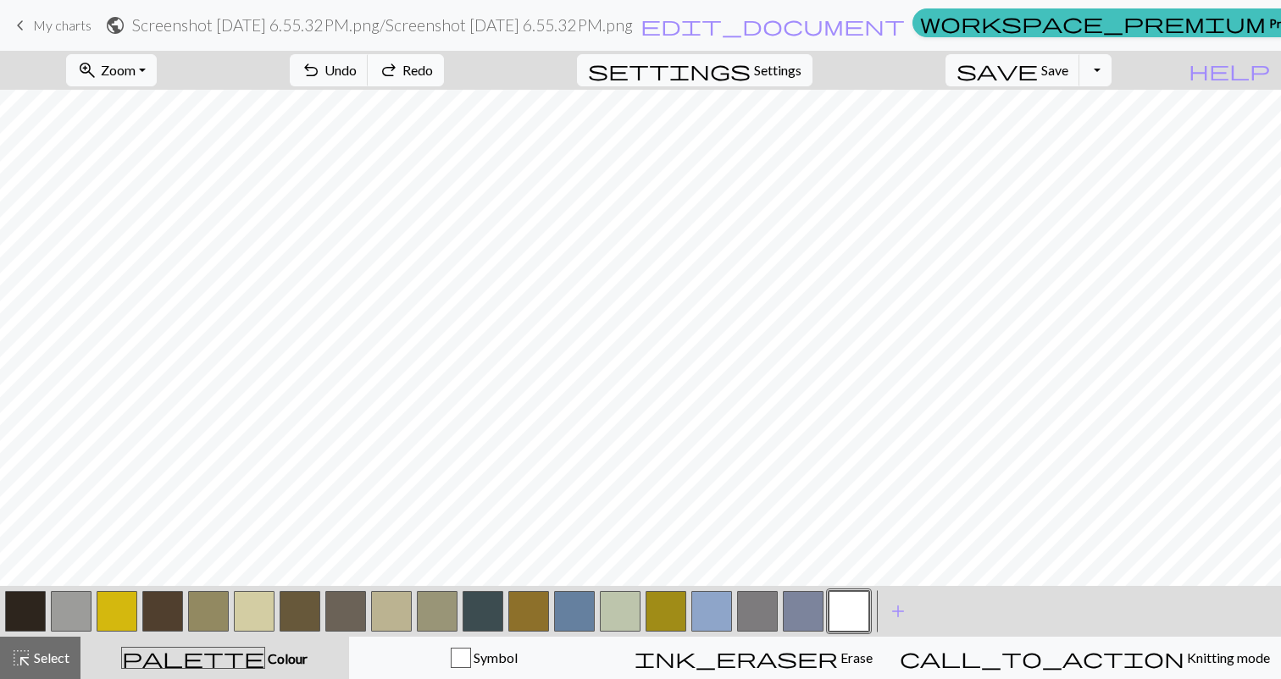
click at [433, 71] on span "Redo" at bounding box center [417, 70] width 30 height 16
click at [75, 619] on button "button" at bounding box center [71, 611] width 41 height 41
click at [357, 72] on span "Undo" at bounding box center [340, 70] width 32 height 16
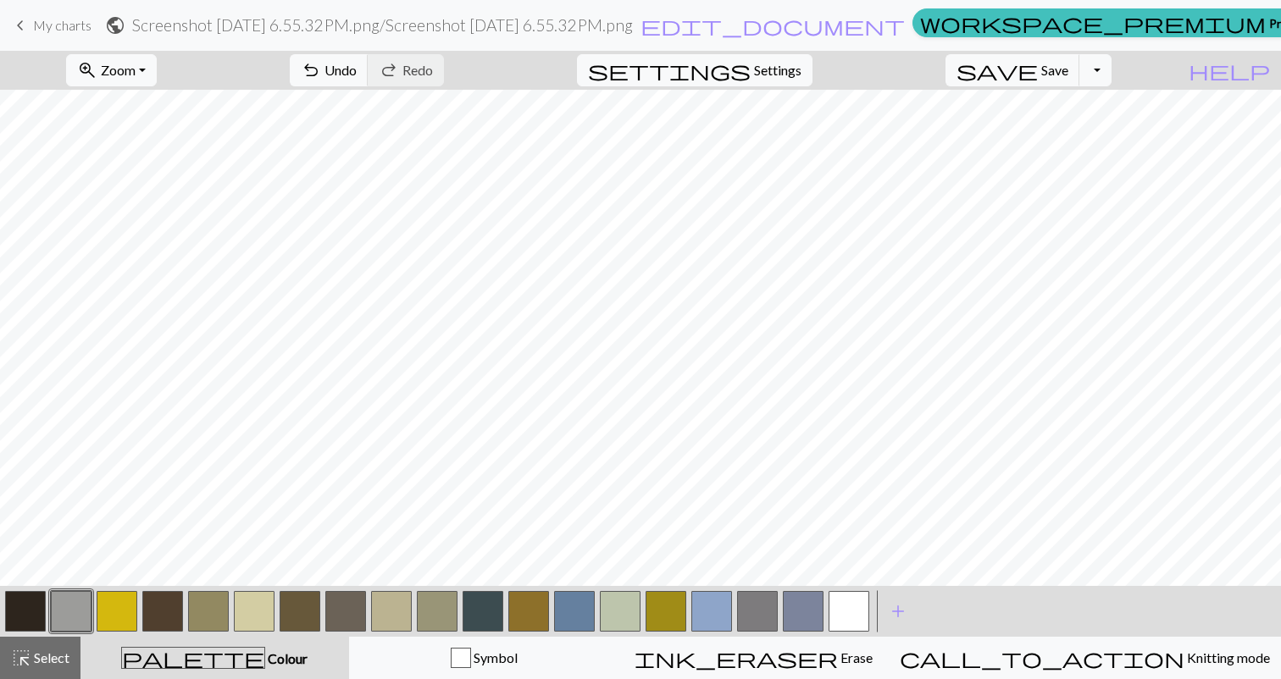
drag, startPoint x: 839, startPoint y: 614, endPoint x: 142, endPoint y: 606, distance: 696.3
click at [141, 606] on div at bounding box center [437, 612] width 869 height 46
click at [858, 601] on button "button" at bounding box center [848, 611] width 41 height 41
click at [69, 595] on button "button" at bounding box center [71, 611] width 41 height 41
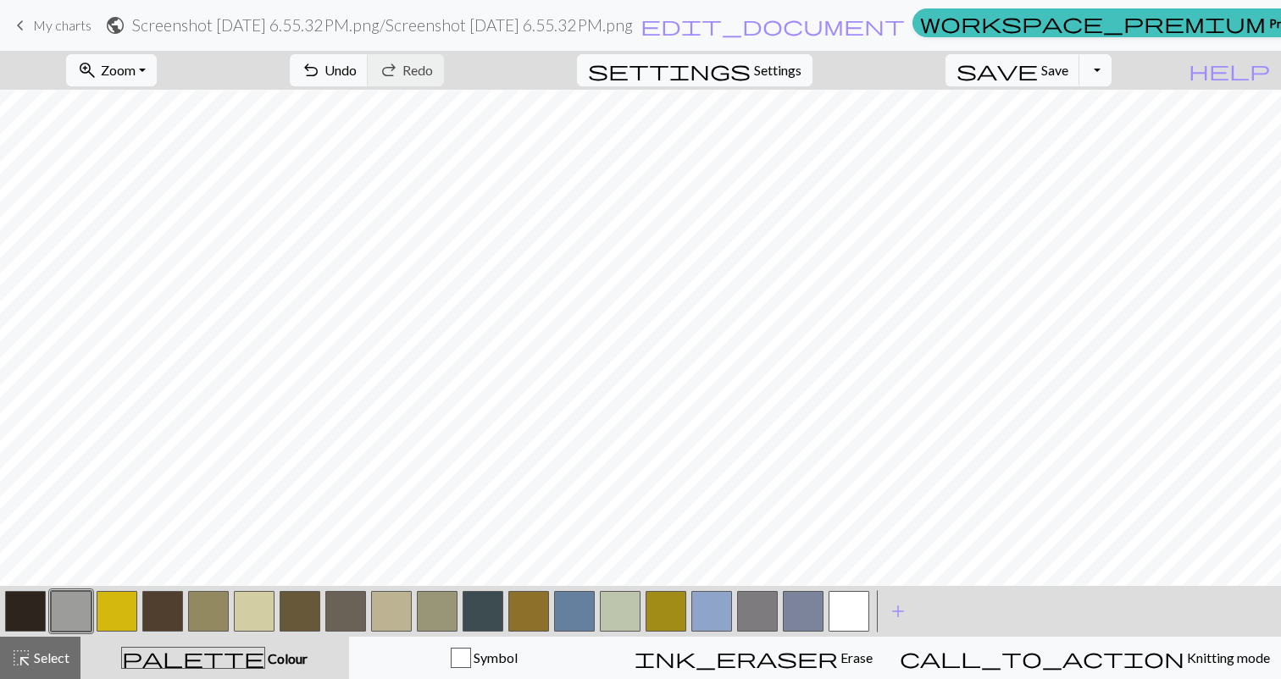
click at [839, 604] on button "button" at bounding box center [848, 611] width 41 height 41
click at [76, 601] on button "button" at bounding box center [71, 611] width 41 height 41
click at [860, 631] on button "button" at bounding box center [848, 611] width 41 height 41
click at [79, 614] on button "button" at bounding box center [71, 611] width 41 height 41
click at [854, 617] on button "button" at bounding box center [848, 611] width 41 height 41
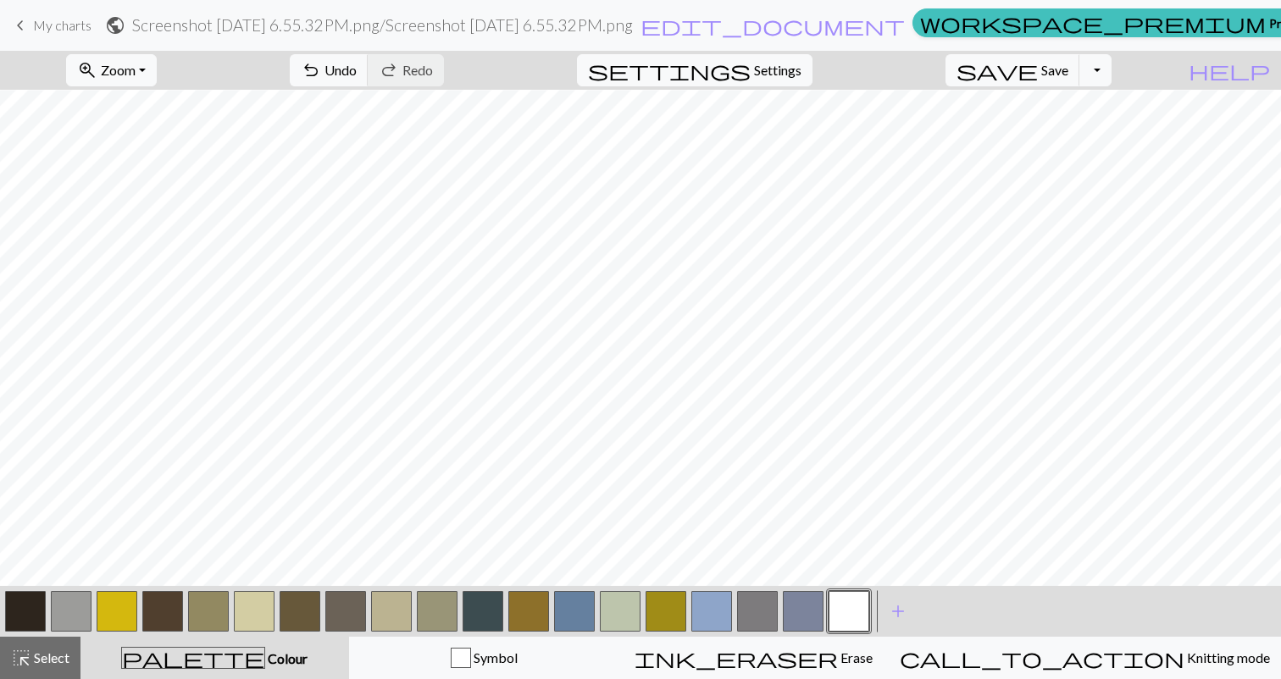
click at [72, 612] on button "button" at bounding box center [71, 611] width 41 height 41
click at [850, 604] on button "button" at bounding box center [848, 611] width 41 height 41
click at [62, 610] on button "button" at bounding box center [71, 611] width 41 height 41
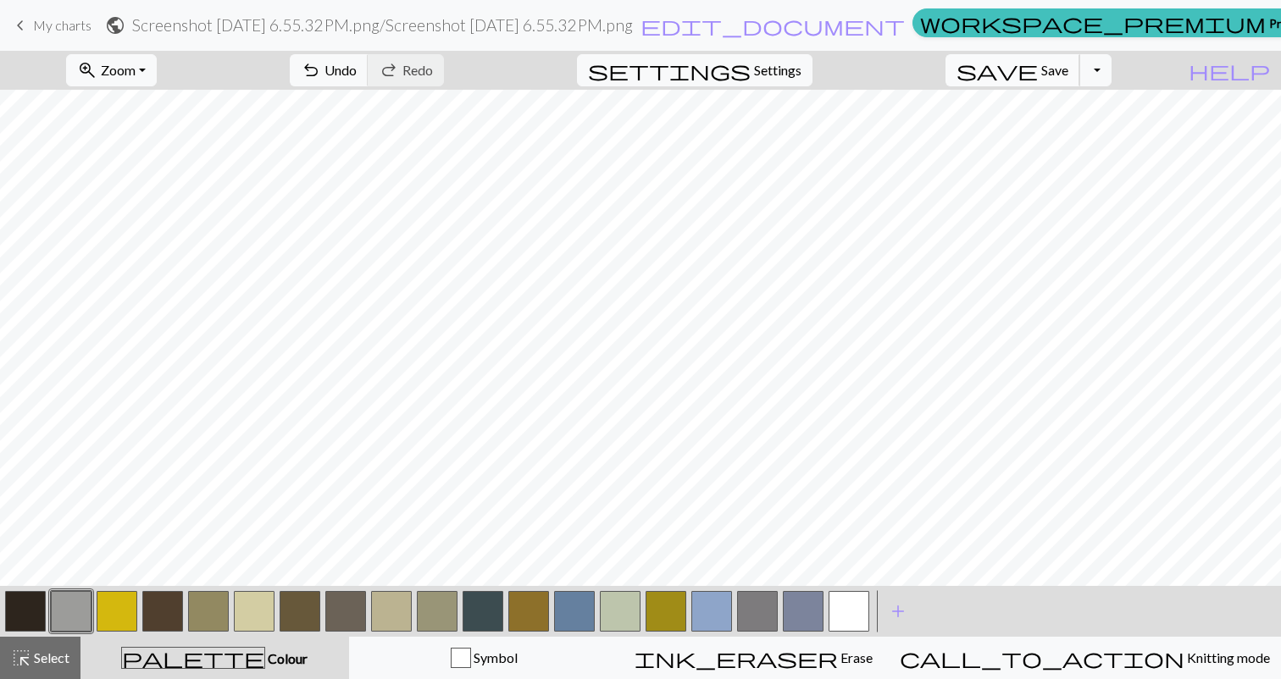
click at [1068, 78] on span "Save" at bounding box center [1054, 70] width 27 height 16
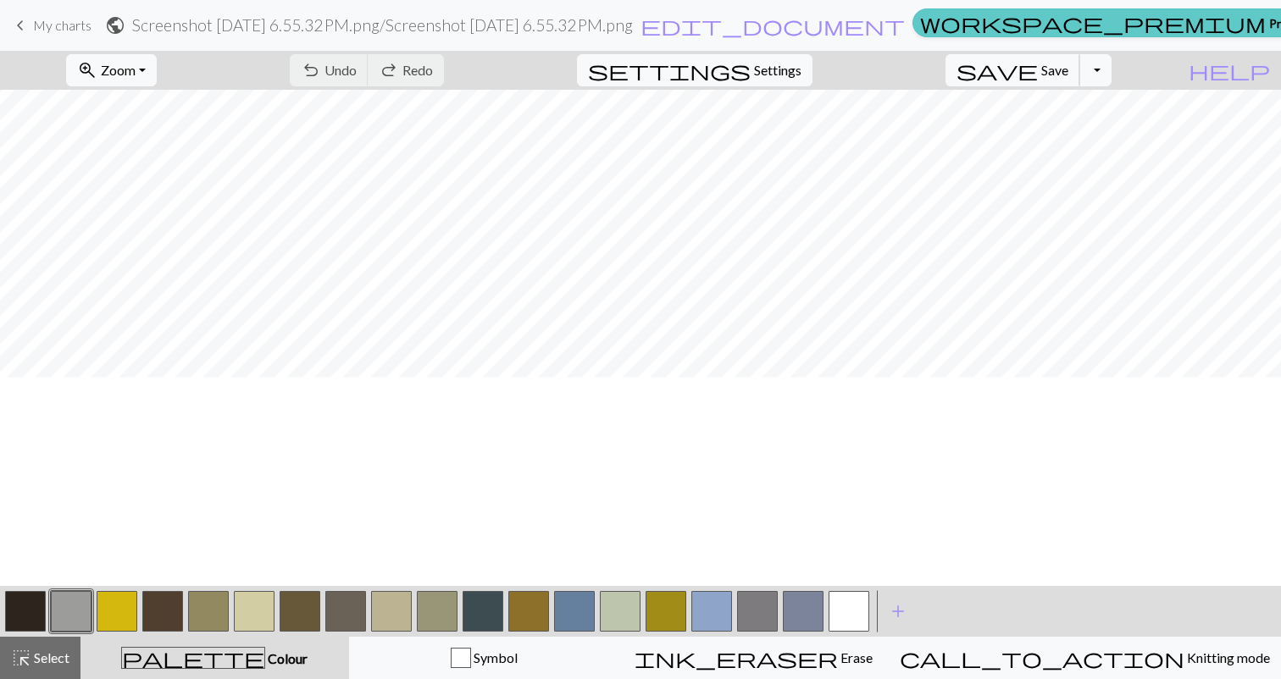
scroll to position [731, 0]
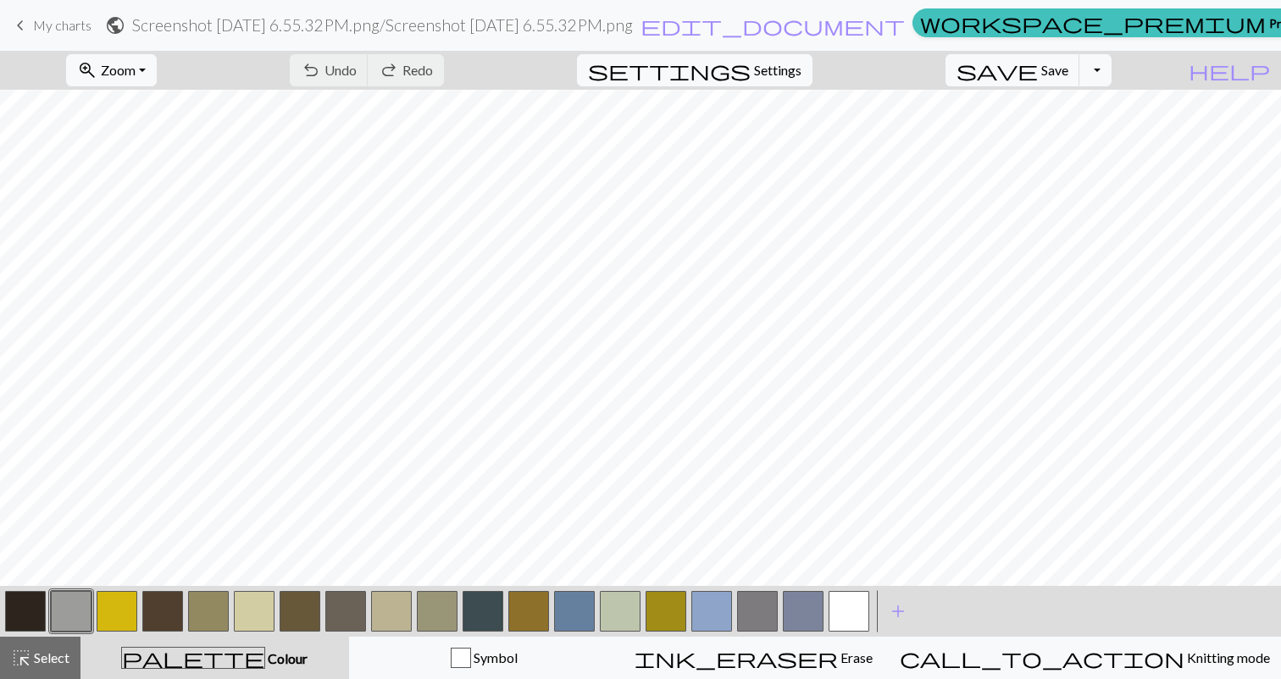
click at [840, 631] on button "button" at bounding box center [848, 611] width 41 height 41
click at [77, 615] on button "button" at bounding box center [71, 611] width 41 height 41
click at [854, 620] on button "button" at bounding box center [848, 611] width 41 height 41
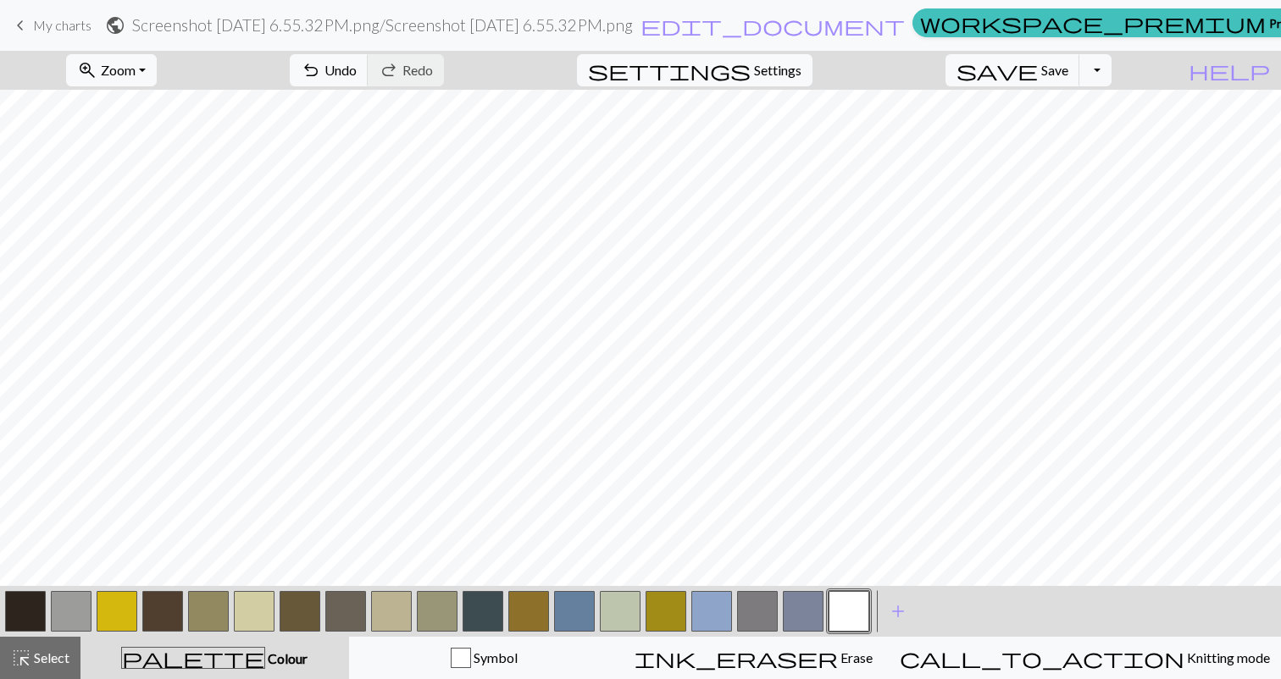
click at [64, 619] on button "button" at bounding box center [71, 611] width 41 height 41
click at [842, 608] on button "button" at bounding box center [848, 611] width 41 height 41
click at [72, 612] on button "button" at bounding box center [71, 611] width 41 height 41
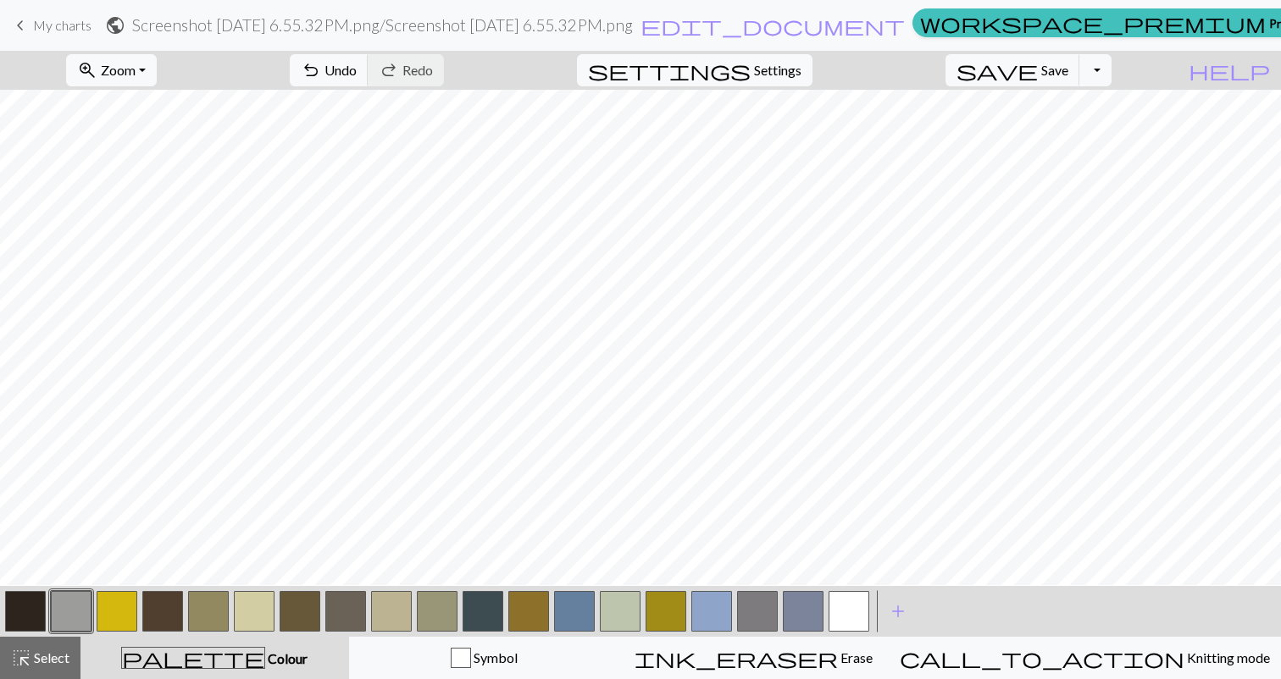
scroll to position [174, 0]
click at [866, 603] on button "button" at bounding box center [848, 611] width 41 height 41
click at [82, 625] on button "button" at bounding box center [71, 611] width 41 height 41
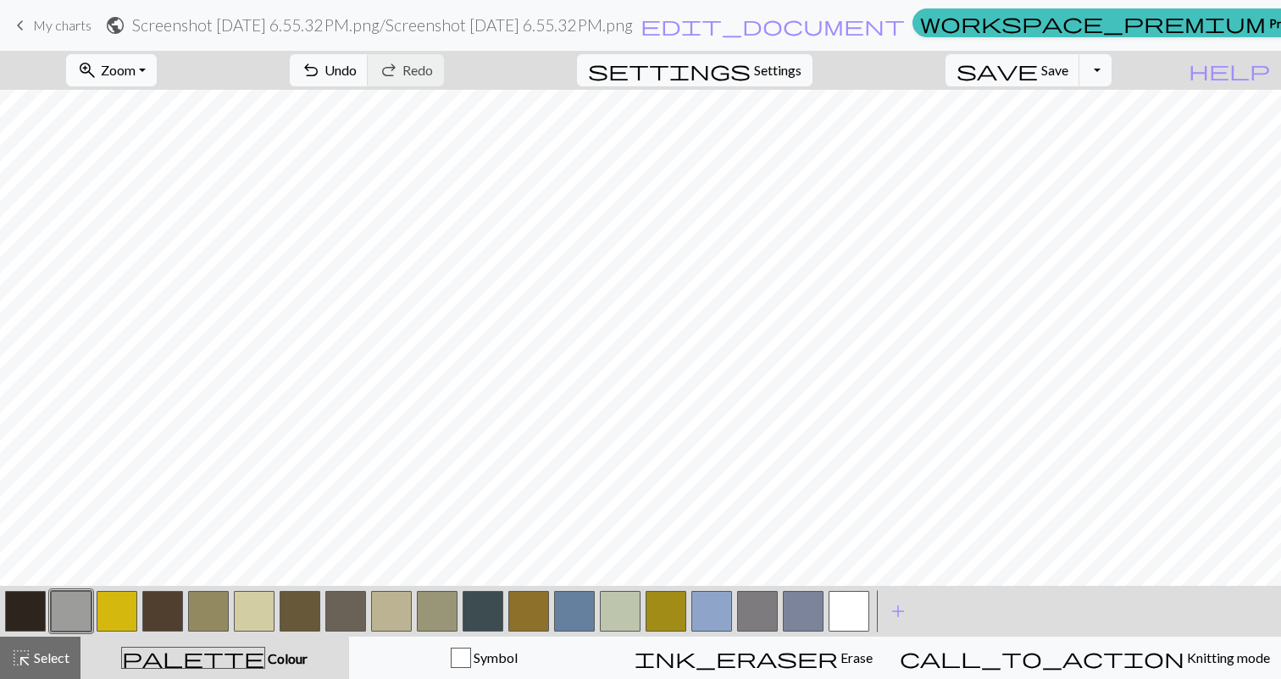
click at [157, 69] on button "zoom_in Zoom Zoom" at bounding box center [111, 70] width 91 height 32
click at [178, 212] on button "50%" at bounding box center [134, 203] width 134 height 27
click at [150, 57] on button "zoom_in Zoom Zoom" at bounding box center [111, 70] width 91 height 32
click at [163, 110] on button "Fit all" at bounding box center [134, 107] width 134 height 27
click at [157, 69] on button "zoom_in Zoom Zoom" at bounding box center [111, 70] width 91 height 32
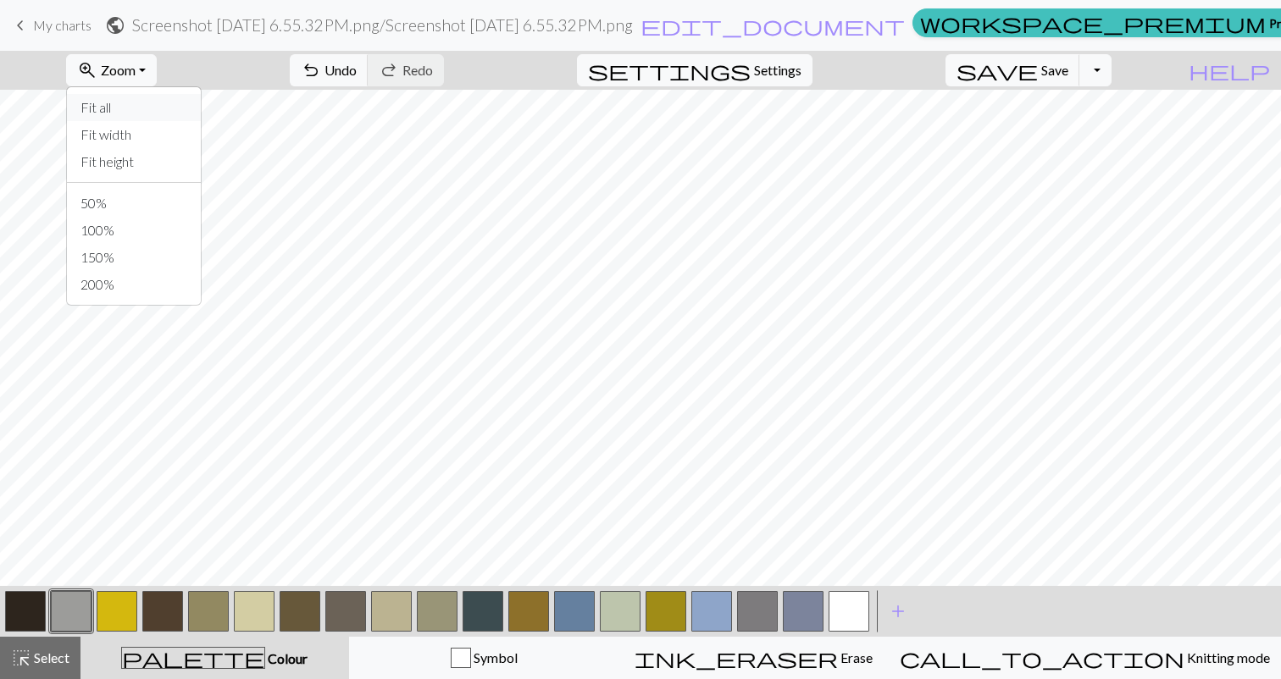
click at [164, 103] on button "Fit all" at bounding box center [134, 107] width 134 height 27
click at [157, 59] on button "zoom_in Zoom Zoom" at bounding box center [111, 70] width 91 height 32
click at [161, 171] on button "Fit height" at bounding box center [134, 161] width 134 height 27
click at [136, 70] on span "Zoom" at bounding box center [118, 70] width 35 height 16
click at [161, 208] on button "50%" at bounding box center [134, 203] width 134 height 27
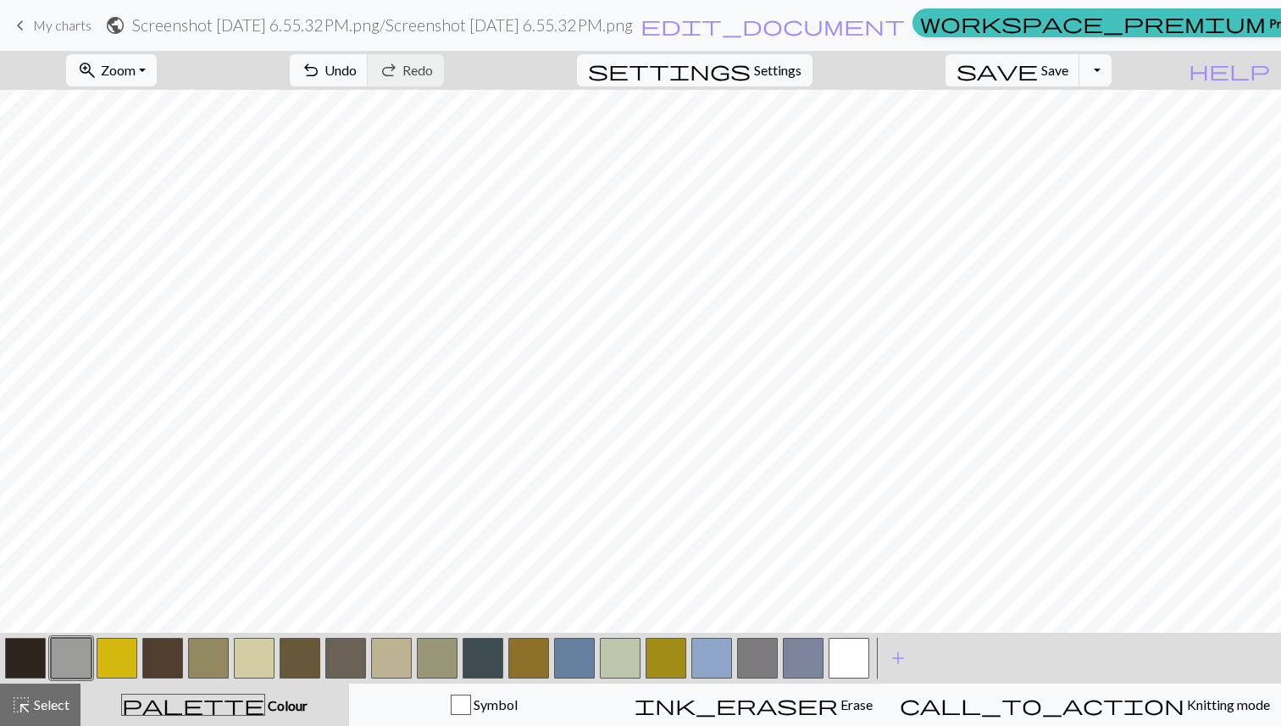
click at [265, 678] on span "Colour" at bounding box center [286, 705] width 42 height 16
click at [854, 657] on button "button" at bounding box center [848, 658] width 41 height 41
click at [57, 664] on button "button" at bounding box center [71, 658] width 41 height 41
click at [853, 662] on button "button" at bounding box center [848, 658] width 41 height 41
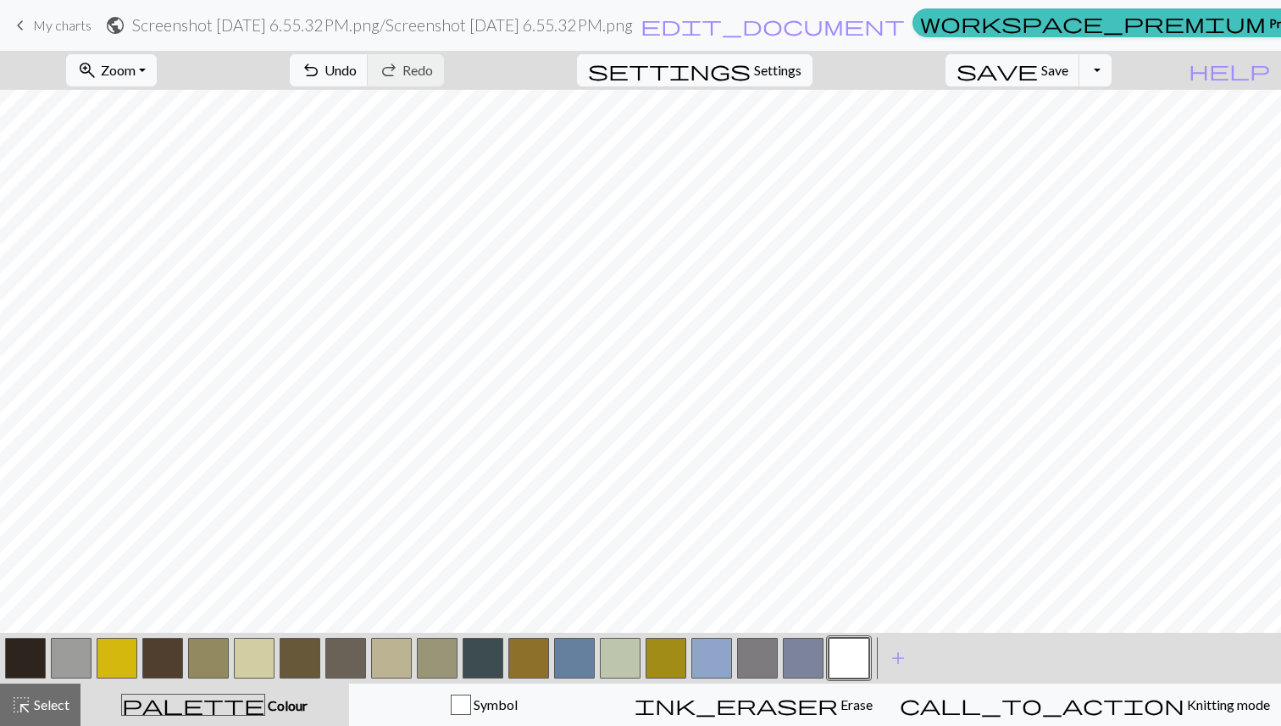
click at [73, 661] on button "button" at bounding box center [71, 658] width 41 height 41
click at [841, 648] on button "button" at bounding box center [848, 658] width 41 height 41
click at [63, 651] on button "button" at bounding box center [71, 658] width 41 height 41
click at [854, 663] on button "button" at bounding box center [848, 658] width 41 height 41
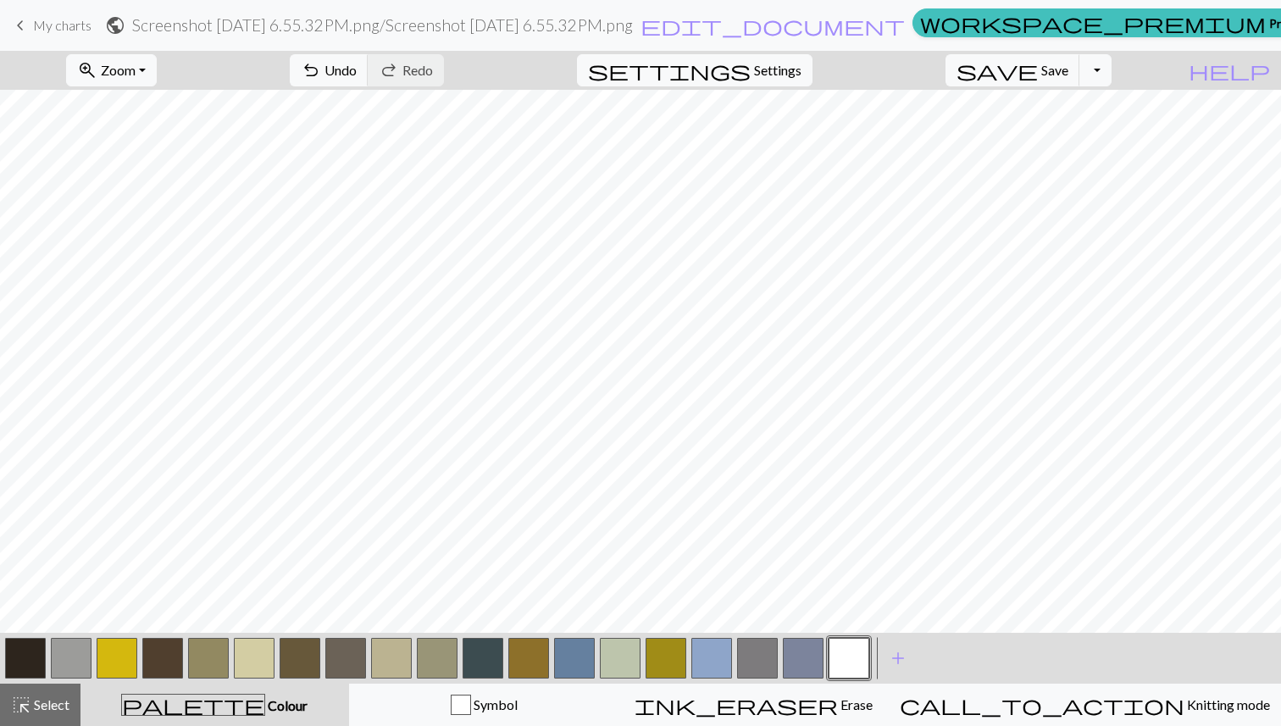
click at [83, 652] on button "button" at bounding box center [71, 658] width 41 height 41
click at [855, 656] on button "button" at bounding box center [848, 658] width 41 height 41
click at [82, 652] on button "button" at bounding box center [71, 658] width 41 height 41
click at [136, 66] on span "Zoom" at bounding box center [118, 70] width 35 height 16
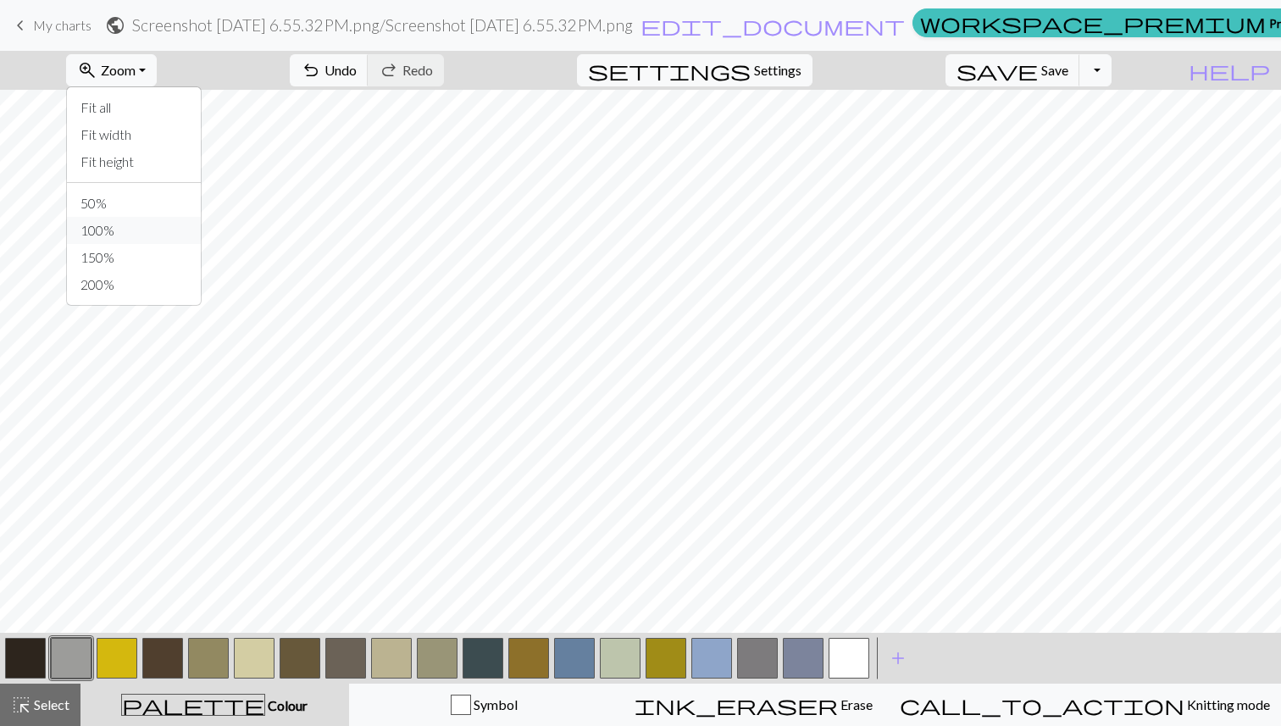
click at [130, 231] on button "100%" at bounding box center [134, 230] width 134 height 27
click at [837, 651] on button "button" at bounding box center [848, 658] width 41 height 41
click at [157, 58] on button "zoom_in Zoom Zoom" at bounding box center [111, 70] width 91 height 32
click at [166, 208] on button "50%" at bounding box center [134, 203] width 134 height 27
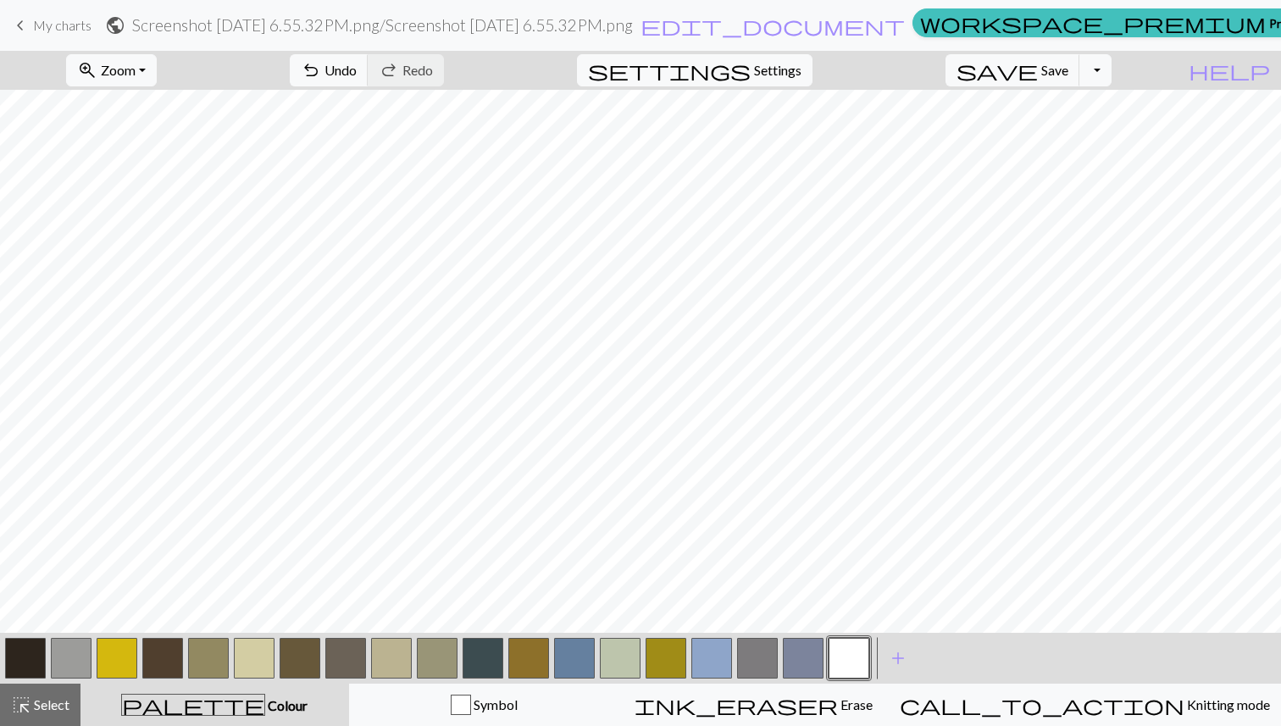
scroll to position [67, 0]
click at [357, 75] on span "Undo" at bounding box center [340, 70] width 32 height 16
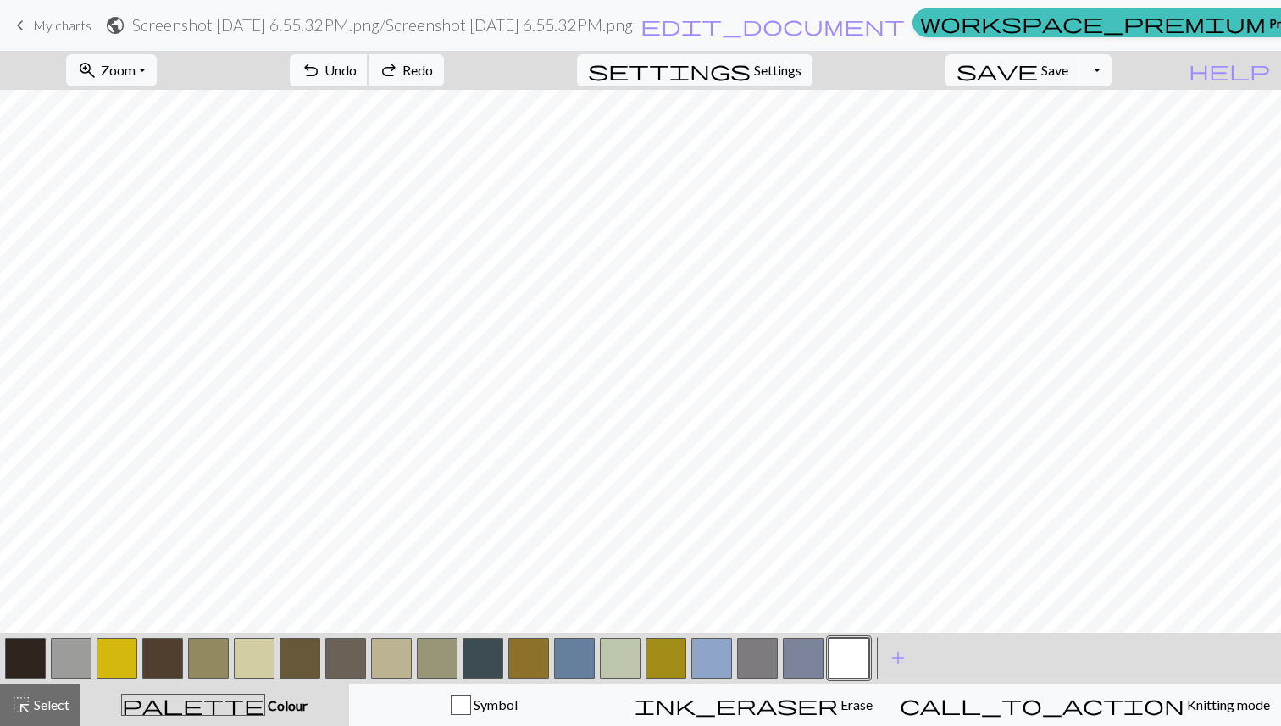
click at [357, 75] on span "Undo" at bounding box center [340, 70] width 32 height 16
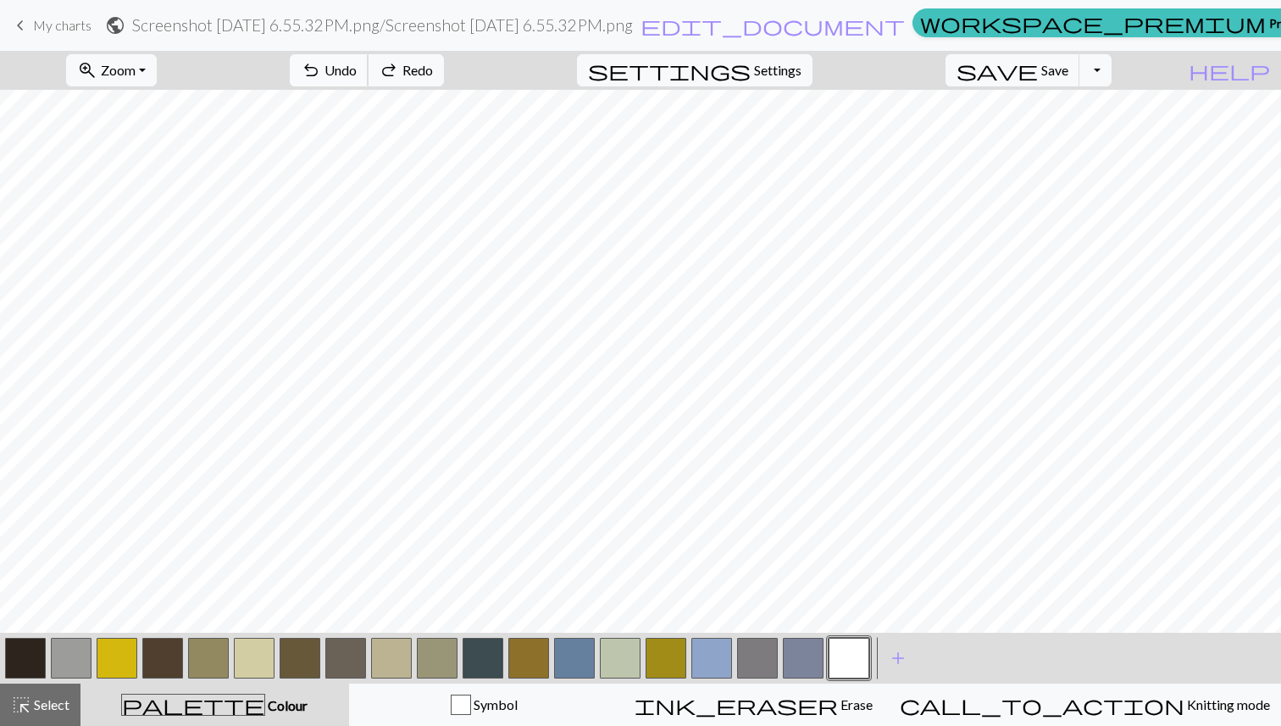
click at [357, 75] on span "Undo" at bounding box center [340, 70] width 32 height 16
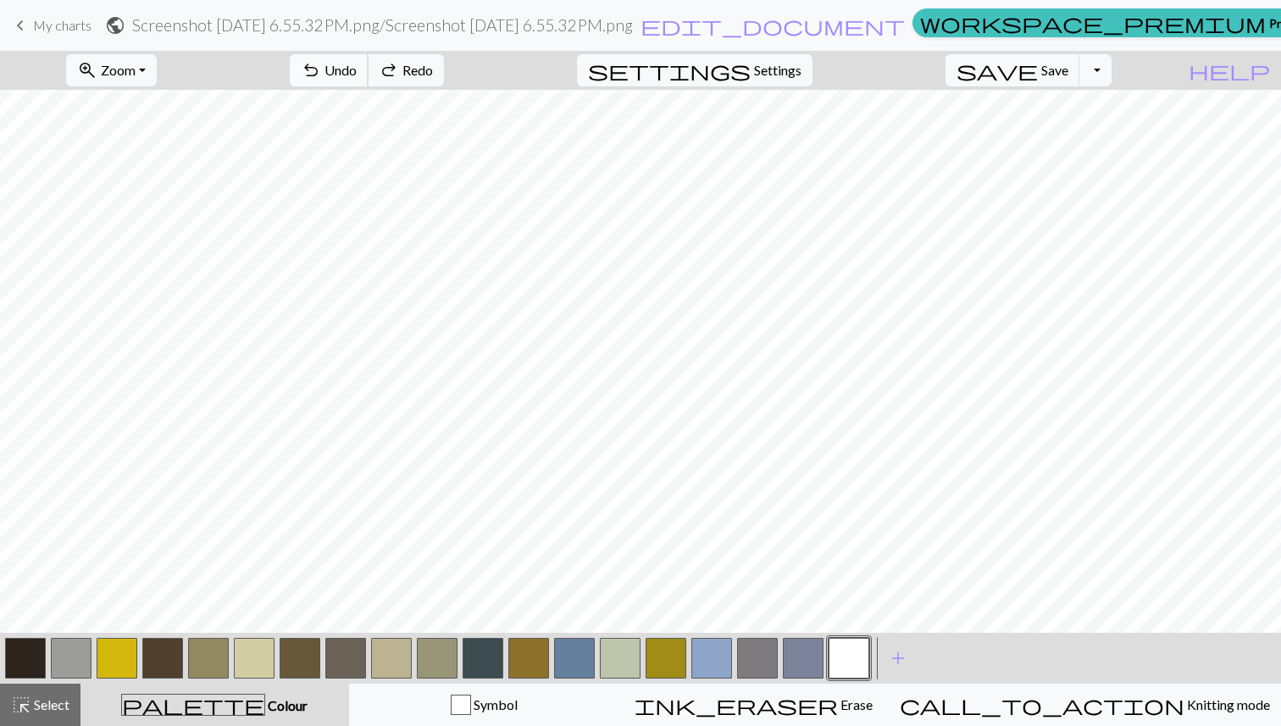
click at [357, 75] on span "Undo" at bounding box center [340, 70] width 32 height 16
click at [357, 74] on span "Undo" at bounding box center [340, 70] width 32 height 16
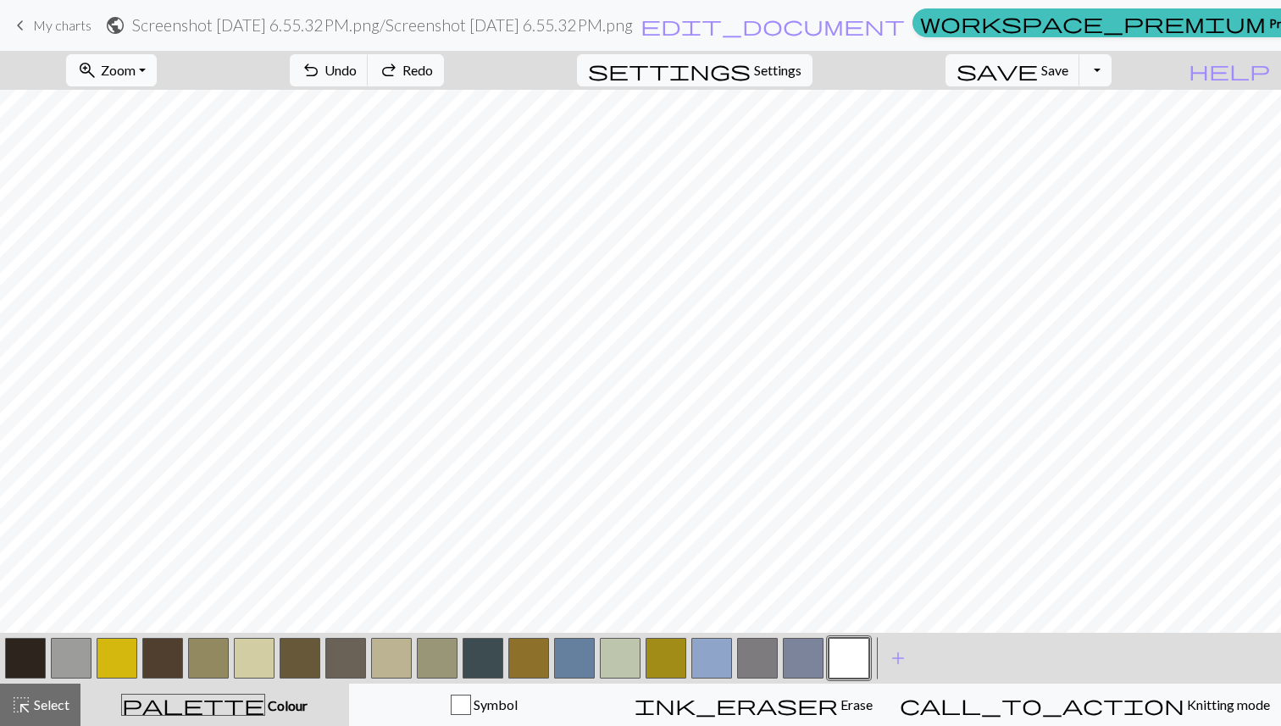
click at [136, 69] on span "Zoom" at bounding box center [118, 70] width 35 height 16
click at [188, 223] on button "100%" at bounding box center [134, 230] width 134 height 27
click at [67, 660] on button "button" at bounding box center [71, 658] width 41 height 41
click at [136, 62] on span "Zoom" at bounding box center [118, 70] width 35 height 16
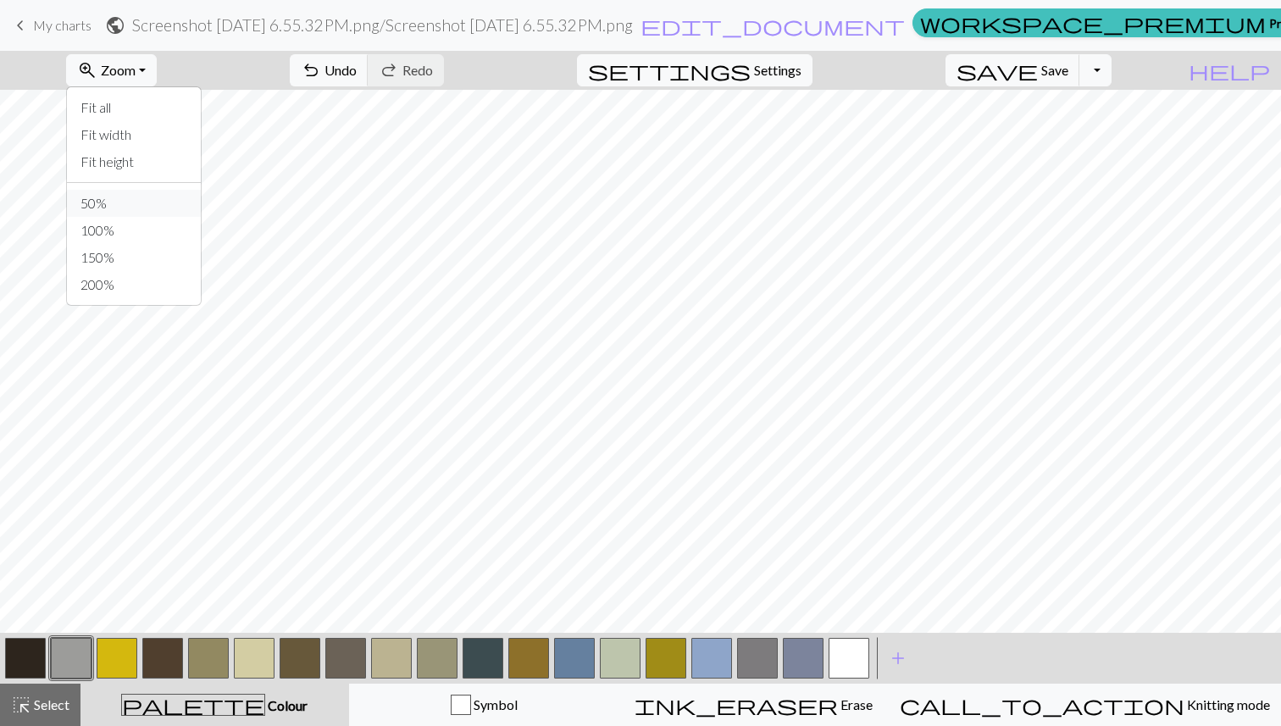
click at [154, 208] on button "50%" at bounding box center [134, 203] width 134 height 27
click at [157, 83] on button "zoom_in Zoom Zoom" at bounding box center [111, 70] width 91 height 32
click at [178, 206] on button "50%" at bounding box center [134, 203] width 134 height 27
click at [136, 75] on span "Zoom" at bounding box center [118, 70] width 35 height 16
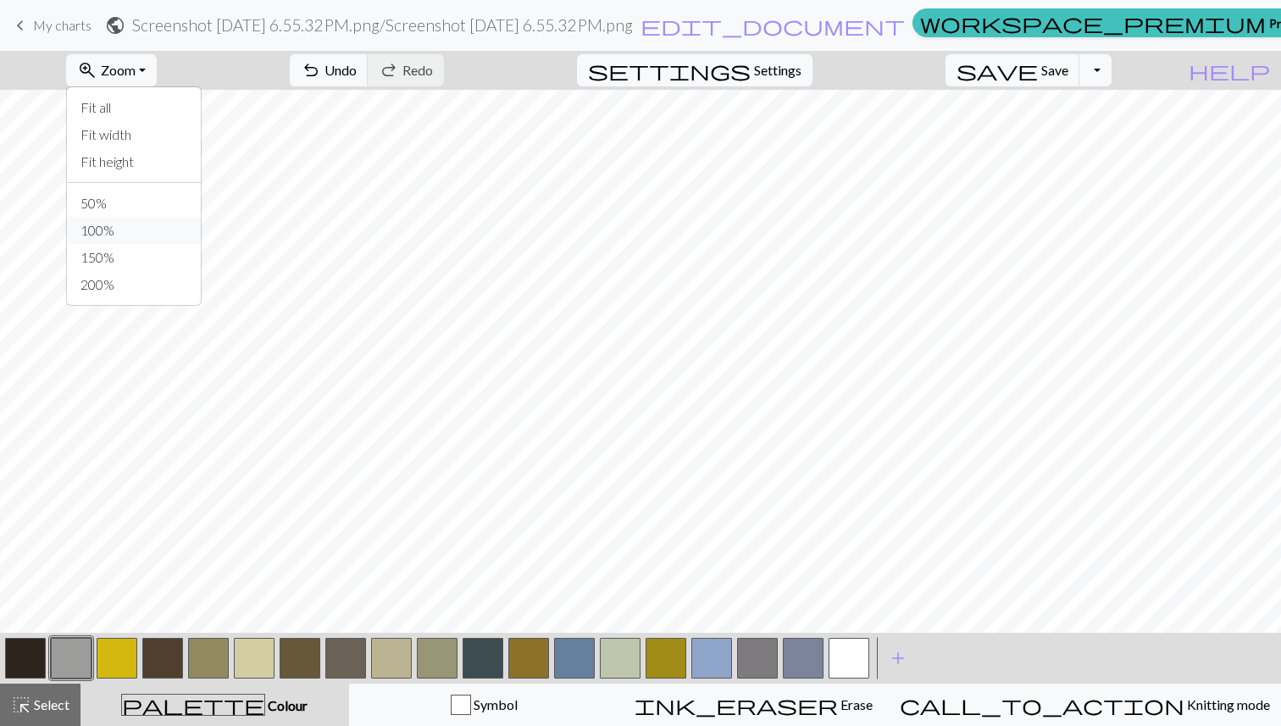
click at [200, 224] on button "100%" at bounding box center [134, 230] width 134 height 27
click at [846, 645] on button "button" at bounding box center [848, 658] width 41 height 41
click at [81, 661] on button "button" at bounding box center [71, 658] width 41 height 41
click at [161, 53] on div "zoom_in Zoom Zoom Fit all Fit width Fit height 50% 100% 150% 200%" at bounding box center [111, 70] width 116 height 39
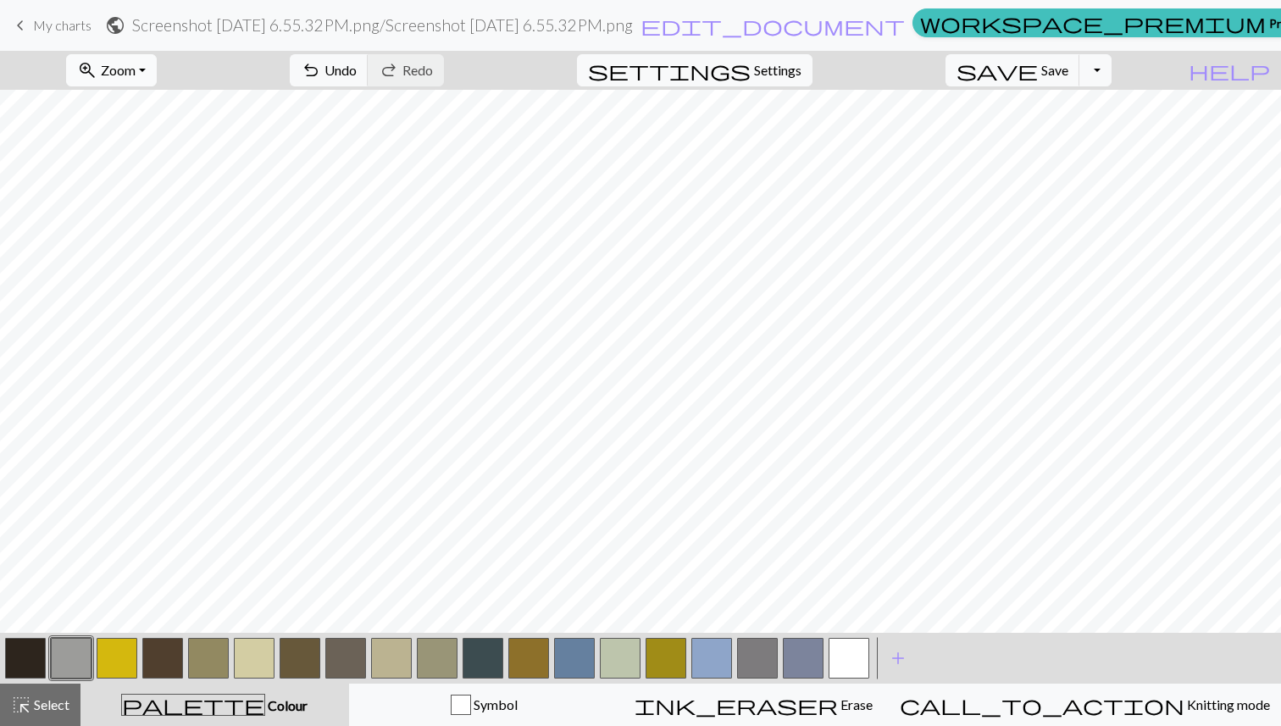
click at [136, 62] on span "Zoom" at bounding box center [118, 70] width 35 height 16
click at [164, 229] on button "100%" at bounding box center [134, 230] width 134 height 27
click at [154, 45] on nav "keyboard_arrow_left My charts public Screenshot 2025-09-29 at 6.55.32 PM.png / …" at bounding box center [640, 25] width 1281 height 51
click at [154, 55] on button "zoom_in Zoom Zoom" at bounding box center [111, 70] width 91 height 32
